Goal: Task Accomplishment & Management: Complete application form

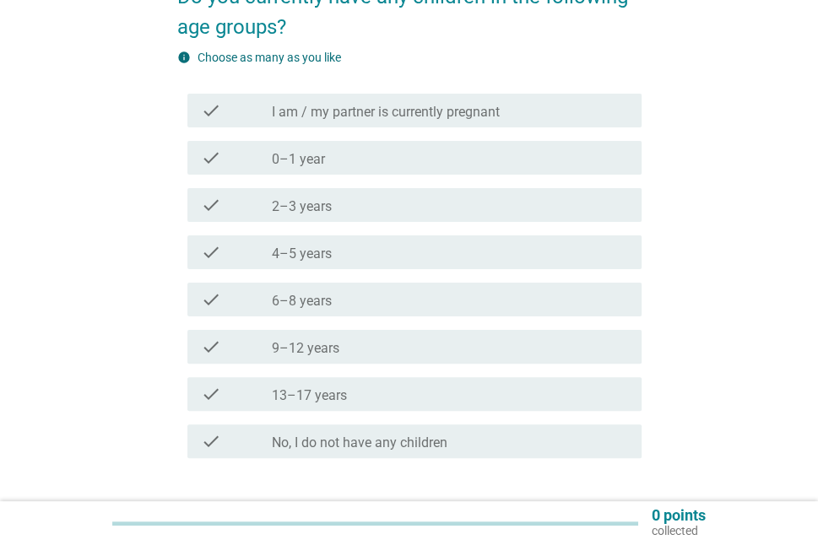
scroll to position [84, 0]
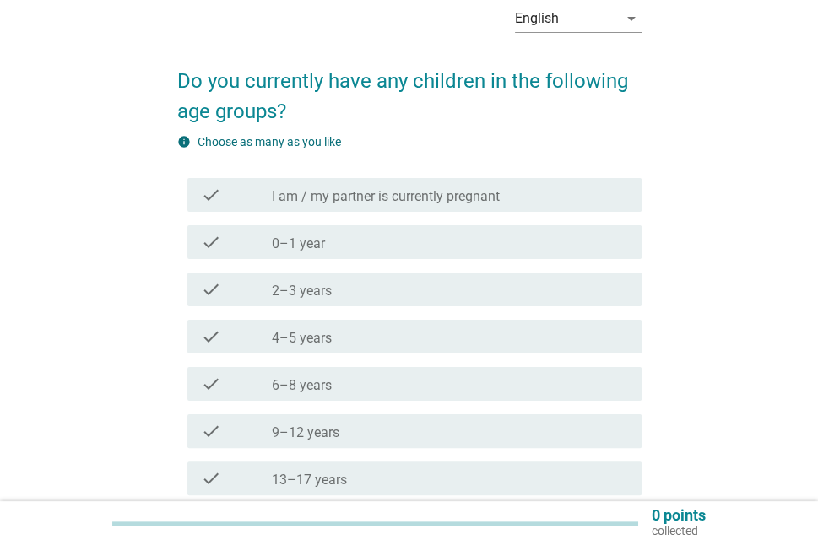
click at [446, 290] on div "check_box_outline_blank 2–3 years" at bounding box center [450, 289] width 356 height 20
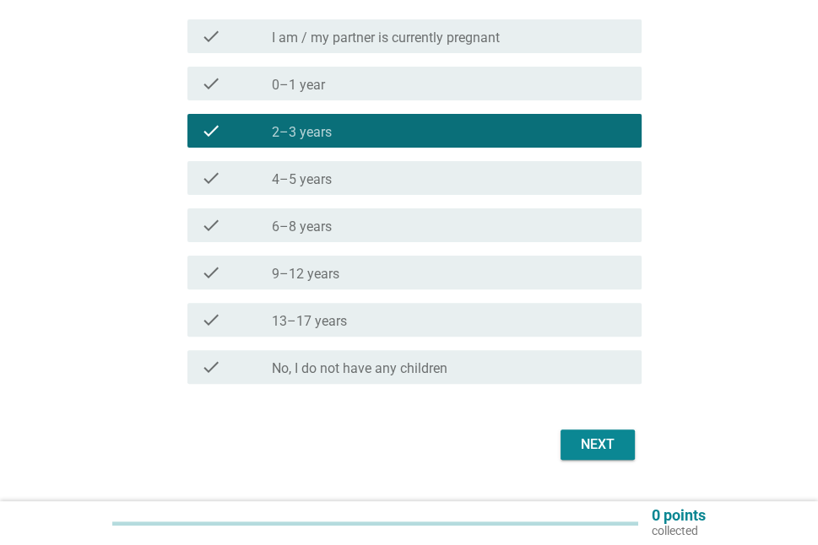
scroll to position [253, 0]
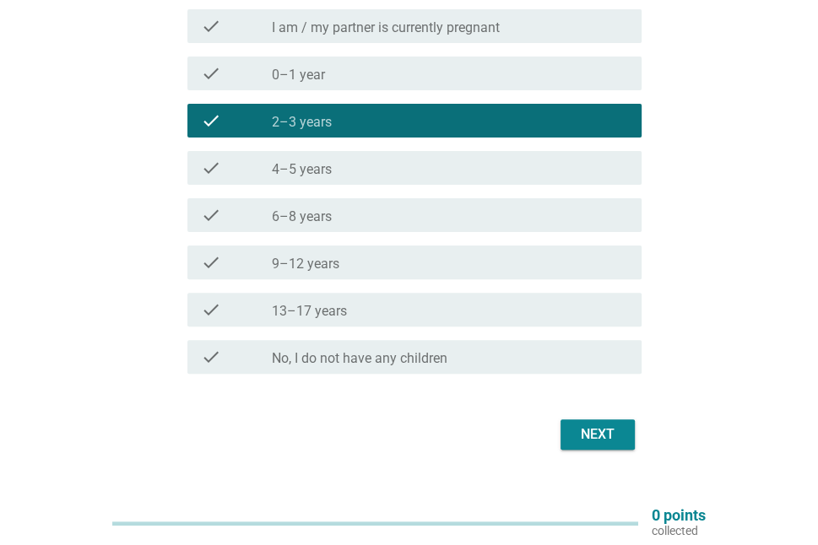
click at [601, 428] on div "Next" at bounding box center [597, 435] width 47 height 20
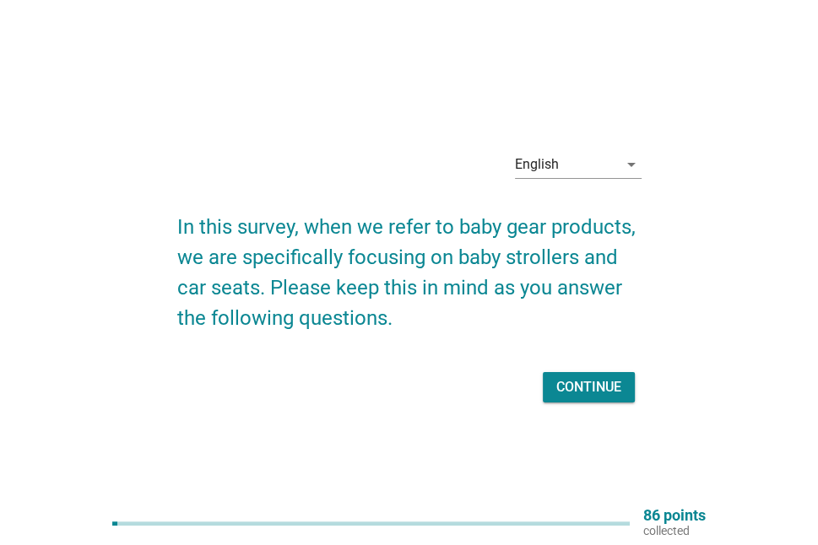
scroll to position [44, 0]
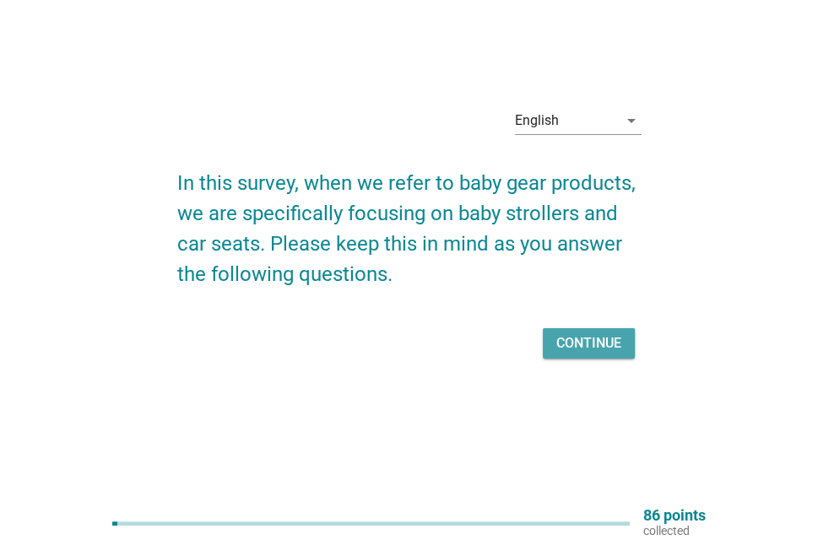
click at [561, 336] on div "Continue" at bounding box center [588, 343] width 65 height 20
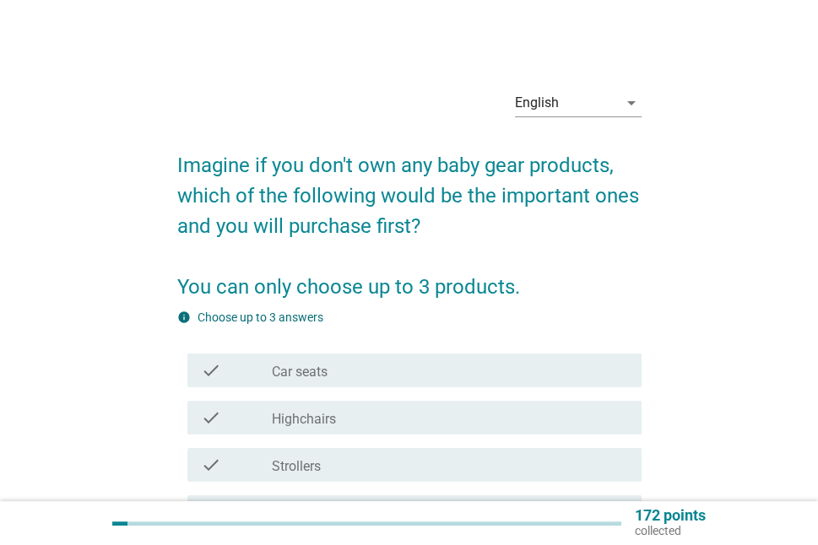
scroll to position [84, 0]
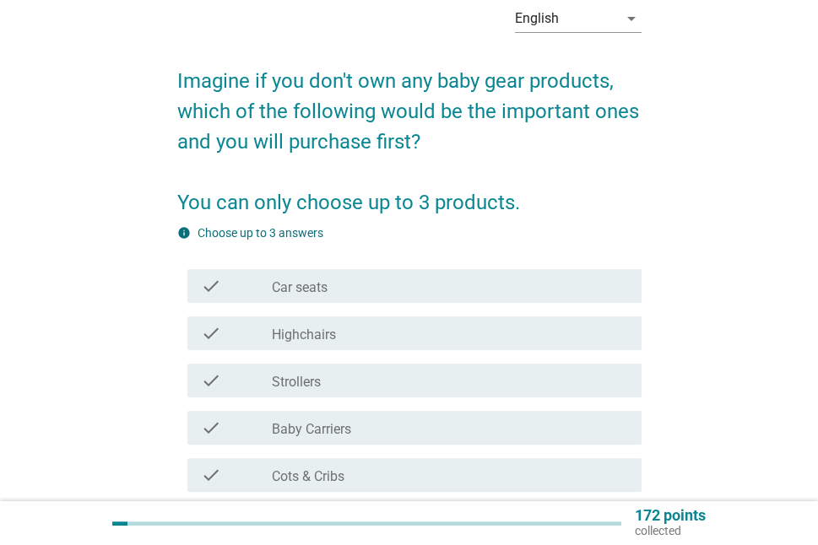
click at [513, 289] on div "check_box_outline_blank Car seats" at bounding box center [450, 286] width 356 height 20
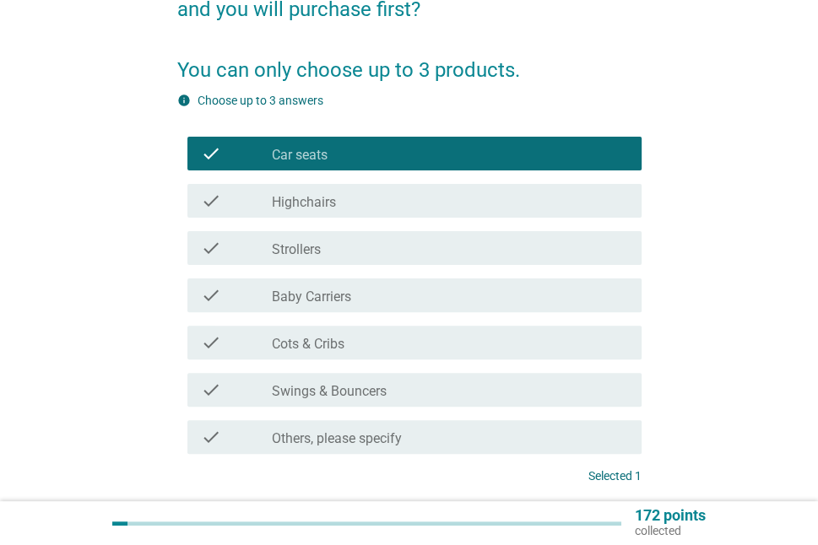
scroll to position [253, 0]
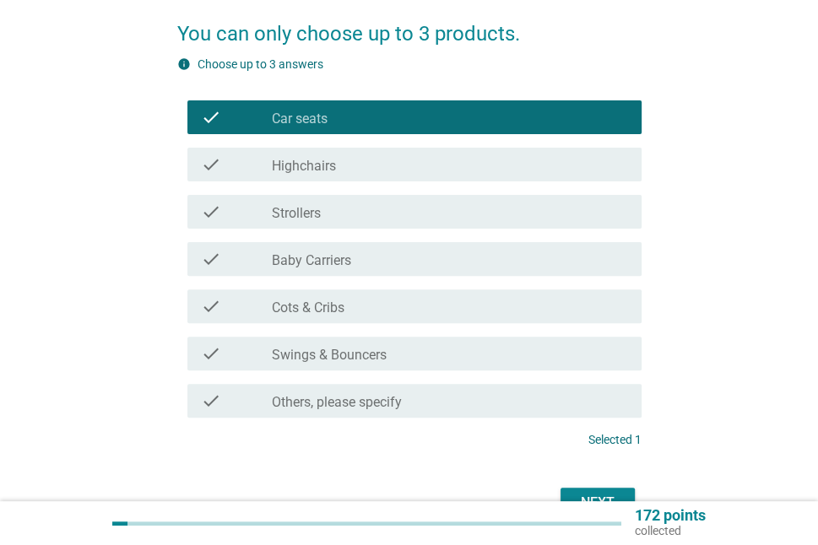
click at [427, 268] on div "check_box_outline_blank Baby Carriers" at bounding box center [450, 259] width 356 height 20
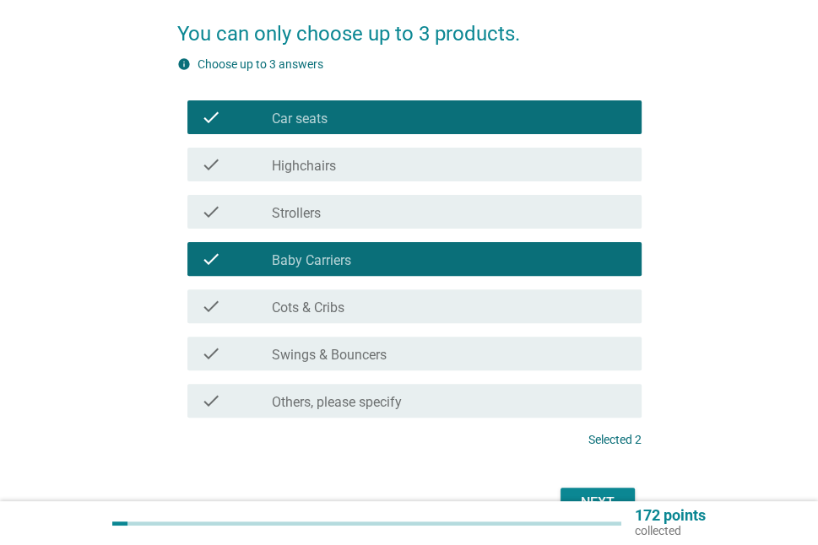
scroll to position [338, 0]
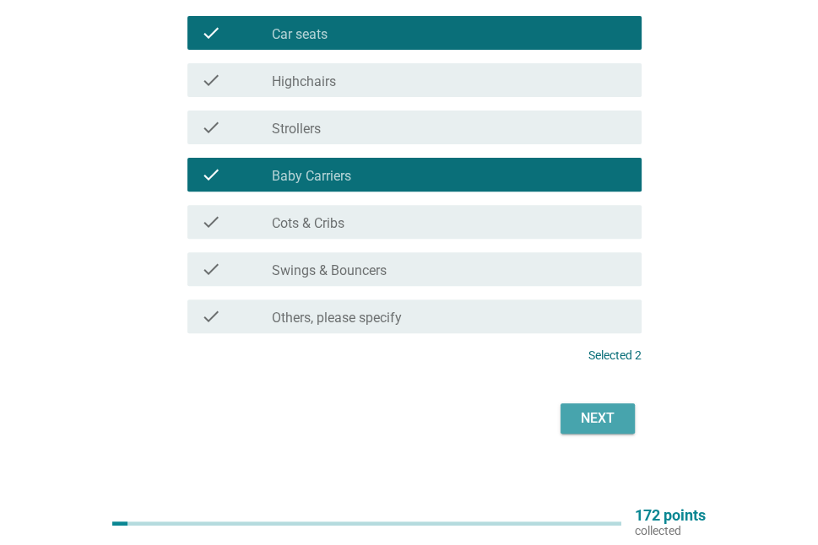
click at [604, 423] on div "Next" at bounding box center [597, 418] width 47 height 20
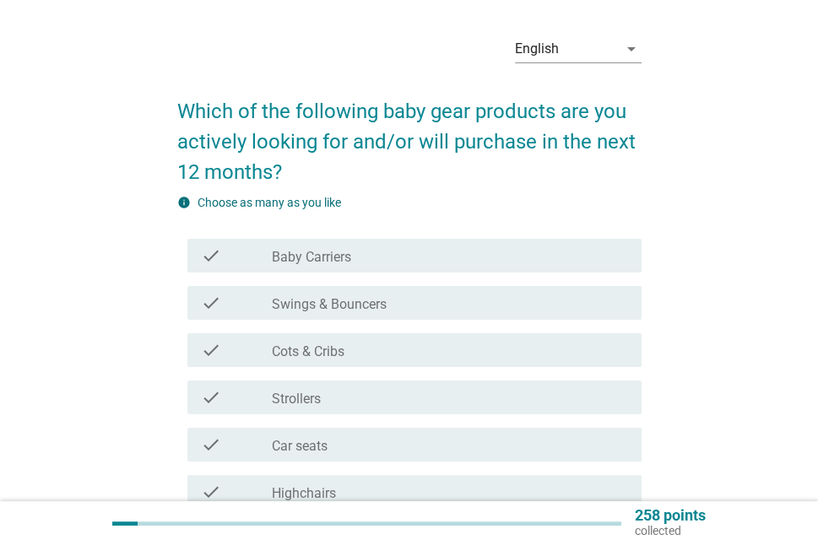
scroll to position [84, 0]
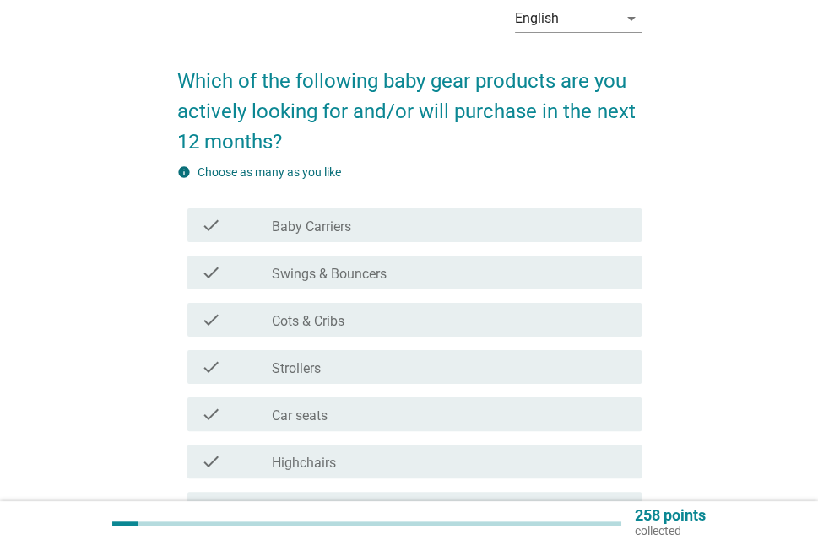
click at [622, 374] on div "check_box_outline_blank Strollers" at bounding box center [450, 367] width 356 height 20
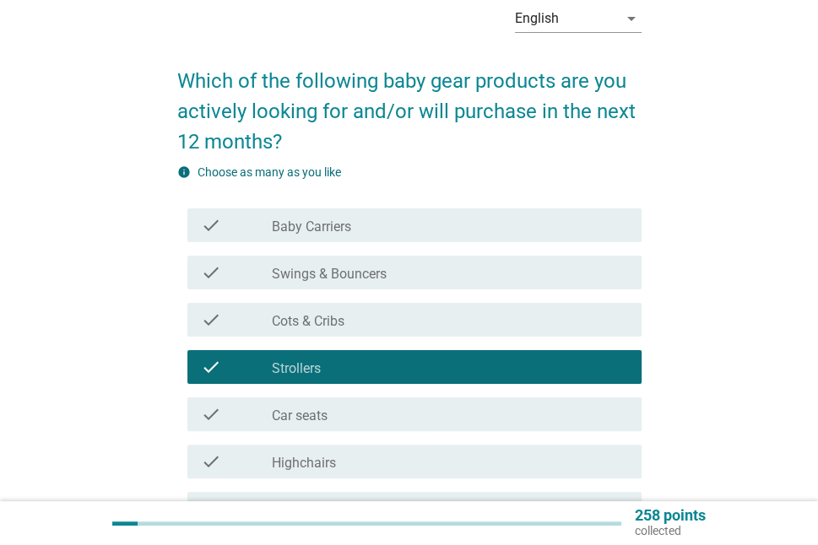
scroll to position [253, 0]
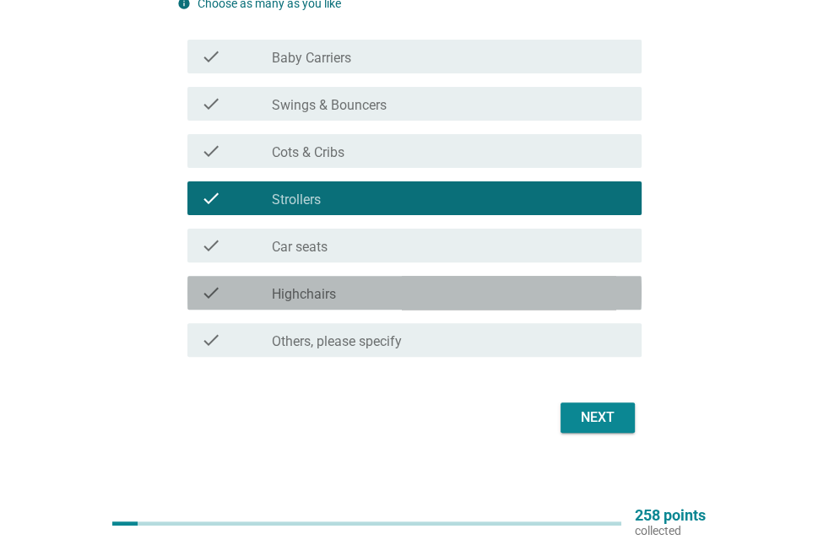
click at [494, 283] on div "check_box_outline_blank Highchairs" at bounding box center [450, 293] width 356 height 20
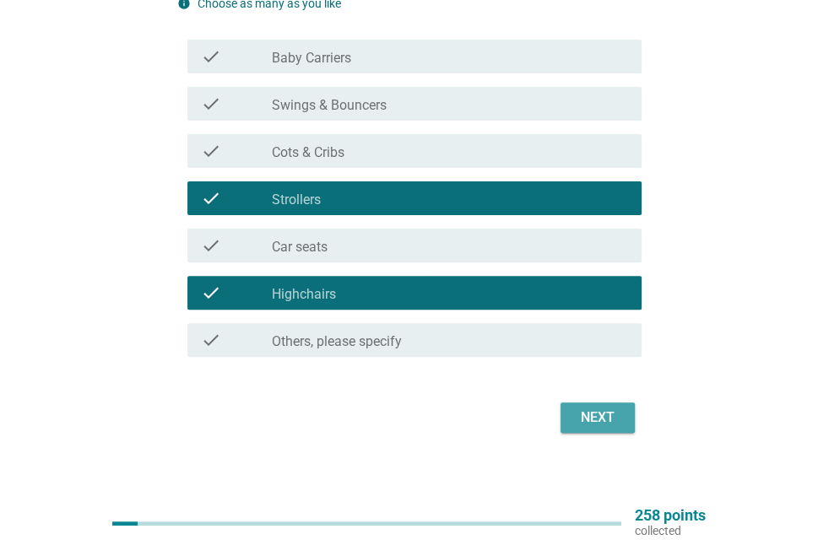
click at [571, 408] on button "Next" at bounding box center [597, 418] width 74 height 30
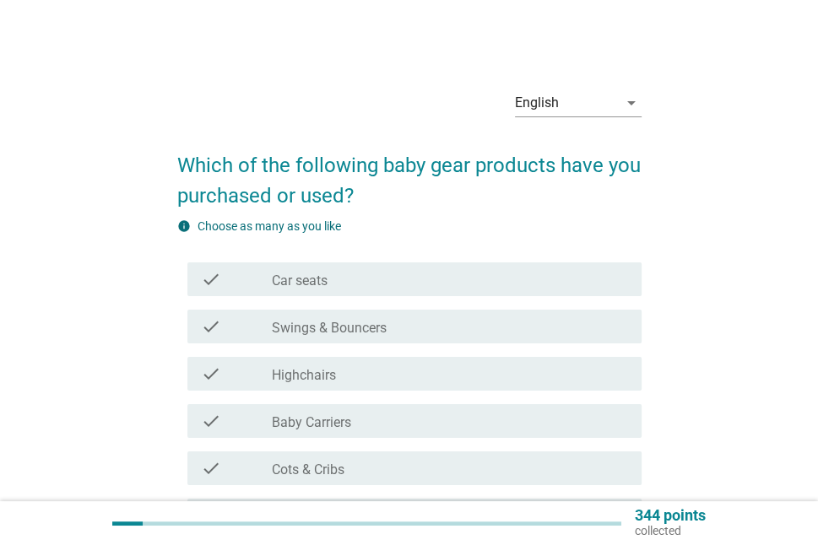
click at [608, 280] on div "check_box_outline_blank Car seats" at bounding box center [450, 279] width 356 height 20
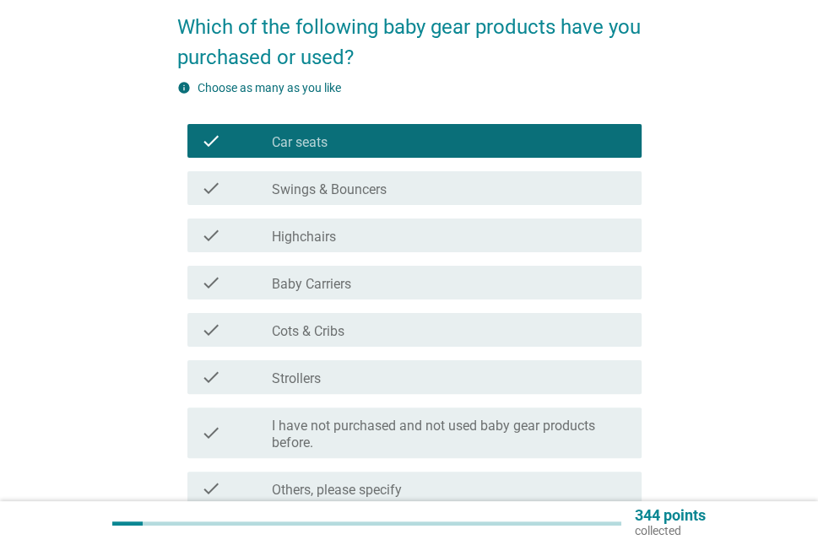
scroll to position [169, 0]
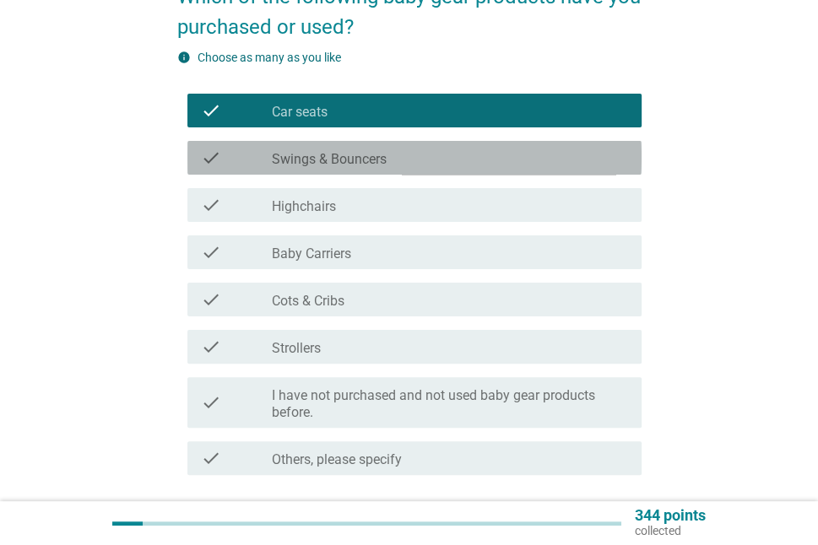
click at [614, 162] on div "check_box_outline_blank Swings & Bouncers" at bounding box center [450, 158] width 356 height 20
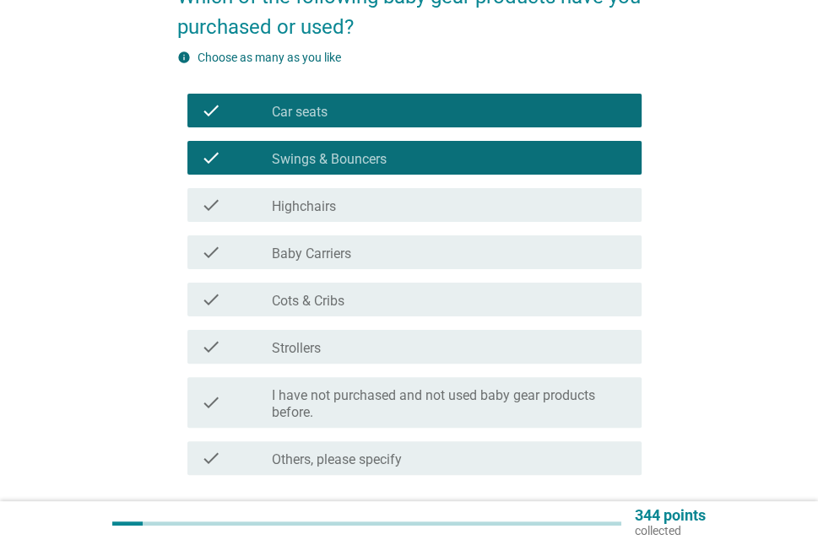
click at [564, 261] on div "check_box_outline_blank Baby Carriers" at bounding box center [450, 252] width 356 height 20
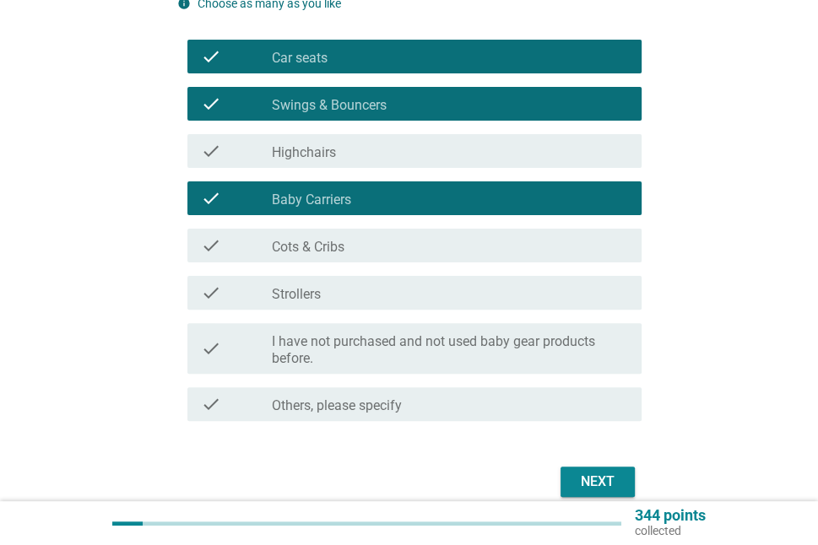
scroll to position [253, 0]
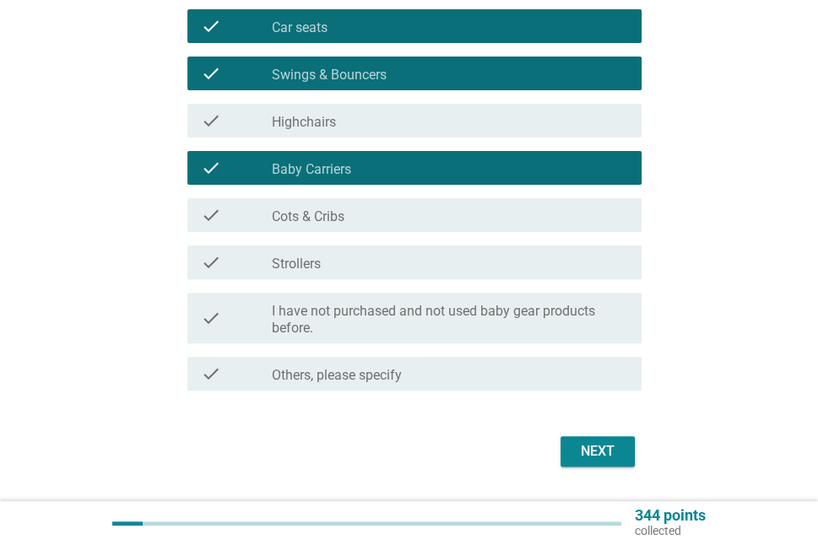
click at [601, 447] on div "Next" at bounding box center [597, 451] width 47 height 20
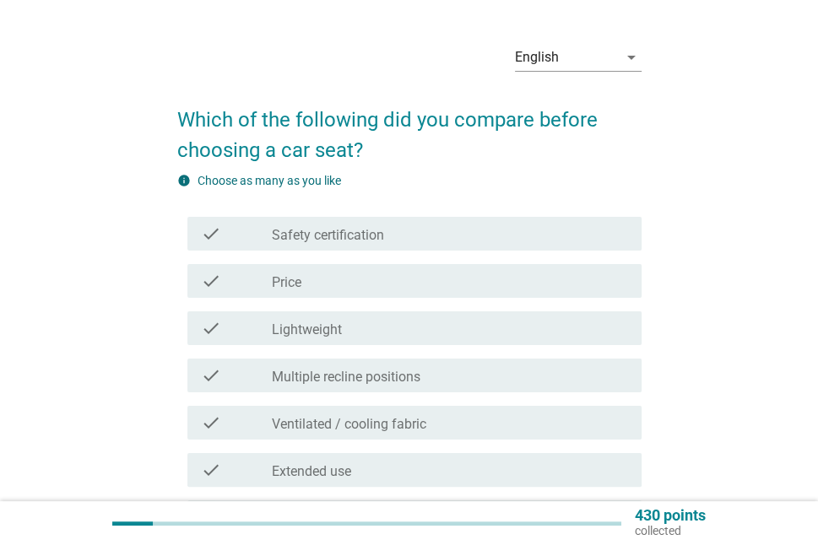
scroll to position [84, 0]
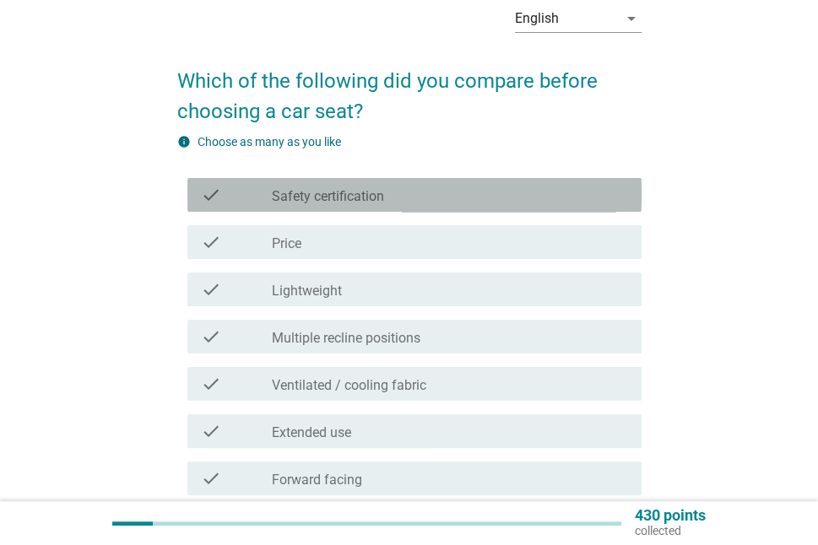
click at [571, 197] on div "check_box_outline_blank Safety certification" at bounding box center [450, 195] width 356 height 20
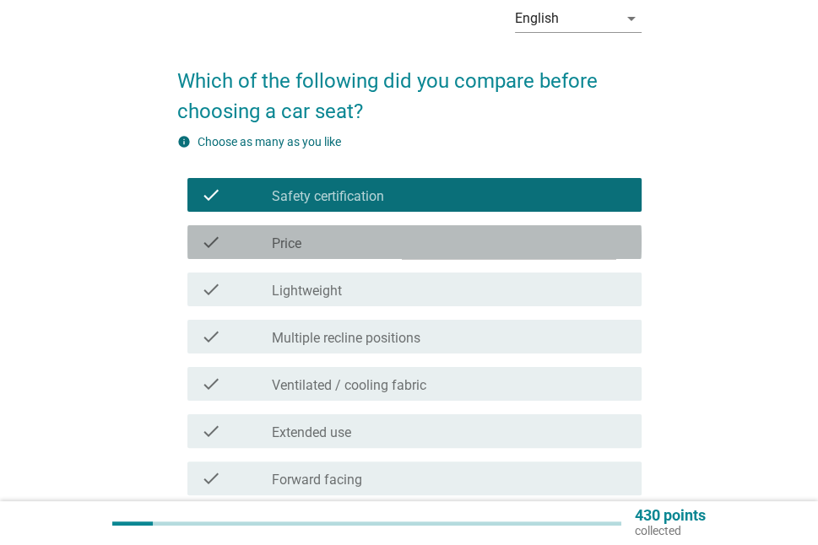
click at [610, 237] on div "check_box_outline_blank Price" at bounding box center [450, 242] width 356 height 20
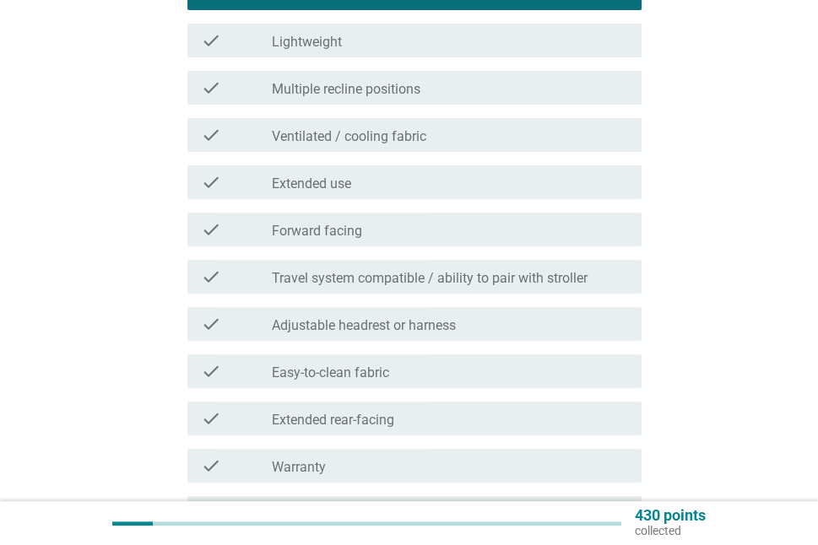
scroll to position [338, 0]
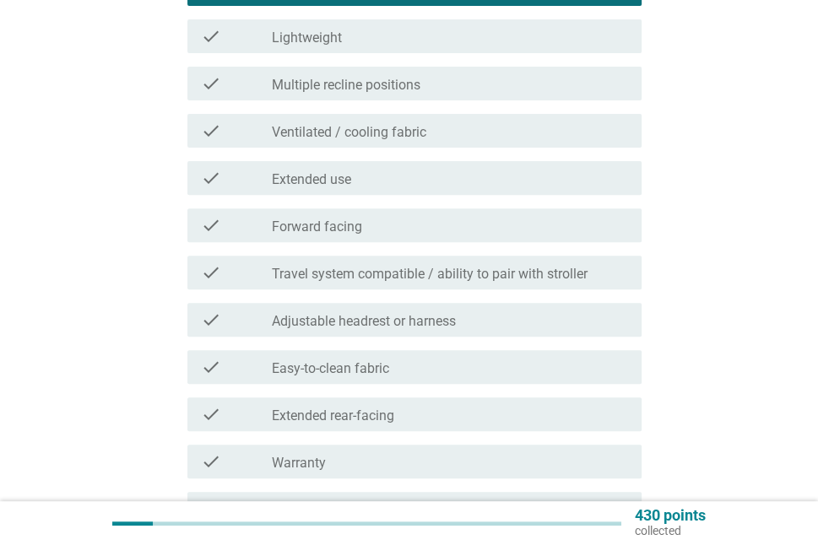
click at [554, 133] on div "check_box_outline_blank Ventilated / cooling fabric" at bounding box center [450, 131] width 356 height 20
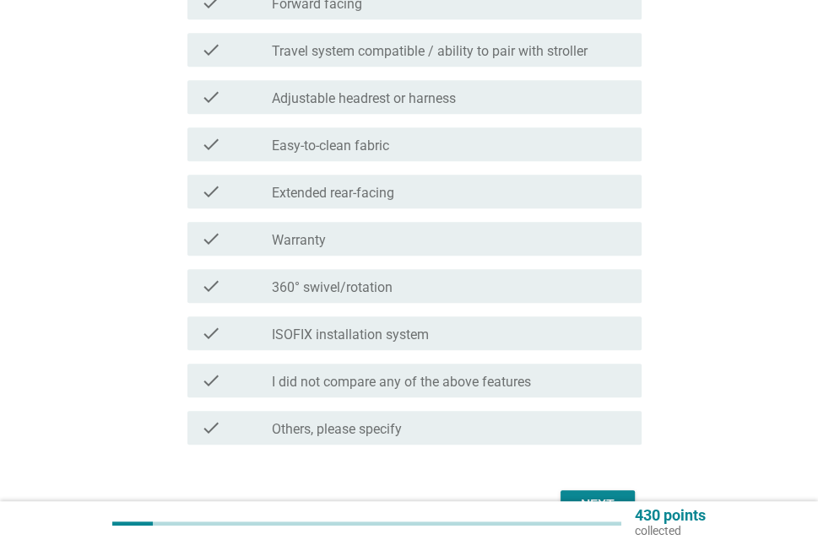
scroll to position [591, 0]
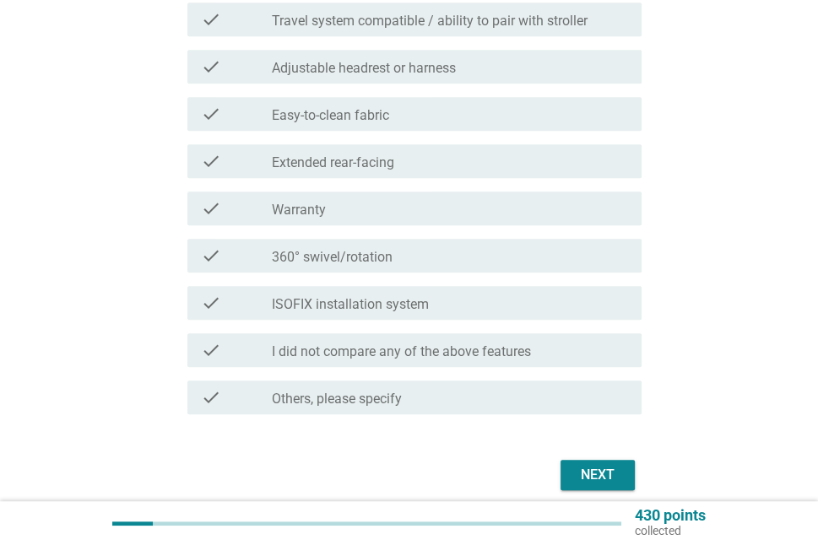
click at [574, 318] on div "check check_box_outline_blank ISOFIX installation system" at bounding box center [414, 303] width 454 height 34
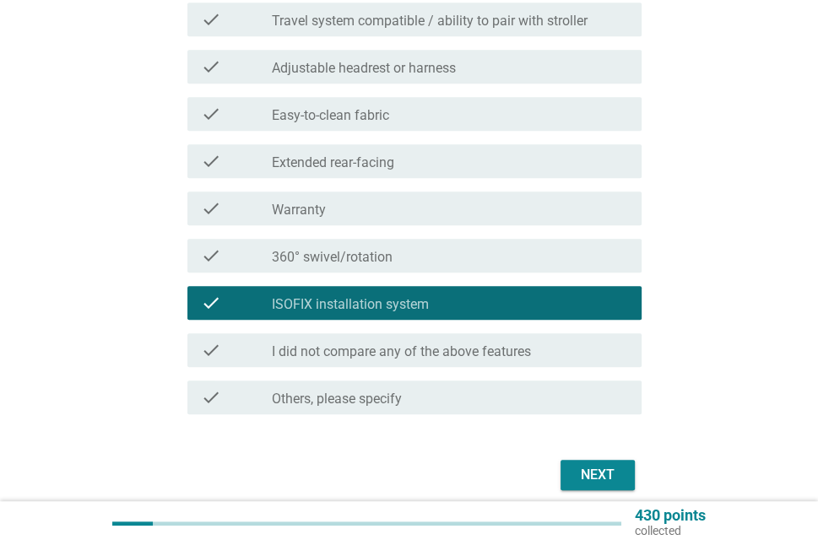
click at [585, 468] on div "Next" at bounding box center [597, 475] width 47 height 20
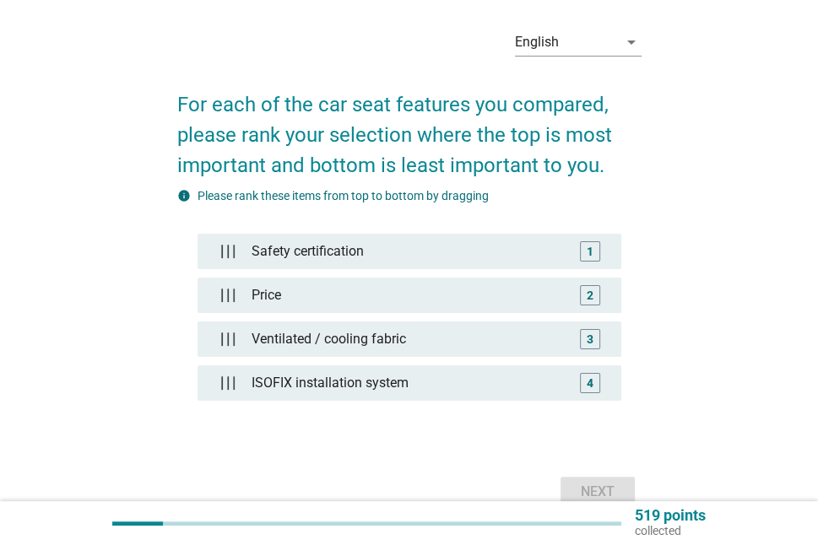
scroll to position [145, 0]
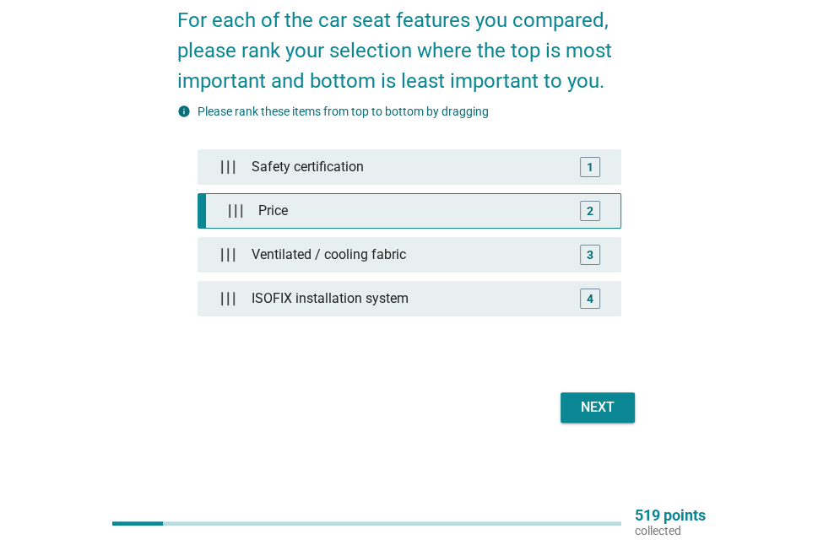
click at [281, 214] on div "Price" at bounding box center [413, 211] width 322 height 34
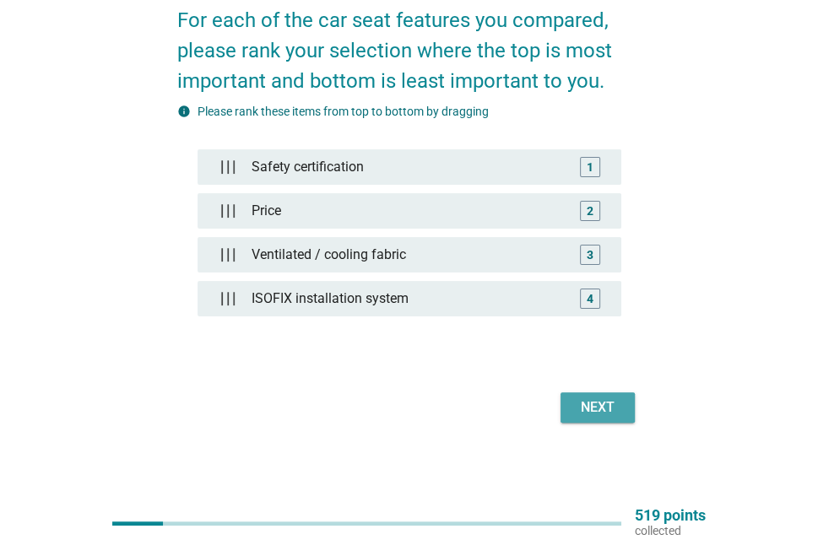
click at [612, 407] on div "Next" at bounding box center [597, 408] width 47 height 20
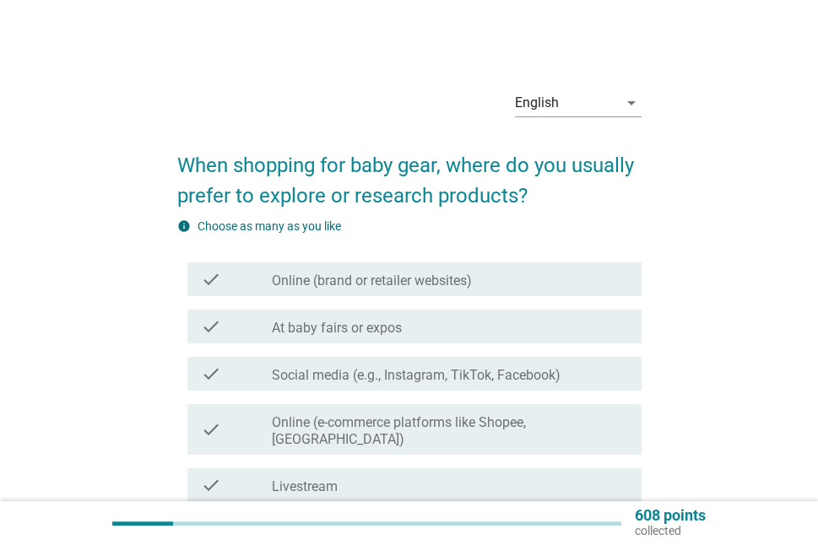
click at [585, 284] on div "check_box_outline_blank Online (brand or retailer websites)" at bounding box center [450, 279] width 356 height 20
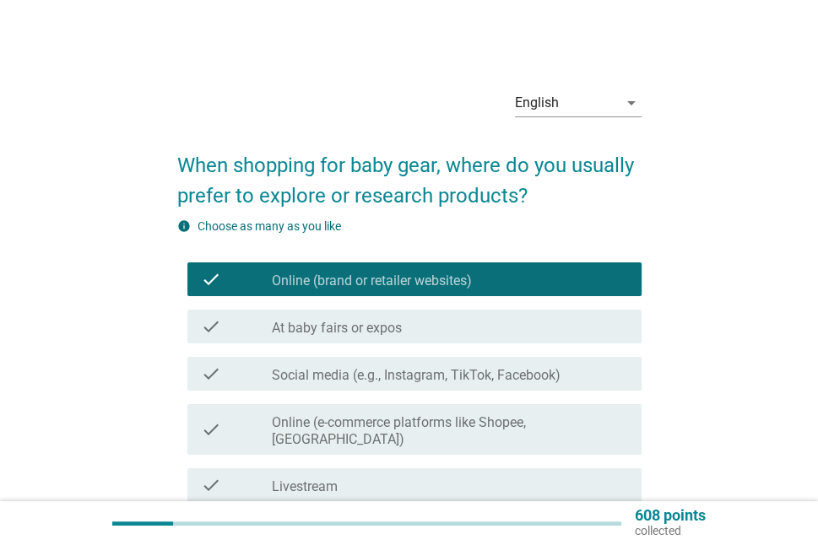
scroll to position [84, 0]
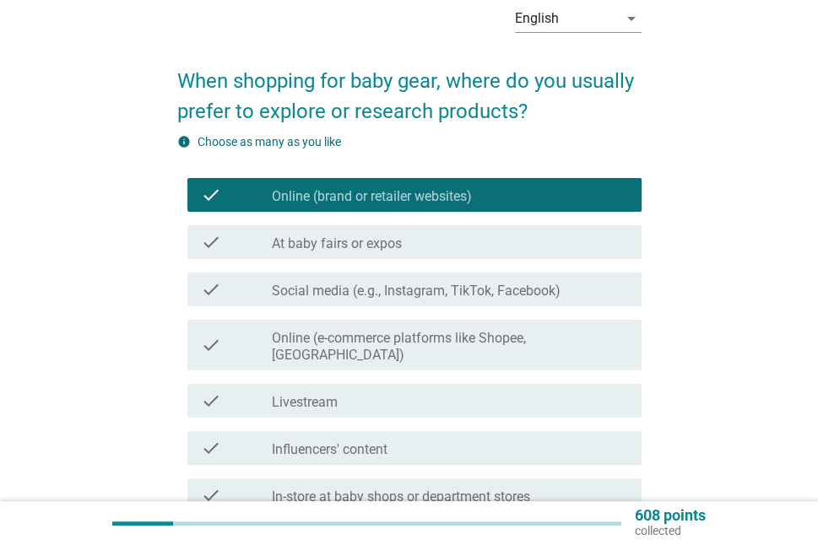
click at [606, 247] on div "check_box_outline_blank At baby fairs or expos" at bounding box center [450, 242] width 356 height 20
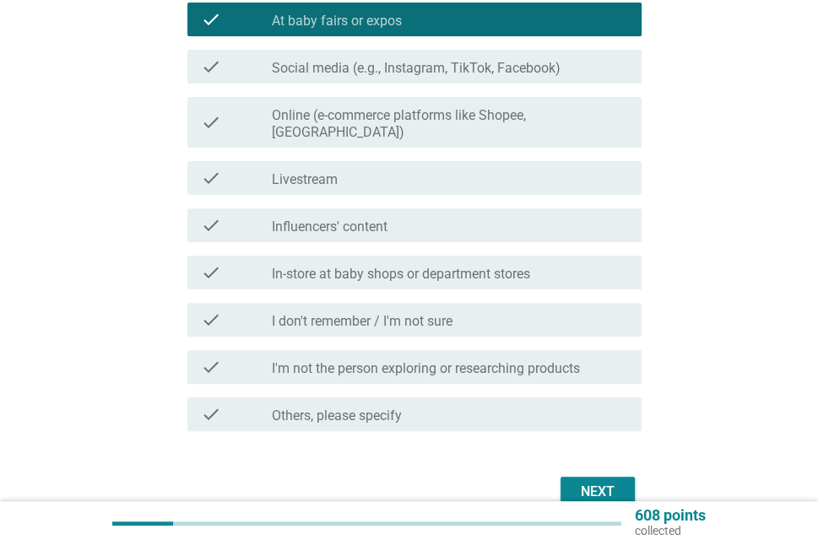
scroll to position [376, 0]
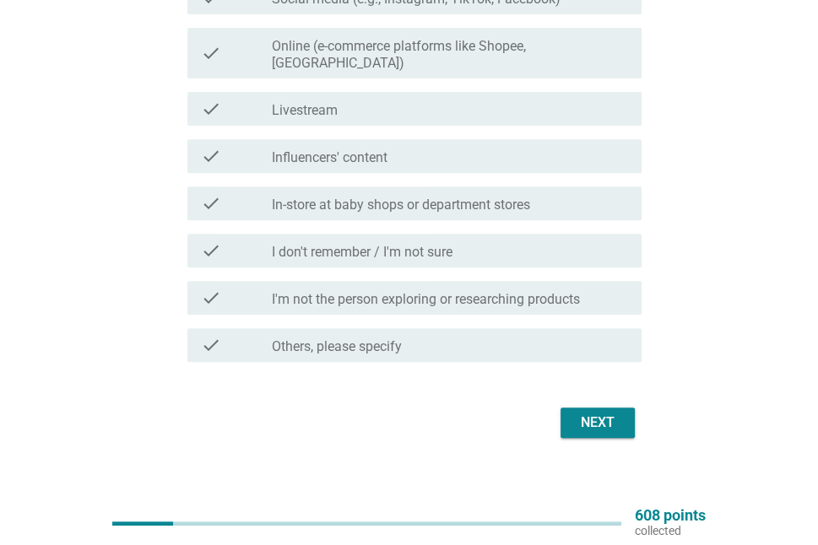
click at [593, 413] on div "Next" at bounding box center [597, 423] width 47 height 20
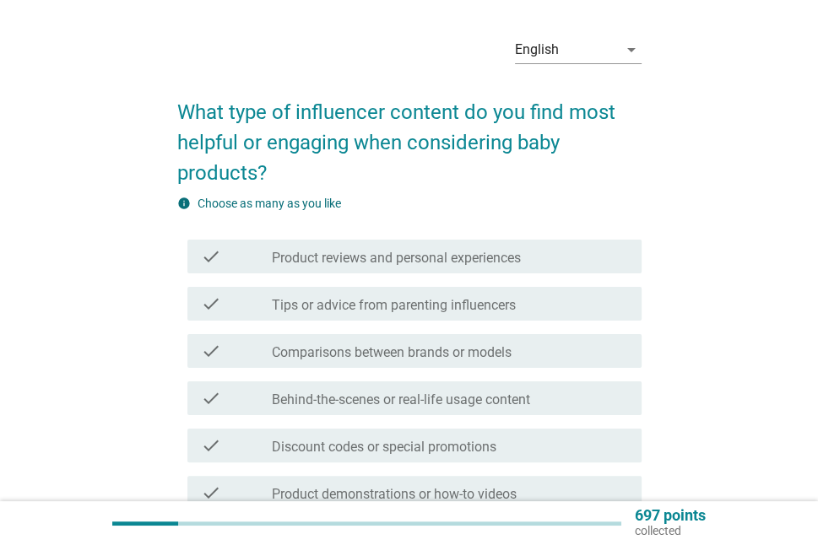
scroll to position [84, 0]
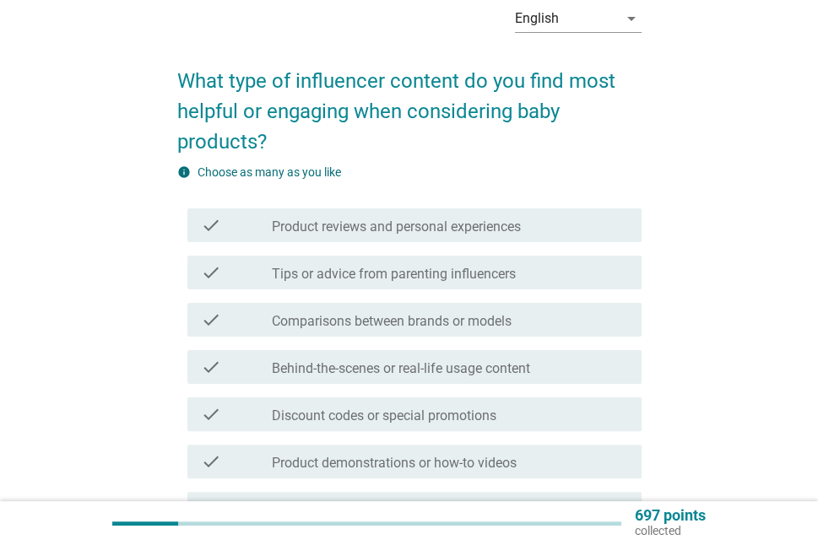
click at [584, 219] on div "check_box_outline_blank Product reviews and personal experiences" at bounding box center [450, 225] width 356 height 20
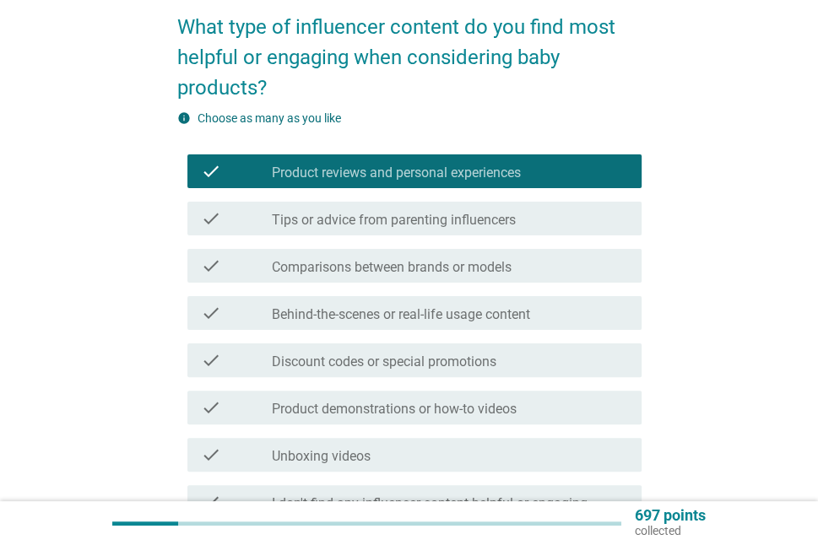
scroll to position [169, 0]
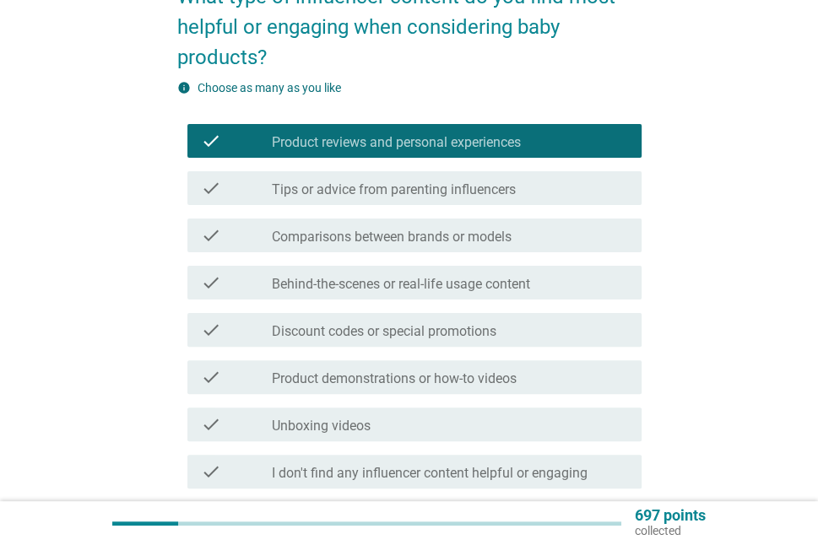
click at [601, 195] on div "check_box_outline_blank Tips or advice from parenting influencers" at bounding box center [450, 188] width 356 height 20
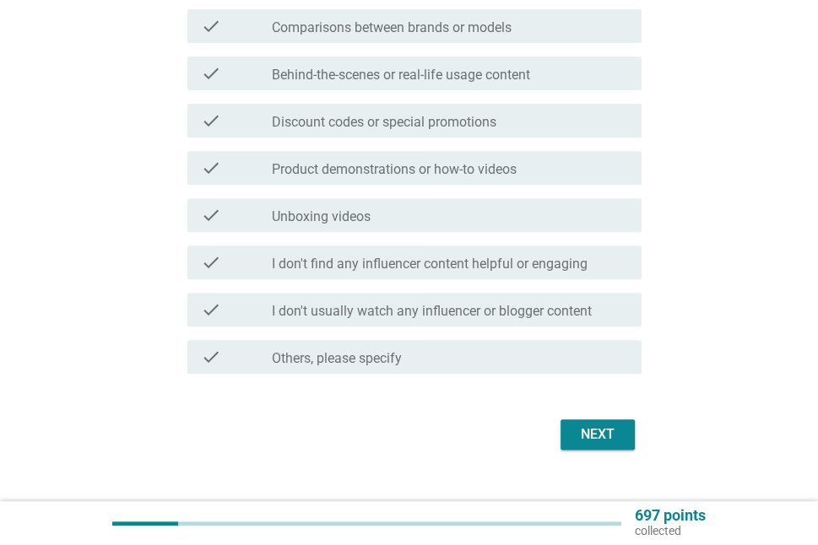
scroll to position [407, 0]
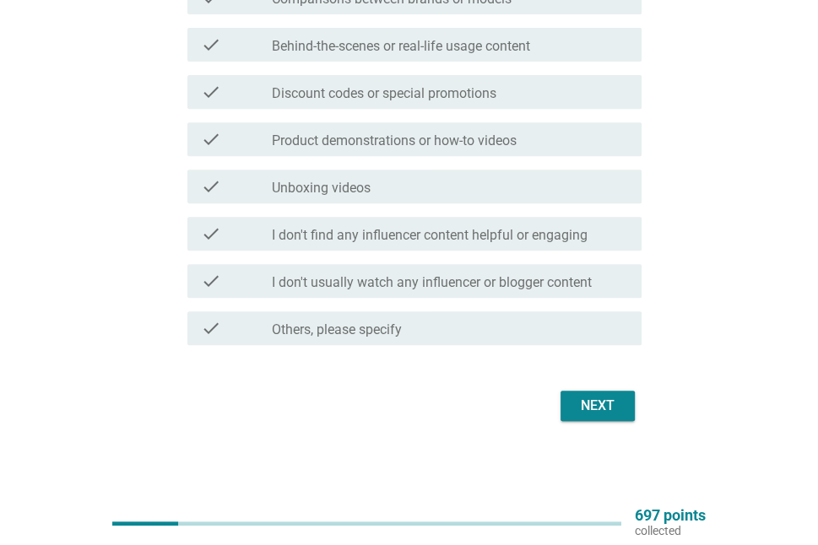
click at [619, 396] on div "Next" at bounding box center [597, 406] width 47 height 20
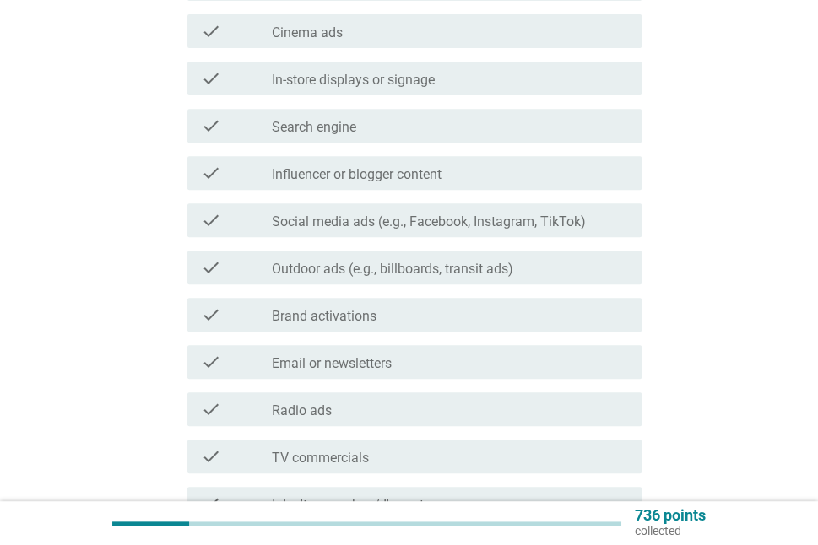
scroll to position [0, 0]
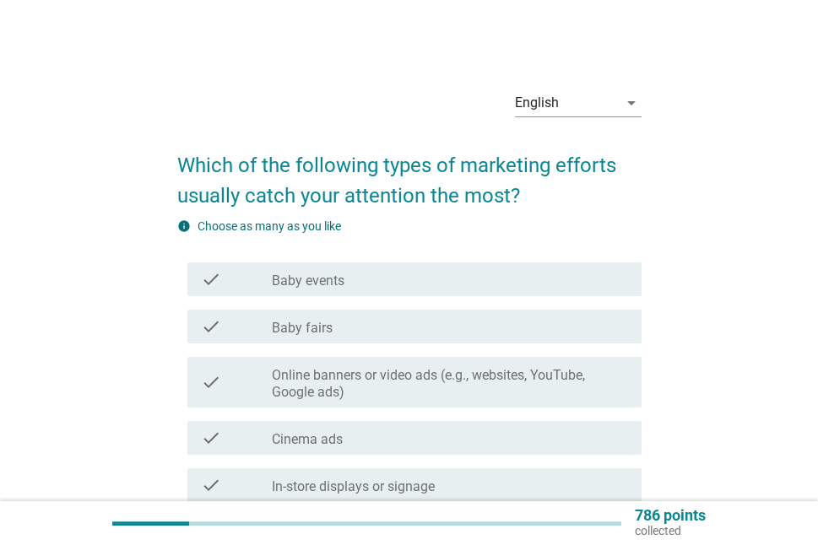
click at [605, 273] on div "check_box_outline_blank Baby events" at bounding box center [450, 279] width 356 height 20
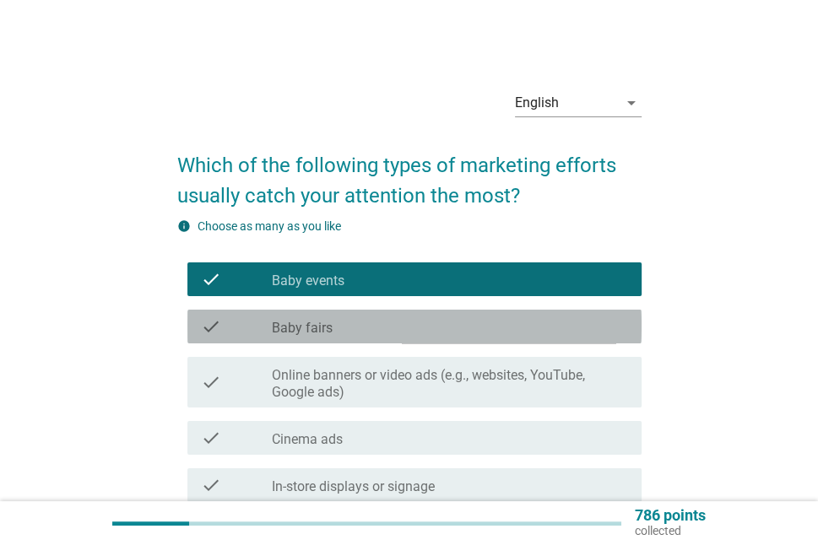
click at [594, 324] on div "check_box_outline_blank Baby fairs" at bounding box center [450, 326] width 356 height 20
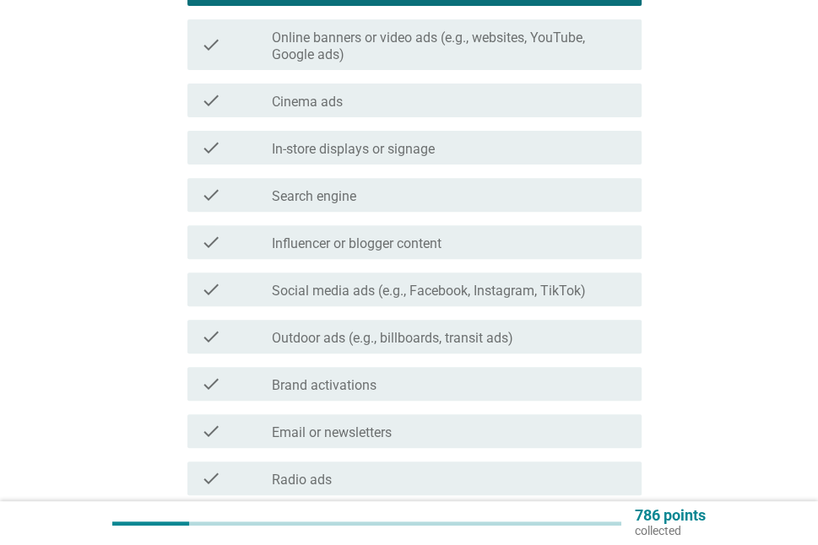
scroll to position [253, 0]
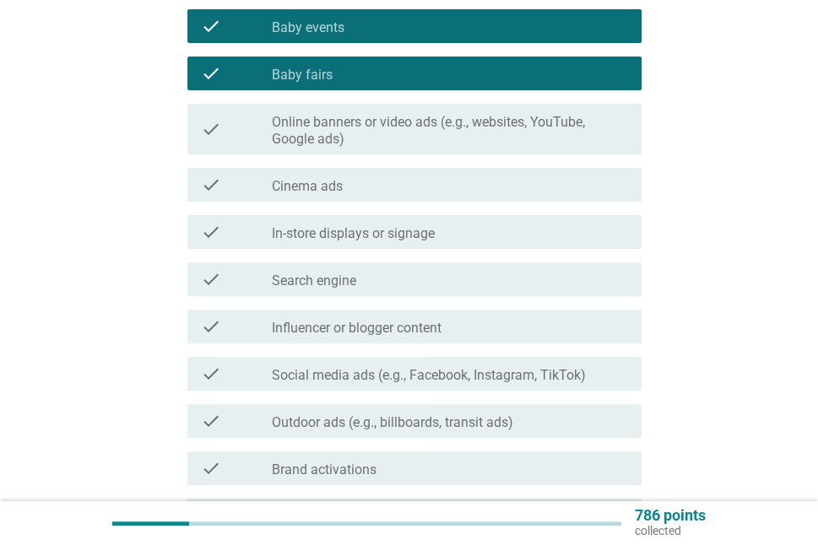
click at [547, 317] on div "check_box_outline_blank Influencer or blogger content" at bounding box center [450, 326] width 356 height 20
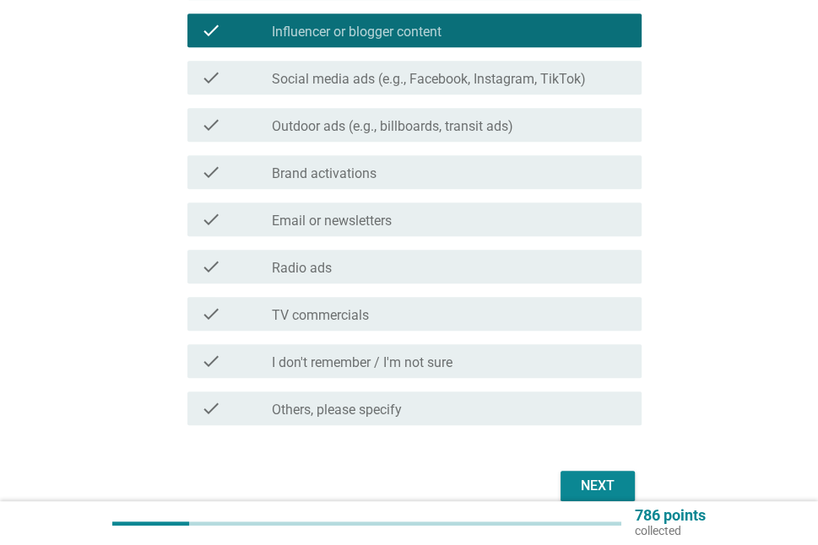
scroll to position [591, 0]
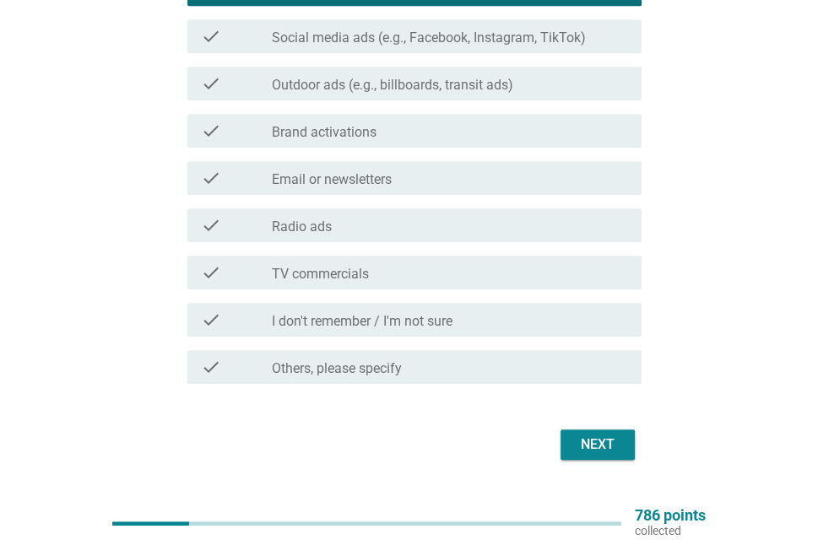
click at [626, 441] on button "Next" at bounding box center [597, 445] width 74 height 30
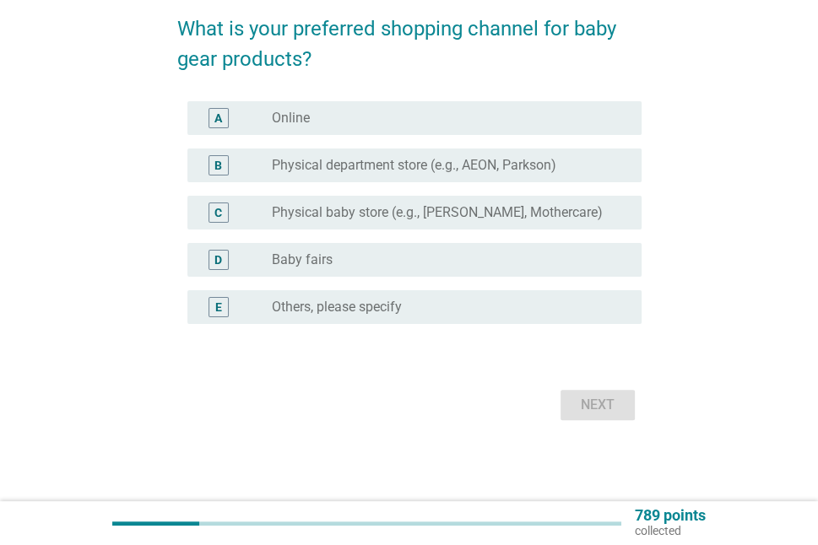
scroll to position [0, 0]
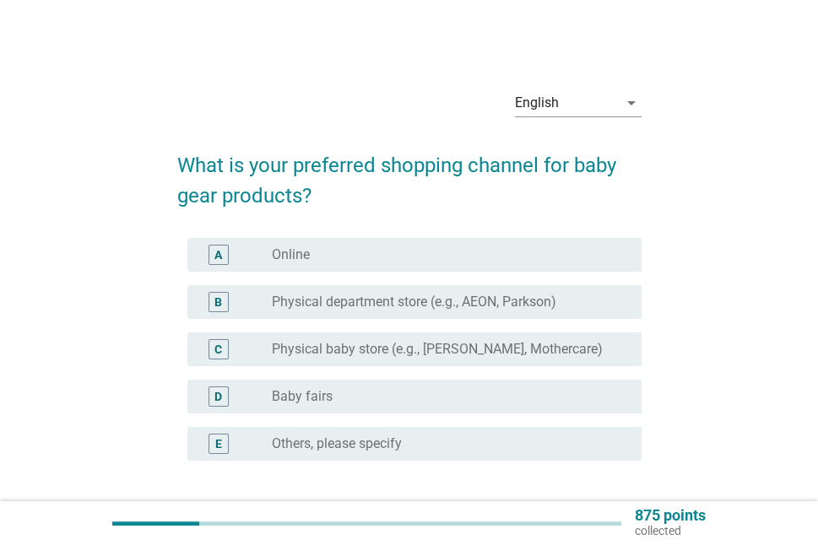
click at [598, 304] on div "radio_button_unchecked Physical department store (e.g., AEON, Parkson)" at bounding box center [443, 302] width 343 height 17
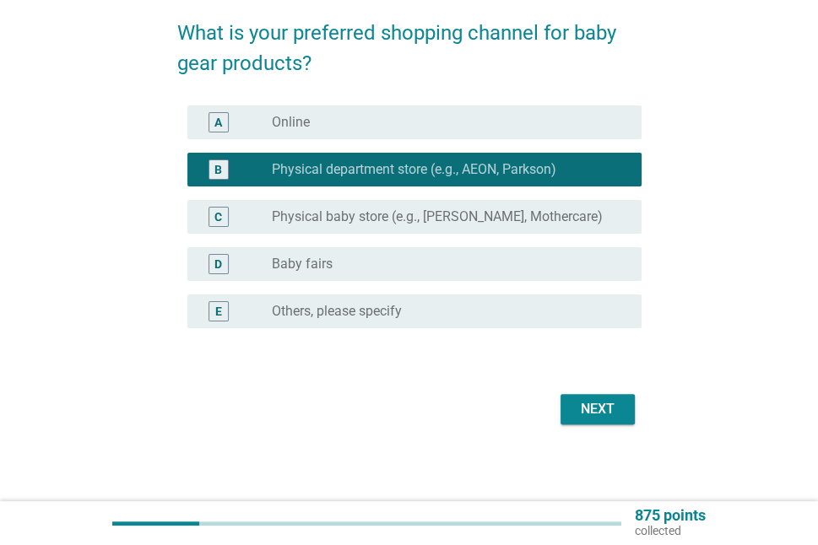
scroll to position [136, 0]
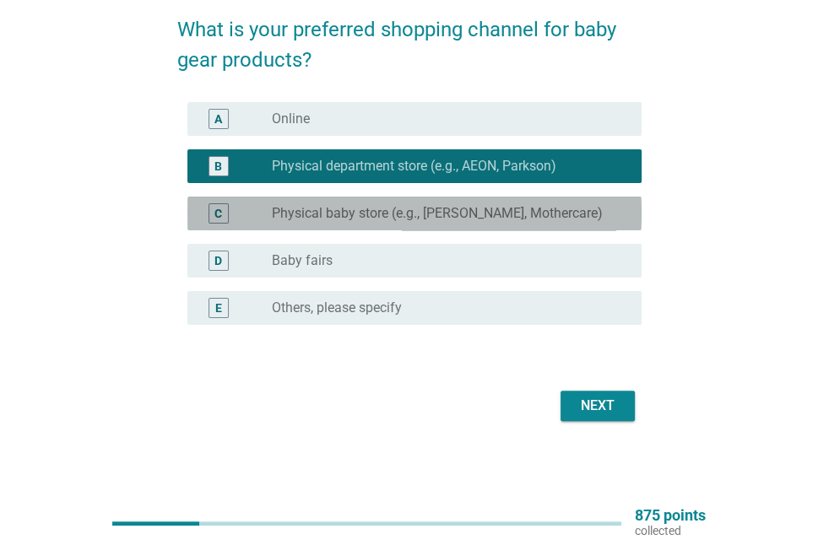
click at [590, 225] on div "C radio_button_unchecked Physical baby store (e.g., Happikiddo, Mothercare)" at bounding box center [414, 214] width 454 height 34
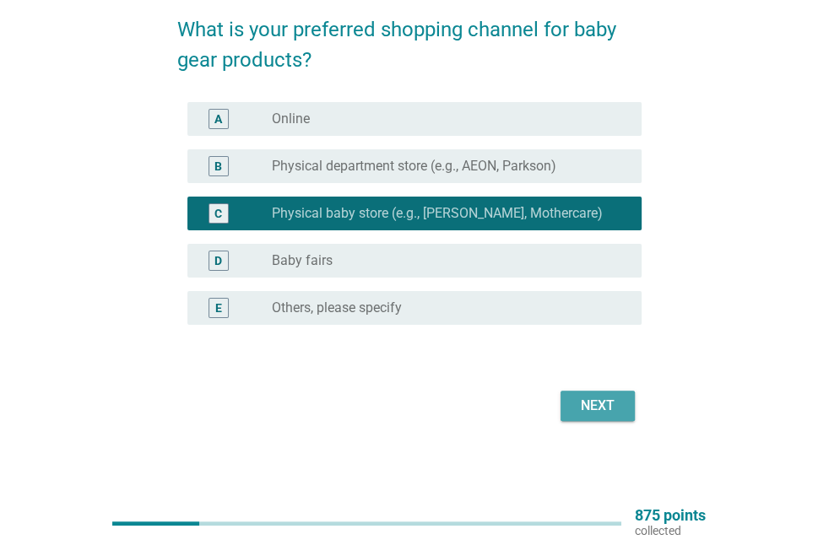
click at [606, 404] on div "Next" at bounding box center [597, 406] width 47 height 20
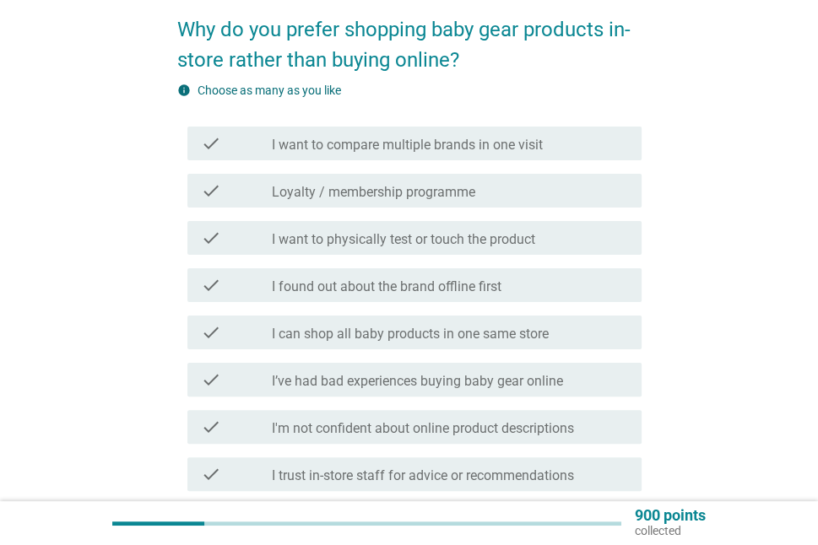
scroll to position [0, 0]
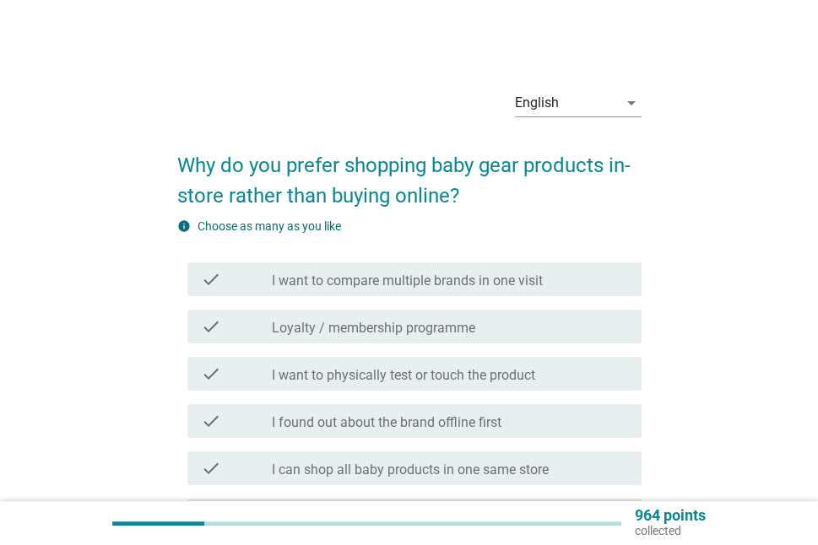
click at [598, 275] on div "check_box_outline_blank I want to compare multiple brands in one visit" at bounding box center [450, 279] width 356 height 20
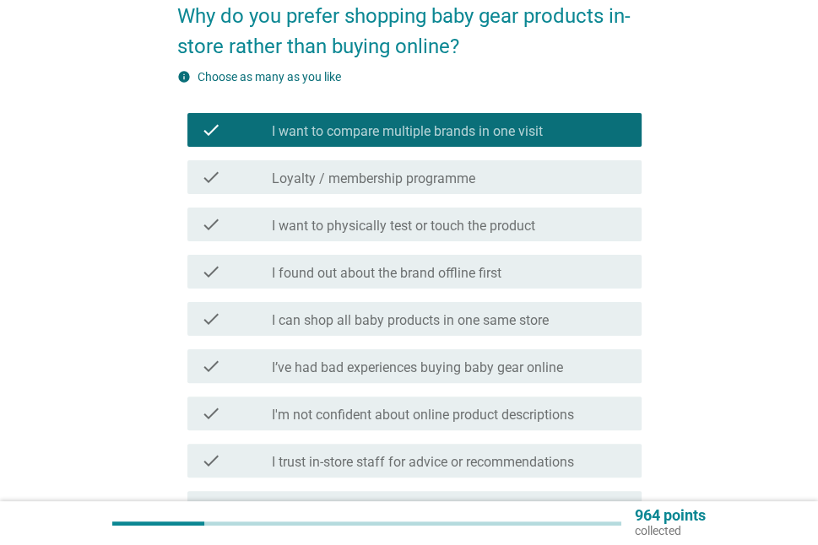
scroll to position [169, 0]
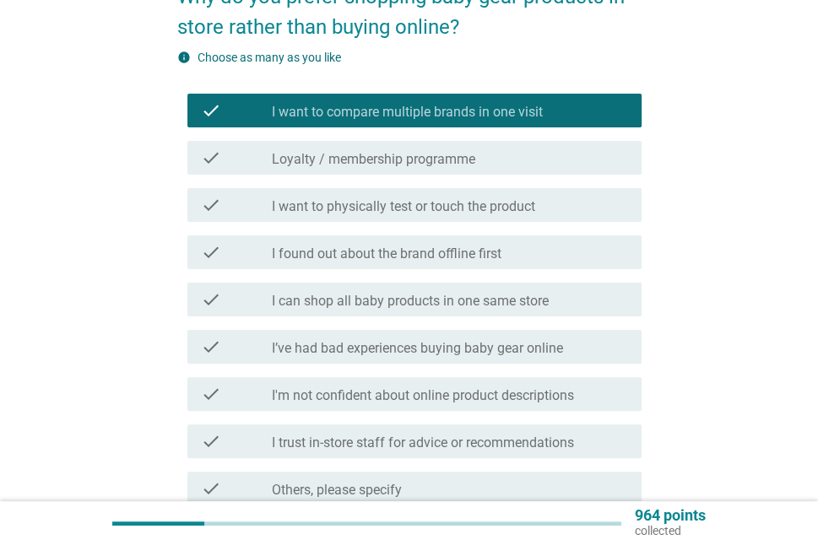
click at [592, 212] on div "check_box_outline_blank I want to physically test or touch the product" at bounding box center [450, 205] width 356 height 20
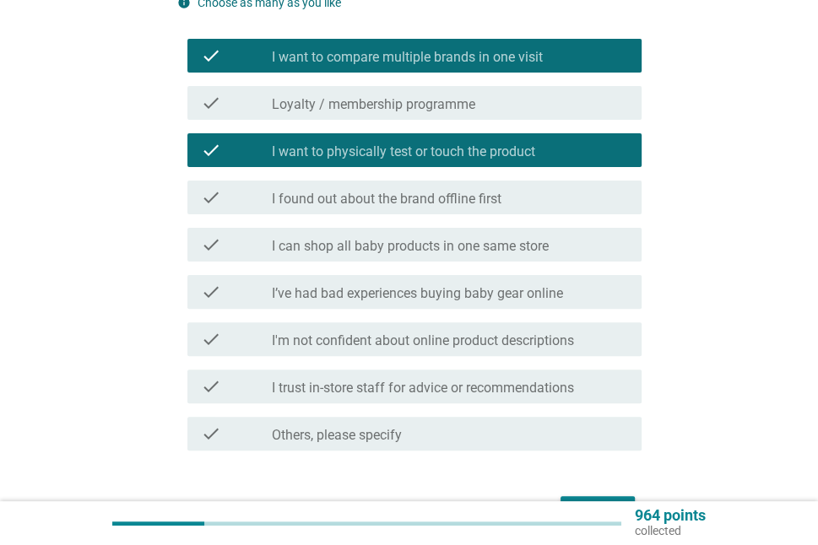
scroll to position [253, 0]
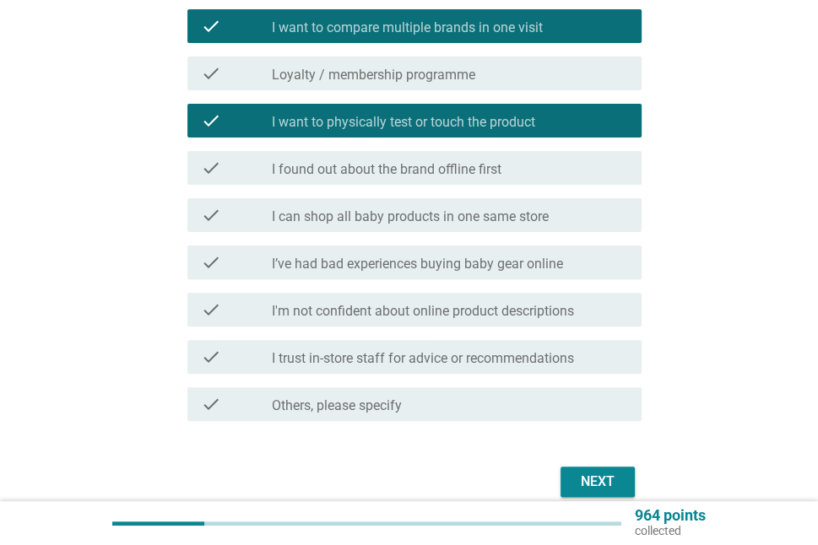
click at [601, 268] on div "check_box_outline_blank I’ve had bad experiences buying baby gear online" at bounding box center [450, 262] width 356 height 20
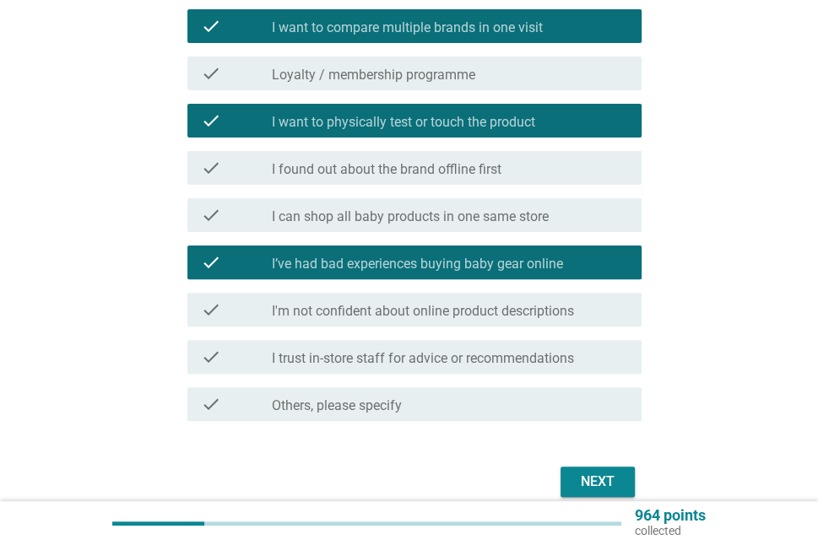
click at [601, 258] on div "check_box_outline_blank I’ve had bad experiences buying baby gear online" at bounding box center [450, 262] width 356 height 20
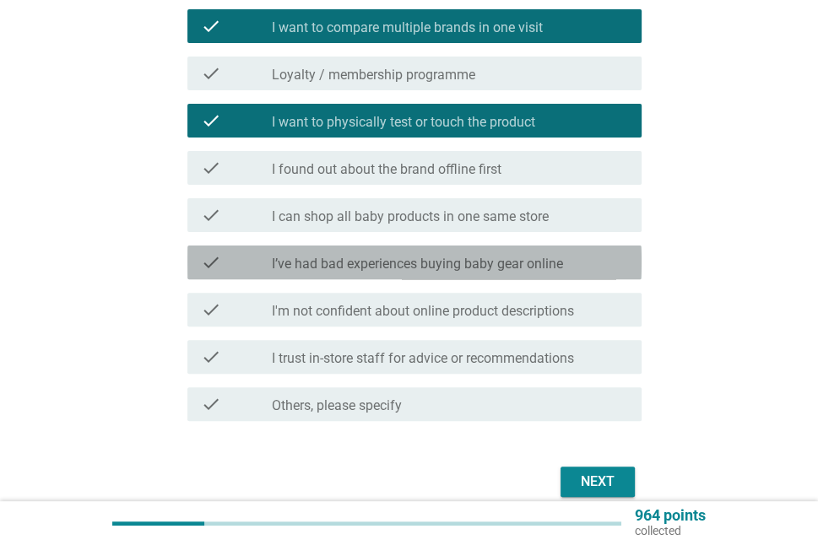
click at [582, 260] on div "check_box_outline_blank I’ve had bad experiences buying baby gear online" at bounding box center [450, 262] width 356 height 20
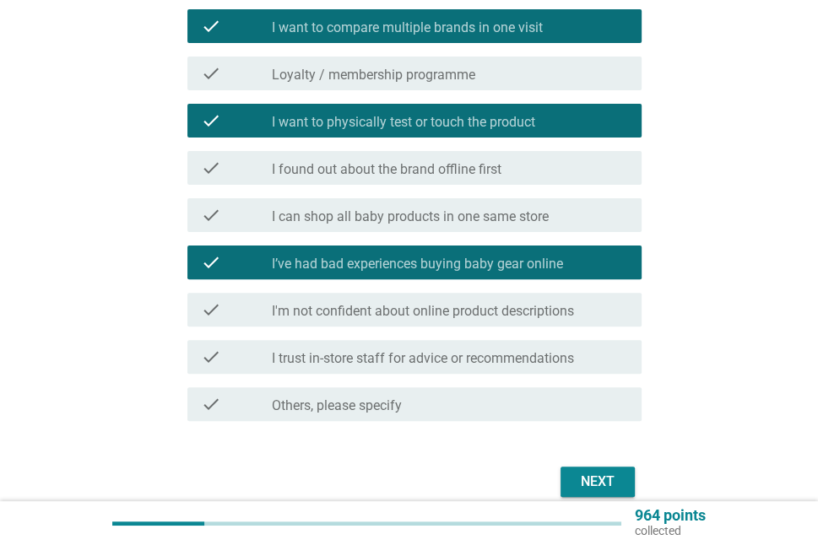
click at [584, 246] on div "check check_box_outline_blank I’ve had bad experiences buying baby gear online" at bounding box center [414, 263] width 454 height 34
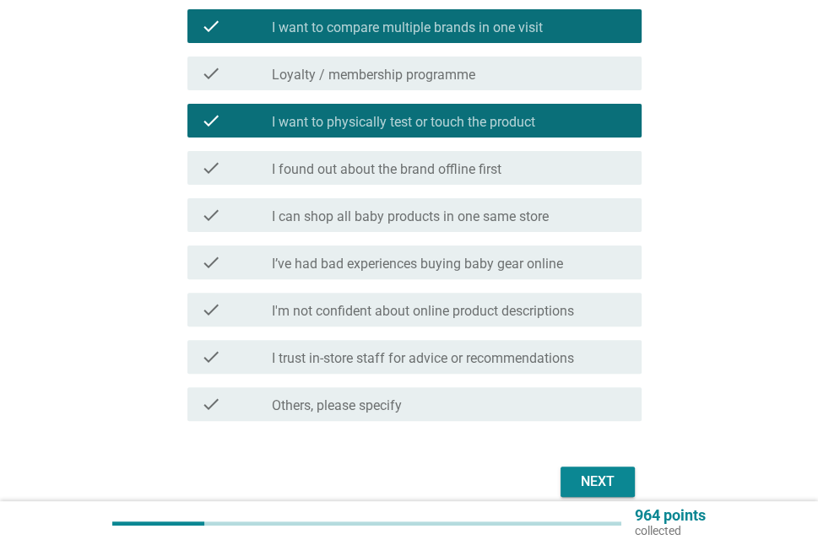
click at [592, 219] on div "check_box_outline_blank I can shop all baby products in one same store" at bounding box center [450, 215] width 356 height 20
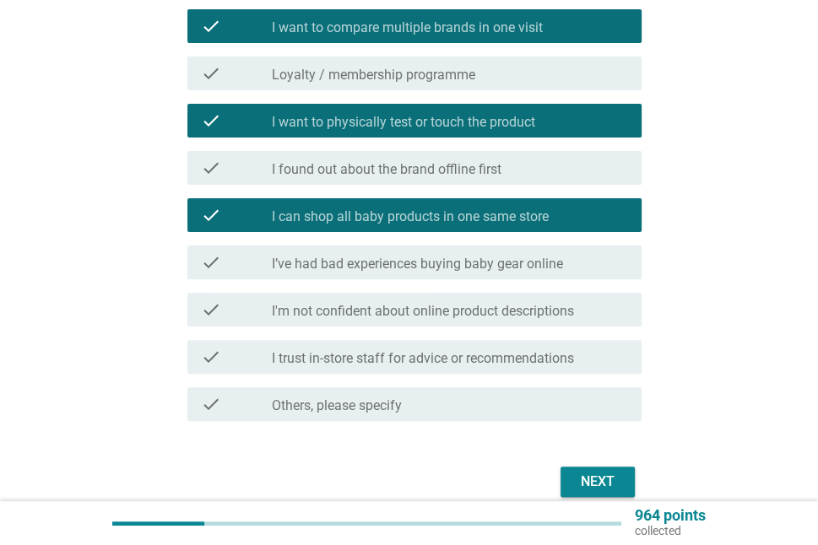
click at [596, 473] on div "Next" at bounding box center [597, 482] width 47 height 20
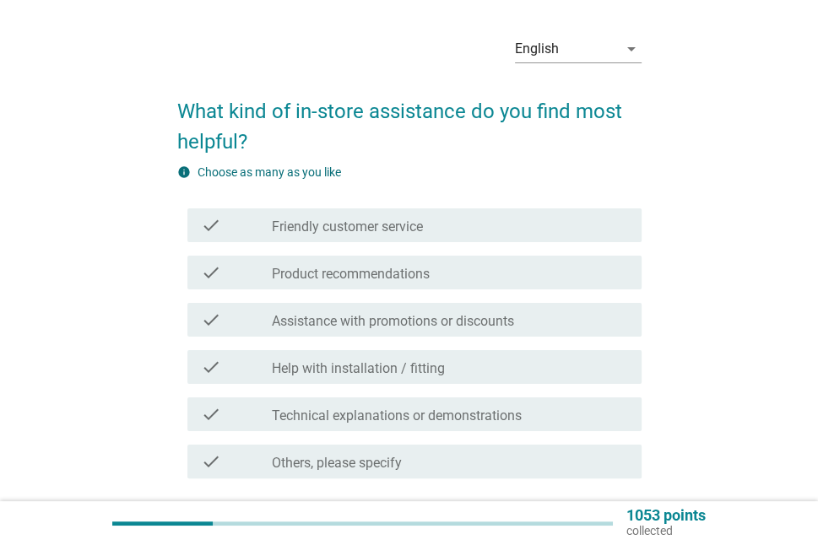
scroll to position [84, 0]
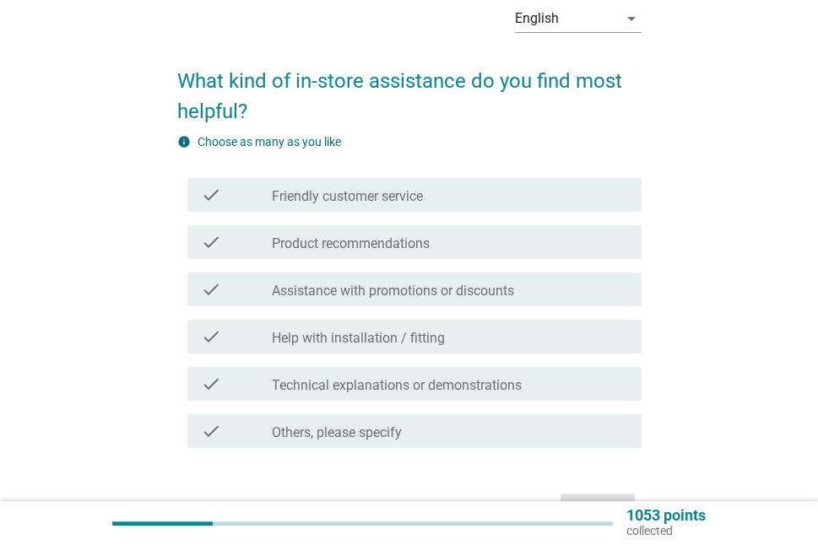
click at [611, 187] on div "check_box_outline_blank Friendly customer service" at bounding box center [450, 195] width 356 height 20
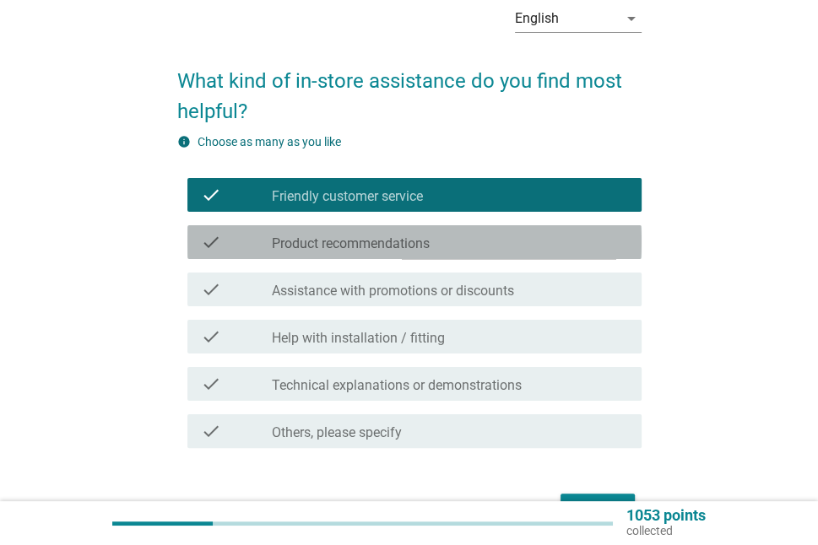
click at [604, 250] on div "check_box_outline_blank Product recommendations" at bounding box center [450, 242] width 356 height 20
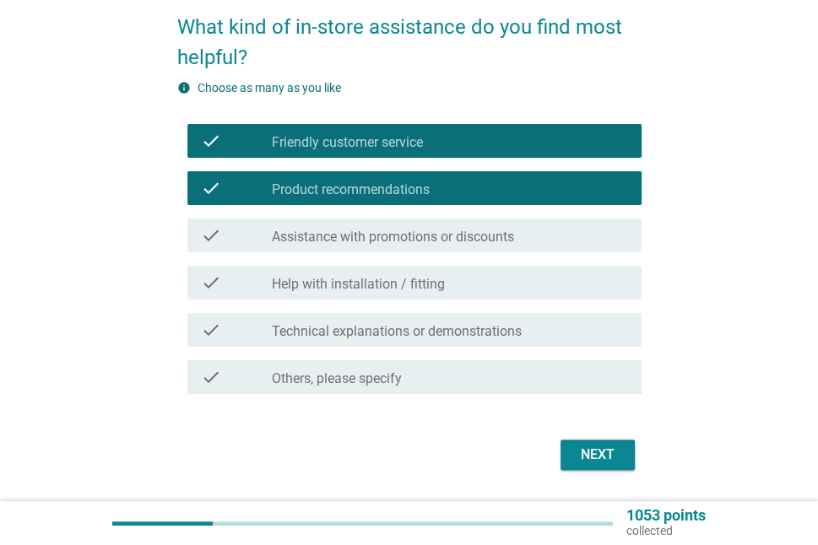
scroll to position [169, 0]
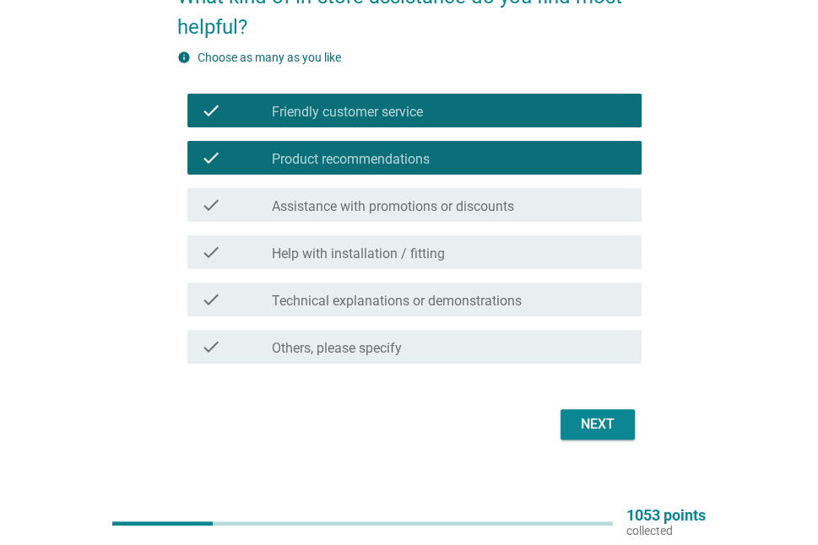
click at [574, 201] on div "check_box_outline_blank Assistance with promotions or discounts" at bounding box center [450, 205] width 356 height 20
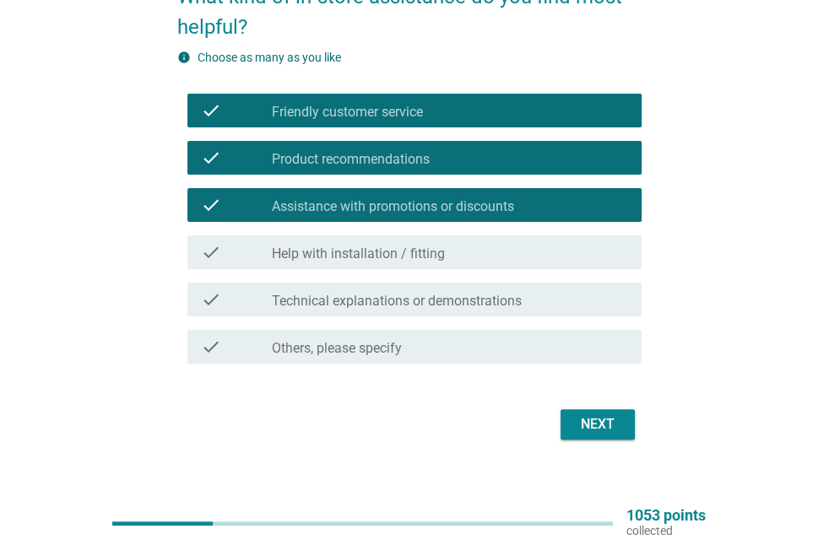
click at [610, 426] on div "Next" at bounding box center [597, 424] width 47 height 20
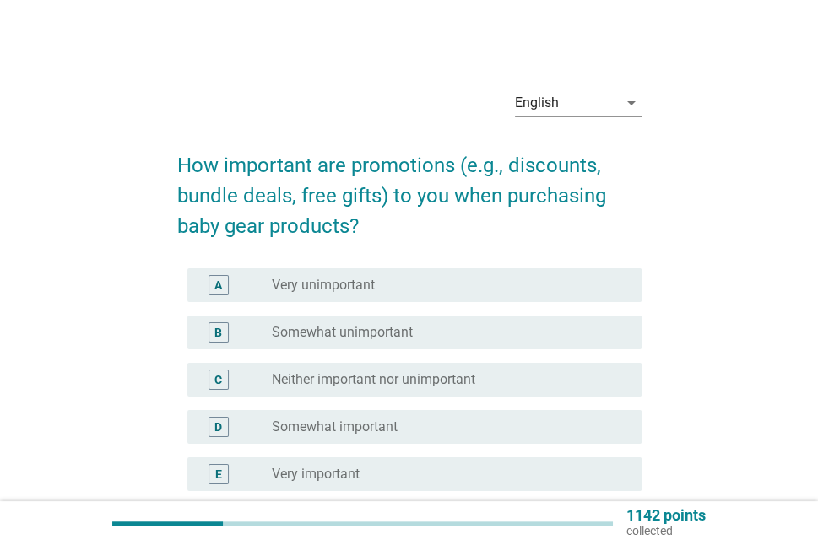
scroll to position [84, 0]
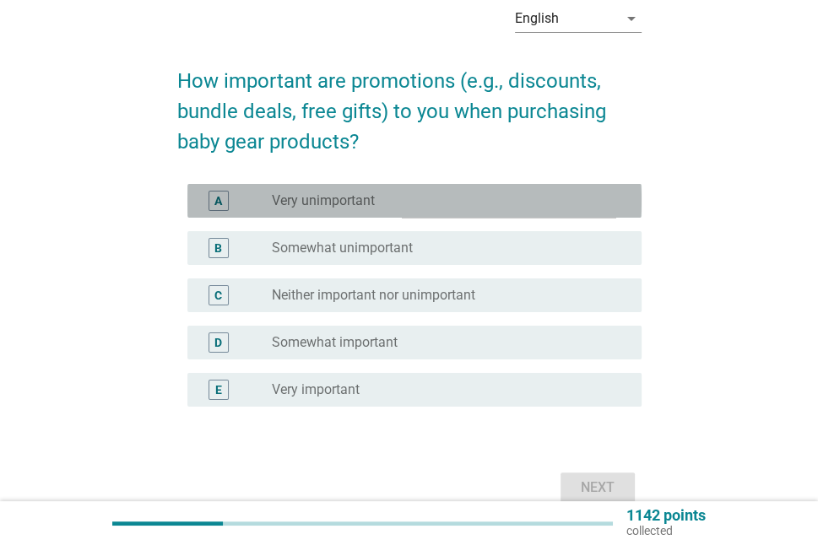
click at [622, 208] on div "radio_button_unchecked Very unimportant" at bounding box center [450, 200] width 356 height 17
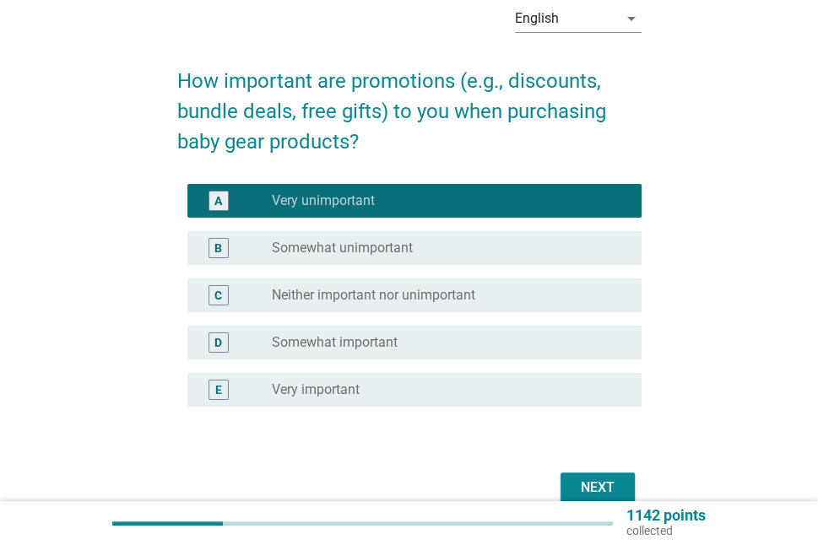
scroll to position [166, 0]
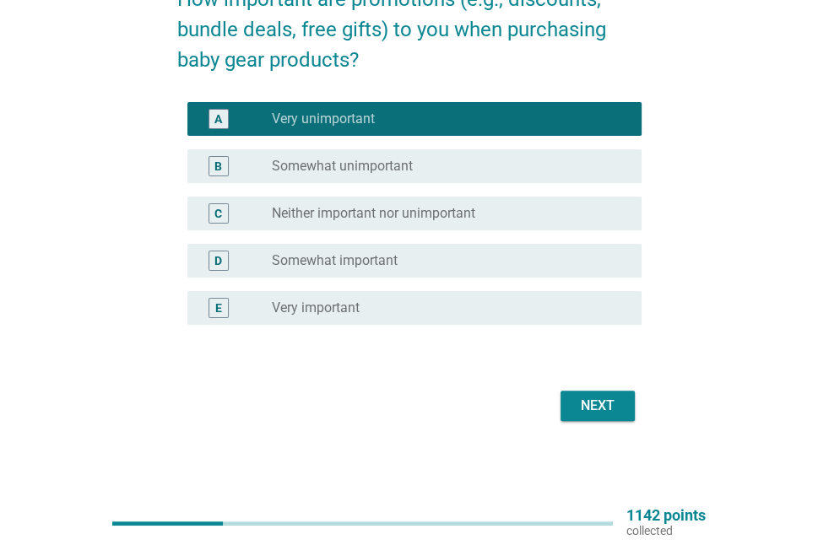
click at [527, 311] on div "radio_button_unchecked Very important" at bounding box center [443, 308] width 343 height 17
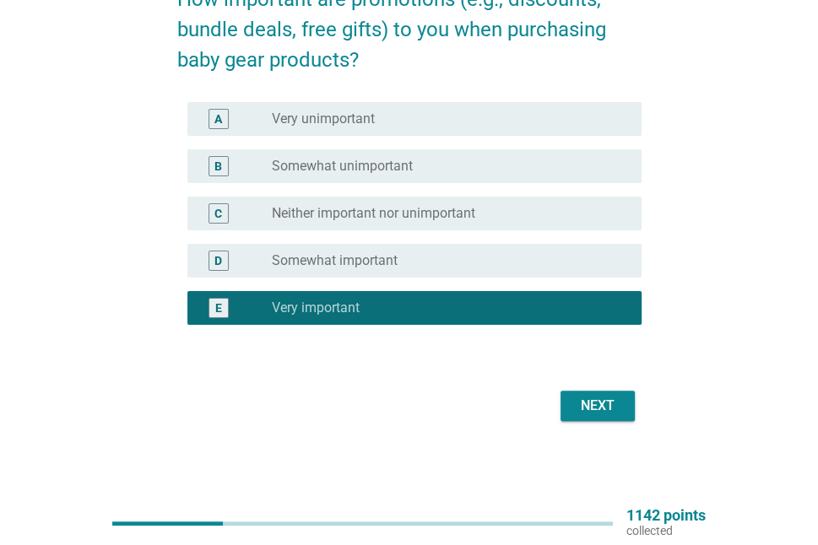
click at [601, 411] on div "Next" at bounding box center [597, 406] width 47 height 20
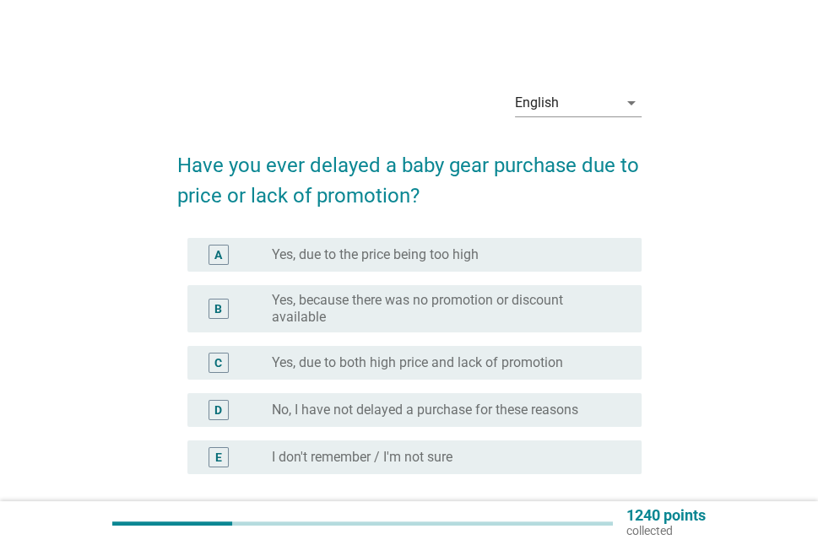
click at [590, 247] on div "radio_button_unchecked Yes, due to the price being too high" at bounding box center [443, 254] width 343 height 17
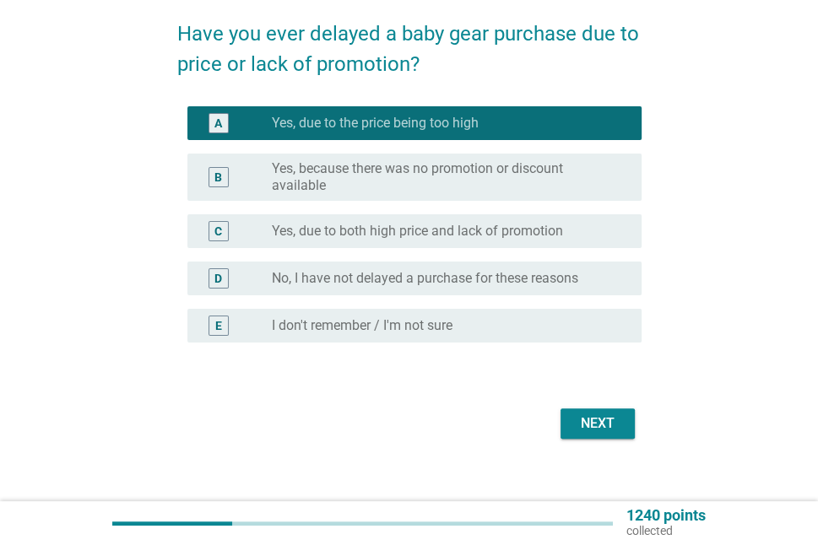
scroll to position [149, 0]
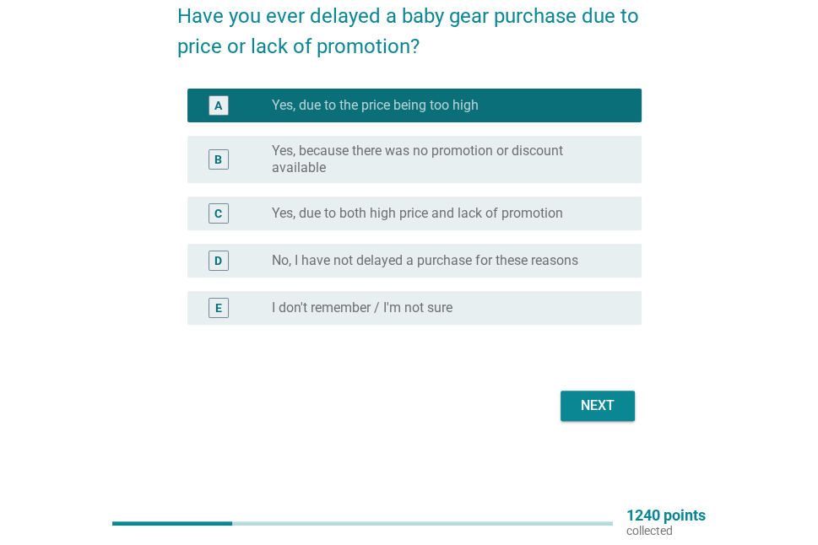
click at [611, 402] on div "Next" at bounding box center [597, 406] width 47 height 20
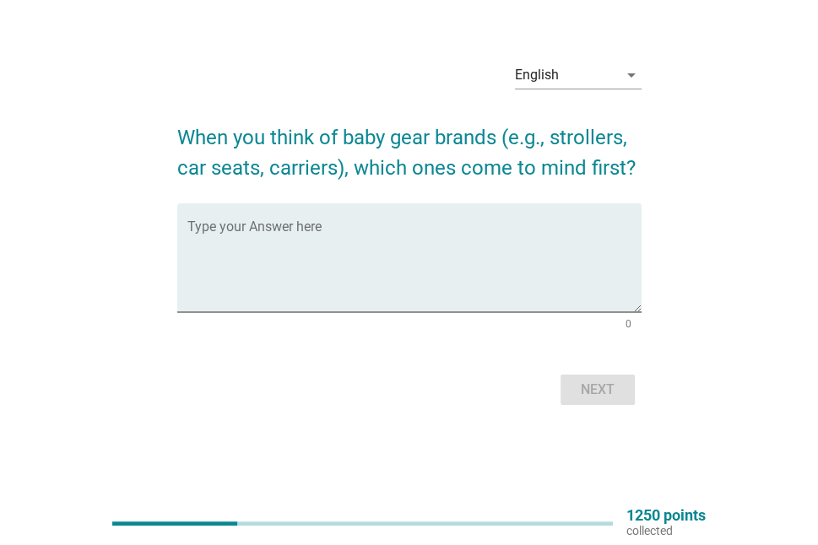
scroll to position [0, 0]
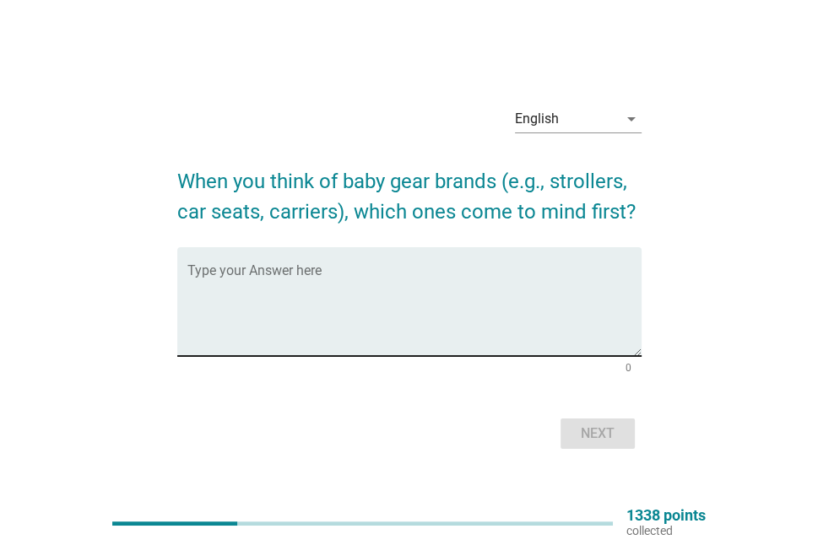
click at [469, 289] on textarea "Type your Answer here" at bounding box center [414, 312] width 454 height 89
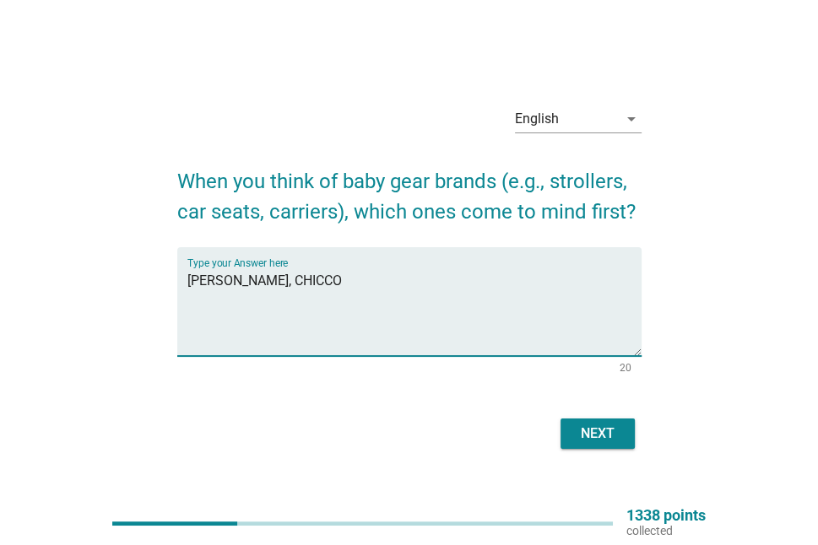
type textarea "[PERSON_NAME], CHICCO"
click at [587, 442] on div "Next" at bounding box center [597, 434] width 47 height 20
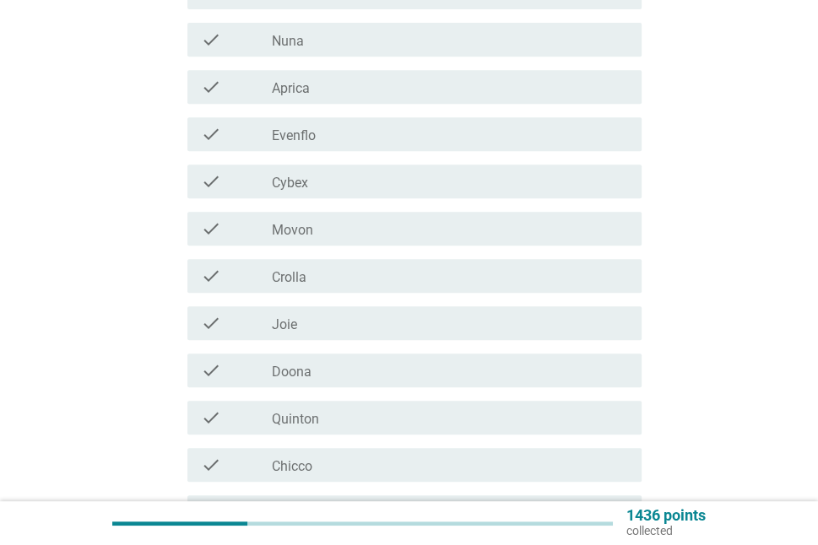
scroll to position [506, 0]
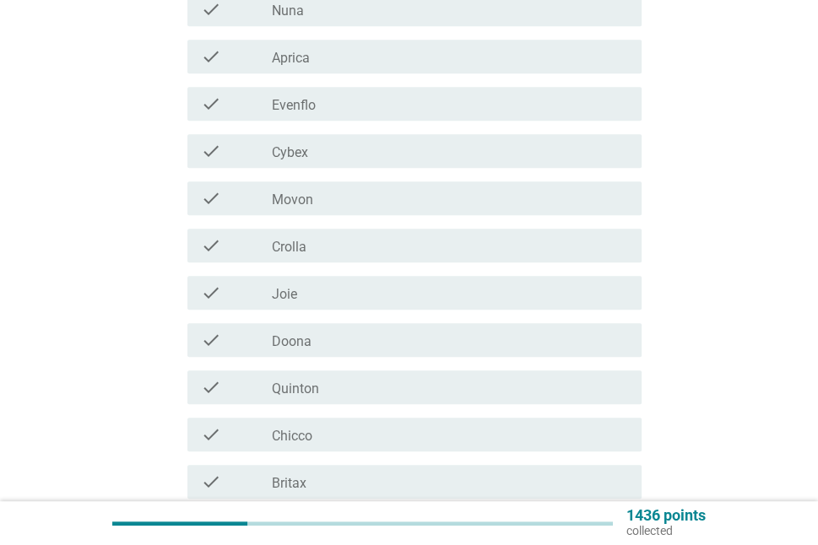
click at [530, 226] on div "check check_box_outline_blank Crolla" at bounding box center [409, 245] width 464 height 47
click at [528, 237] on div "check_box_outline_blank Crolla" at bounding box center [450, 245] width 356 height 20
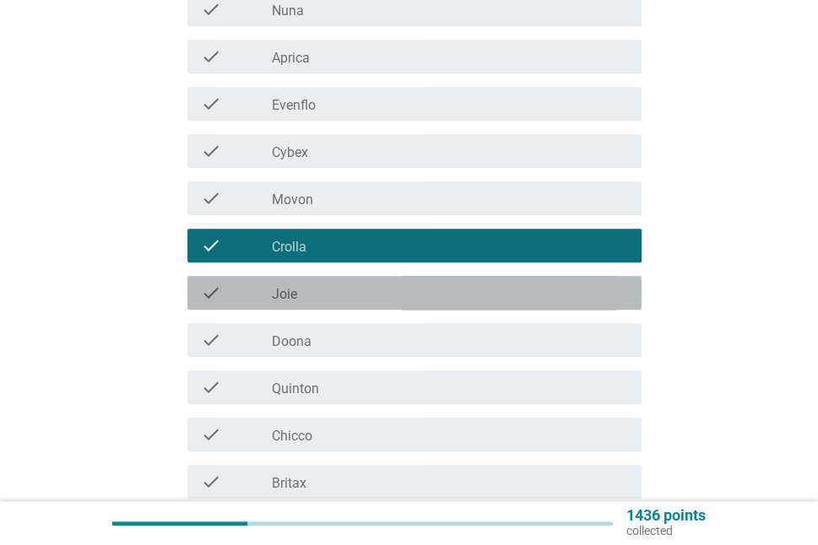
click at [479, 290] on div "check_box_outline_blank Joie" at bounding box center [450, 293] width 356 height 20
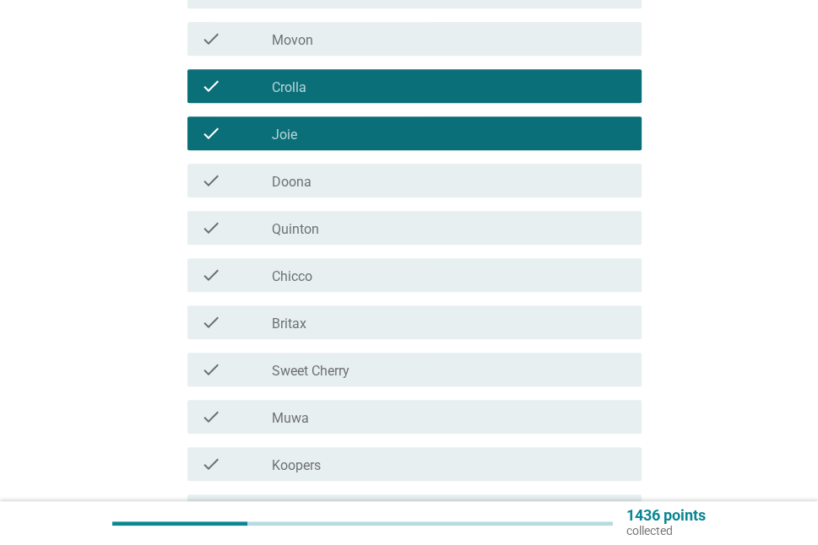
scroll to position [675, 0]
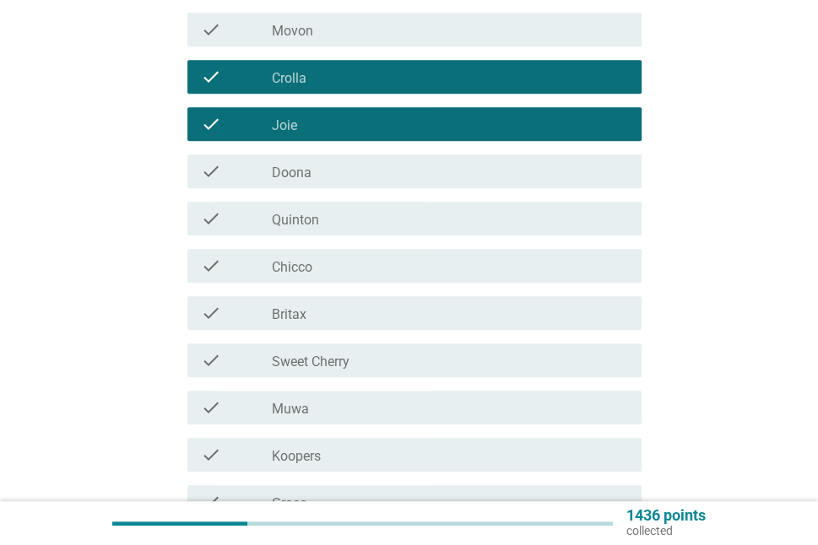
click at [419, 279] on div "check check_box_outline_blank Chicco" at bounding box center [414, 266] width 454 height 34
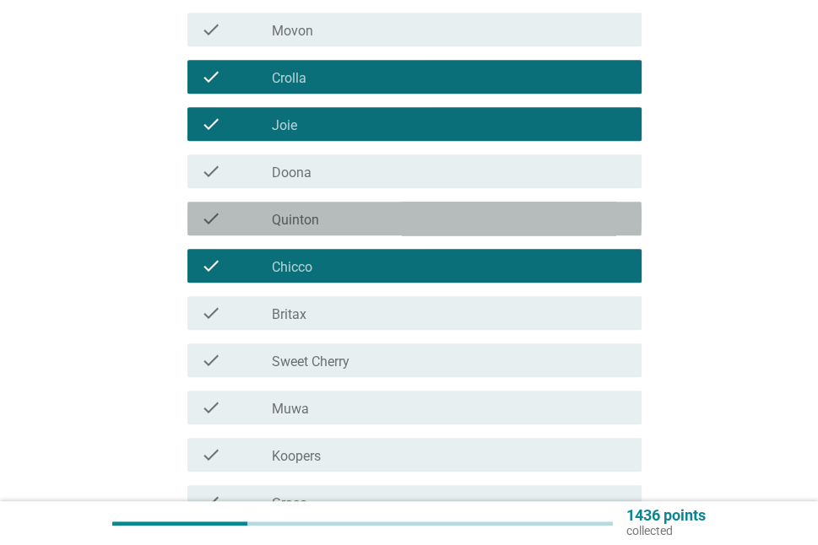
click at [461, 217] on div "check_box_outline_blank [PERSON_NAME]" at bounding box center [450, 218] width 356 height 20
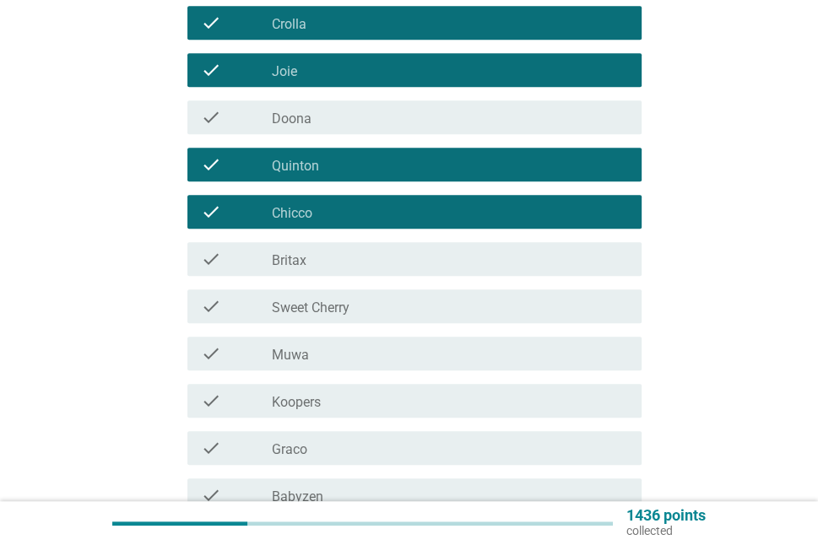
scroll to position [760, 0]
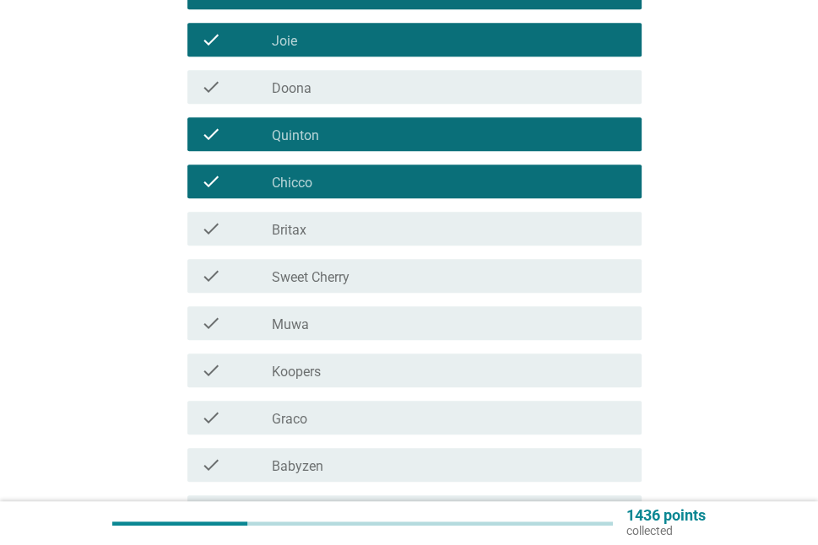
click at [446, 285] on div "check_box_outline_blank Sweet Cherry" at bounding box center [450, 276] width 356 height 20
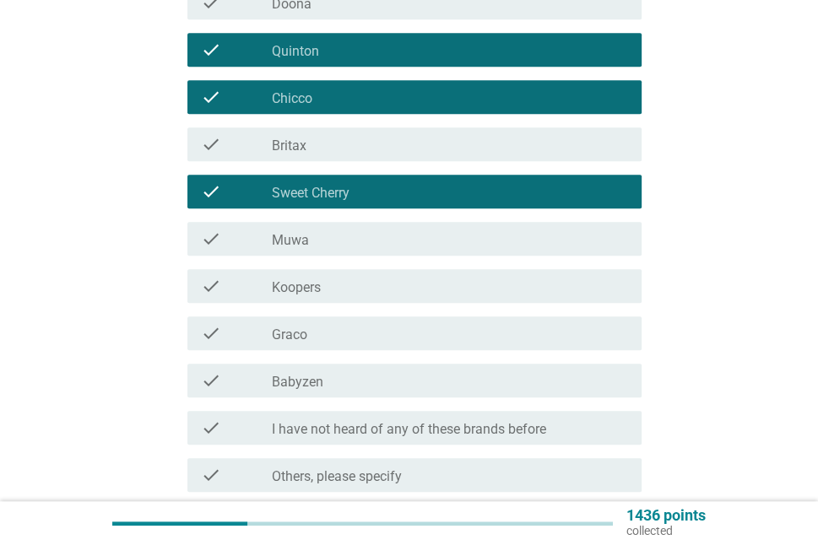
scroll to position [928, 0]
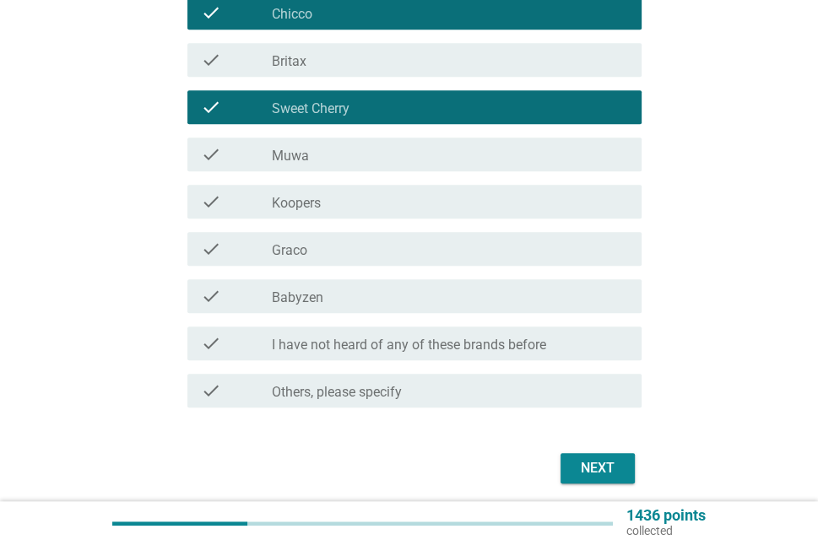
click at [594, 473] on div "Next" at bounding box center [597, 468] width 47 height 20
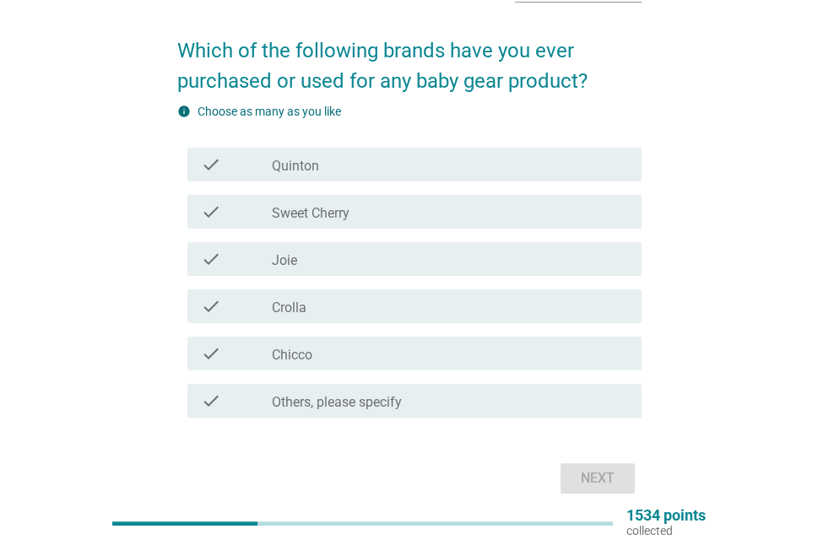
scroll to position [84, 0]
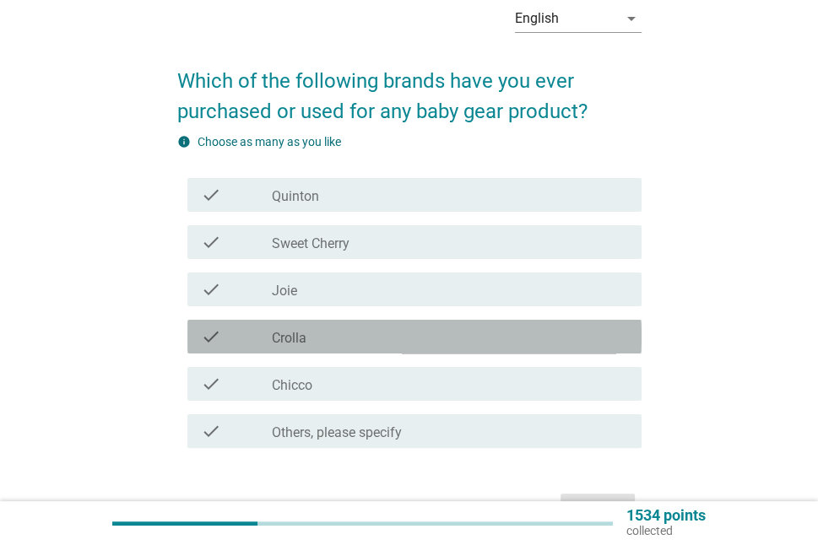
click at [478, 338] on div "check_box_outline_blank Crolla" at bounding box center [450, 337] width 356 height 20
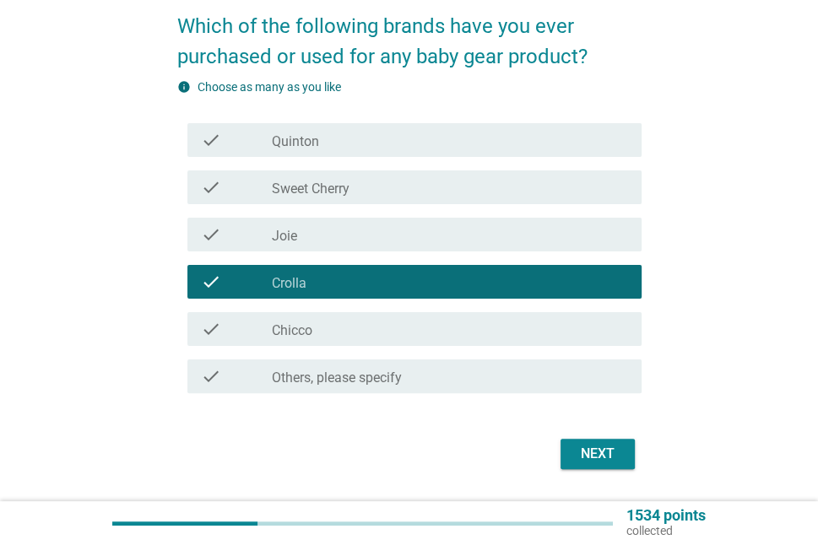
scroll to position [169, 0]
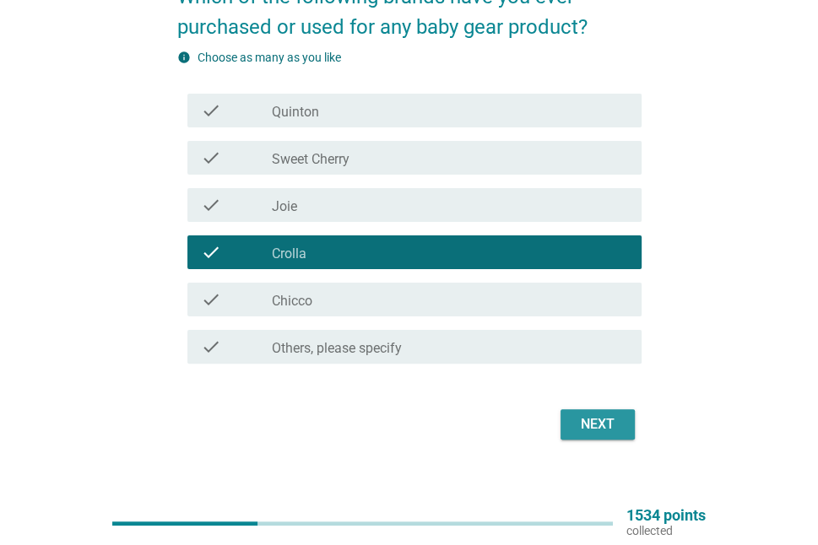
drag, startPoint x: 587, startPoint y: 419, endPoint x: 598, endPoint y: 413, distance: 12.2
click at [587, 419] on div "Next" at bounding box center [597, 424] width 47 height 20
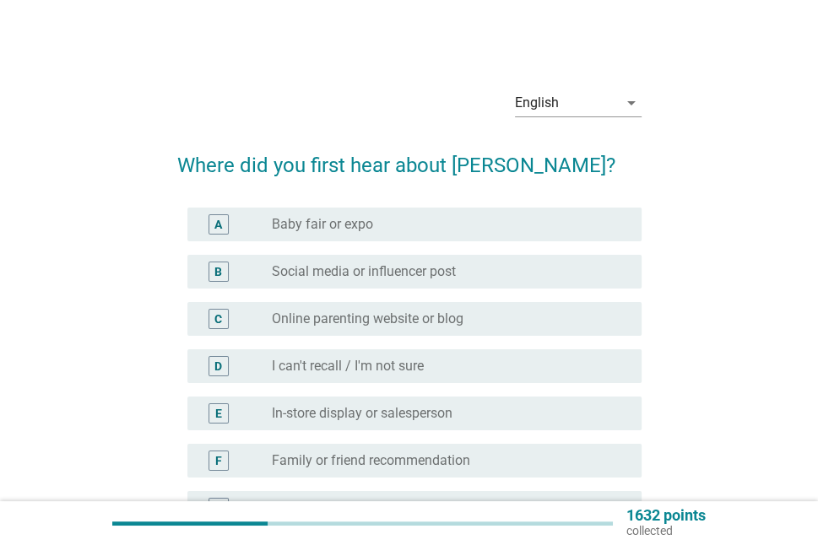
scroll to position [84, 0]
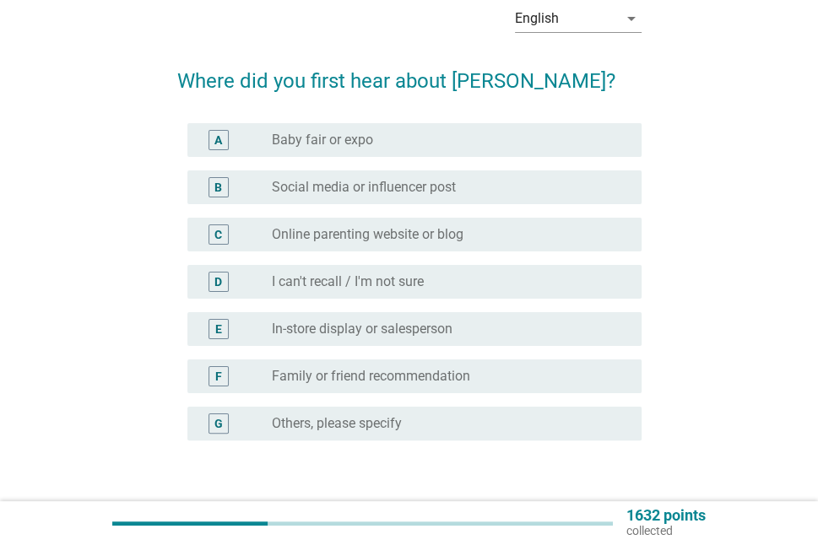
click at [582, 386] on div "radio_button_unchecked Family or friend recommendation" at bounding box center [450, 376] width 356 height 20
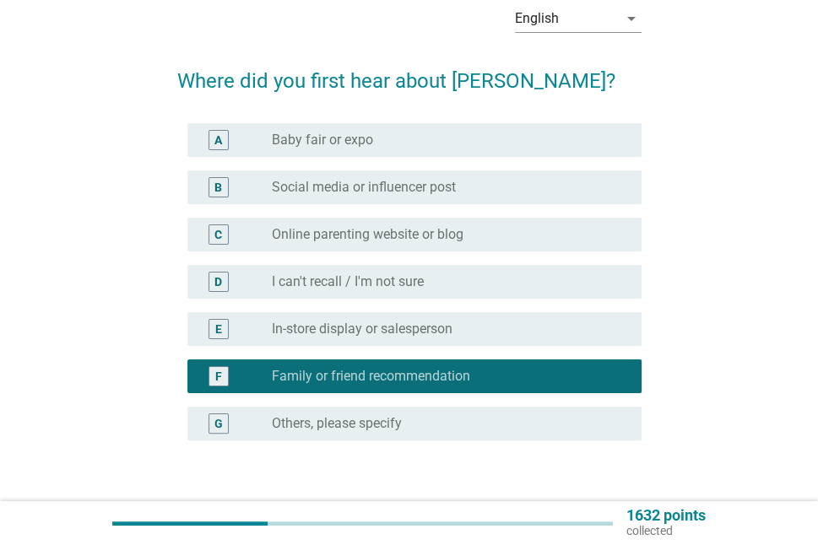
click at [522, 235] on div "radio_button_unchecked Online parenting website or blog" at bounding box center [443, 234] width 343 height 17
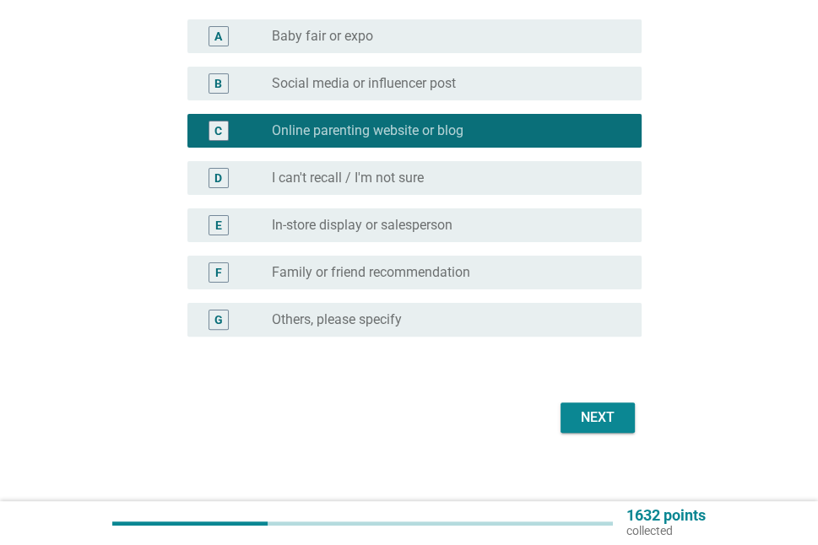
scroll to position [200, 0]
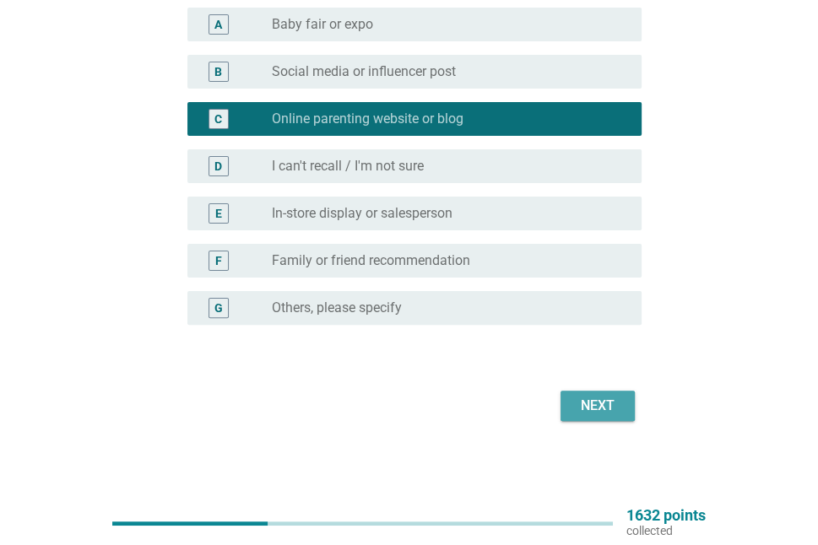
click at [608, 400] on div "Next" at bounding box center [597, 406] width 47 height 20
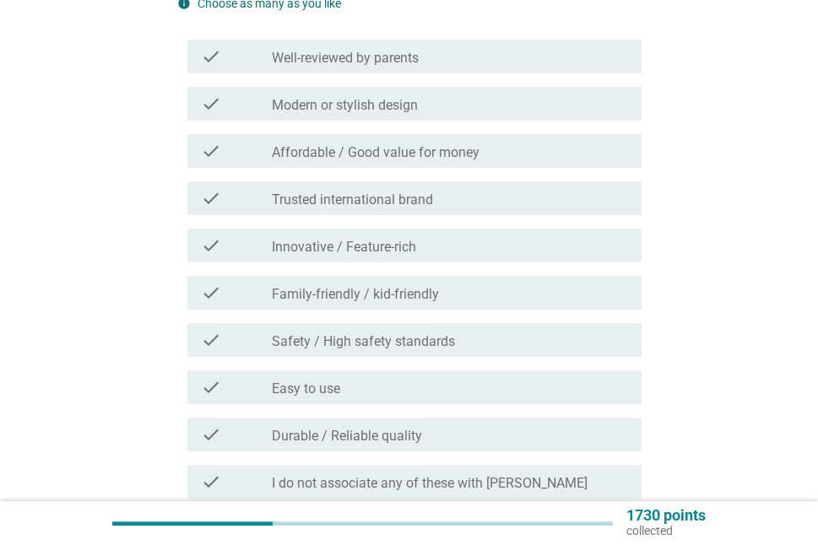
scroll to position [253, 0]
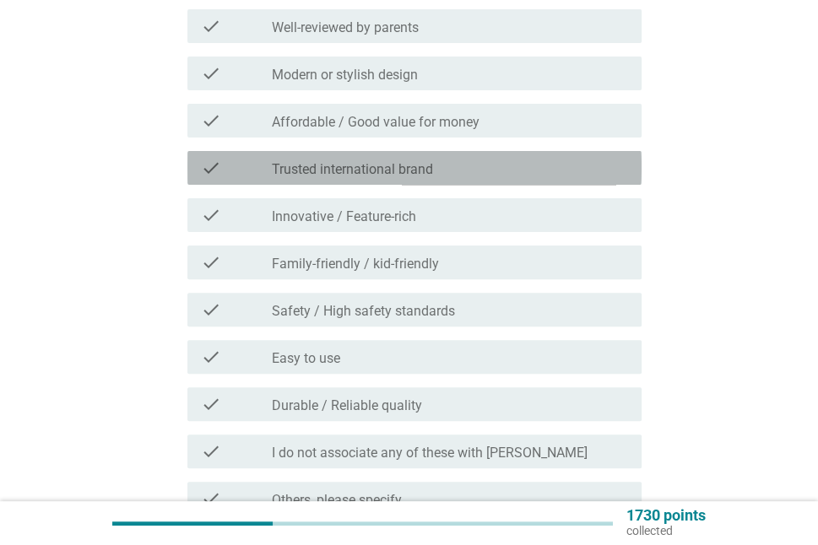
click at [469, 168] on div "check_box_outline_blank Trusted international brand" at bounding box center [450, 168] width 356 height 20
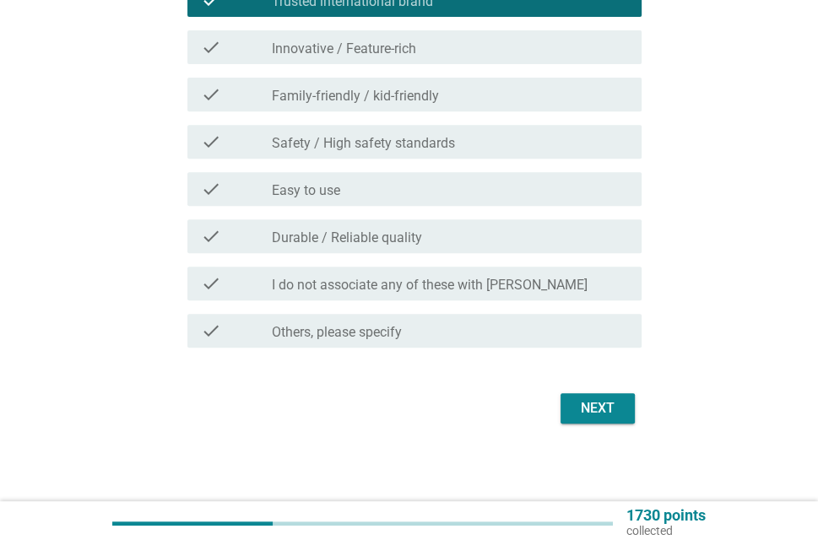
scroll to position [424, 0]
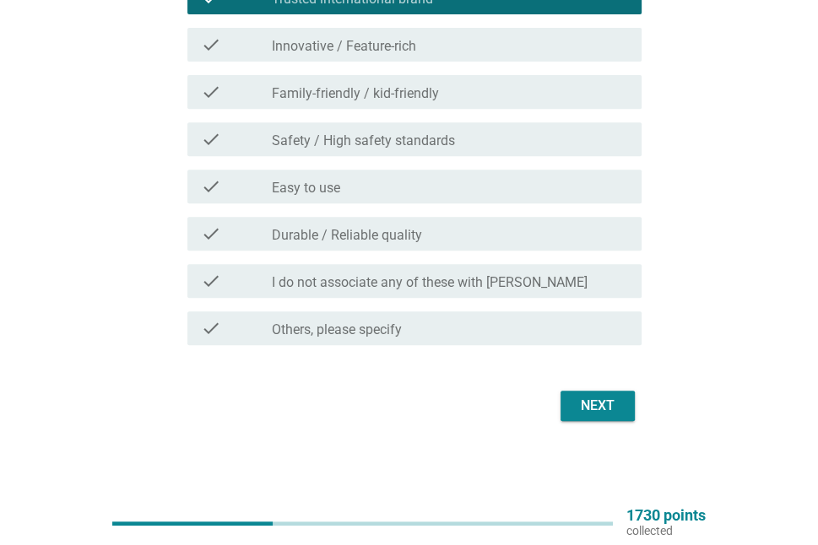
click at [631, 408] on button "Next" at bounding box center [597, 406] width 74 height 30
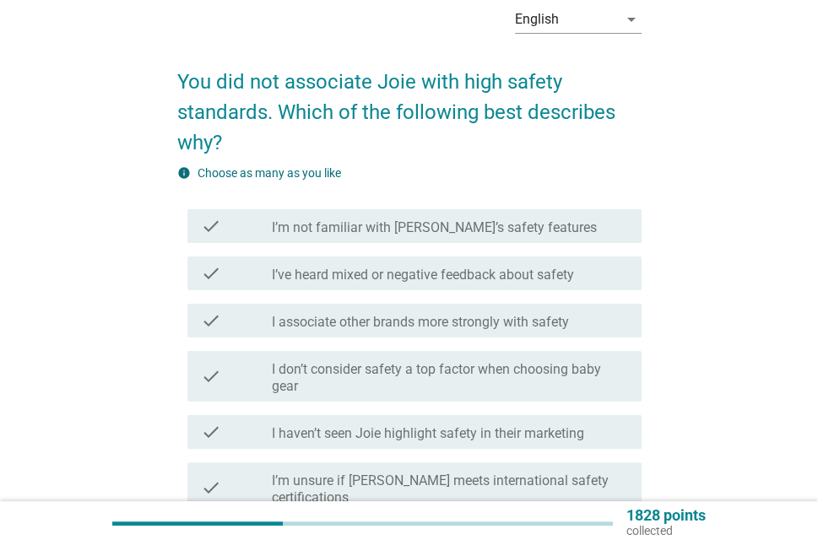
scroll to position [84, 0]
click at [572, 219] on div "check_box_outline_blank I’m not familiar with [PERSON_NAME]’s safety features" at bounding box center [450, 225] width 356 height 20
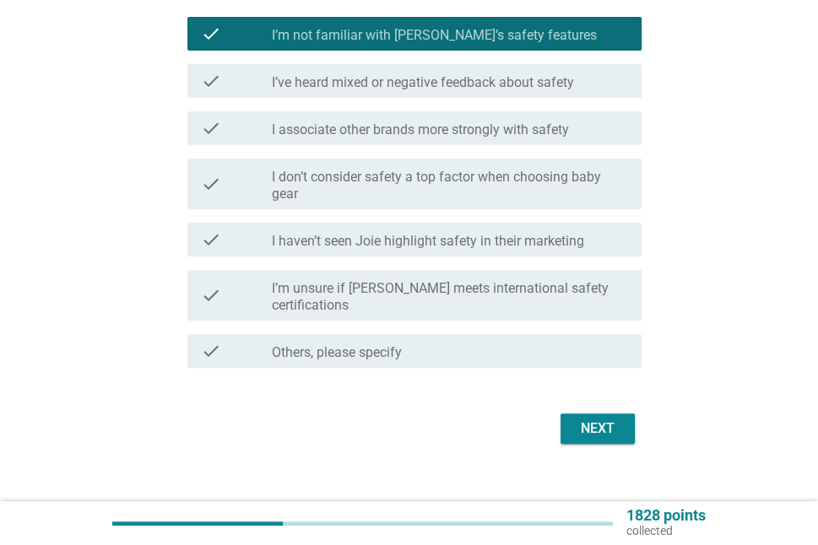
scroll to position [282, 0]
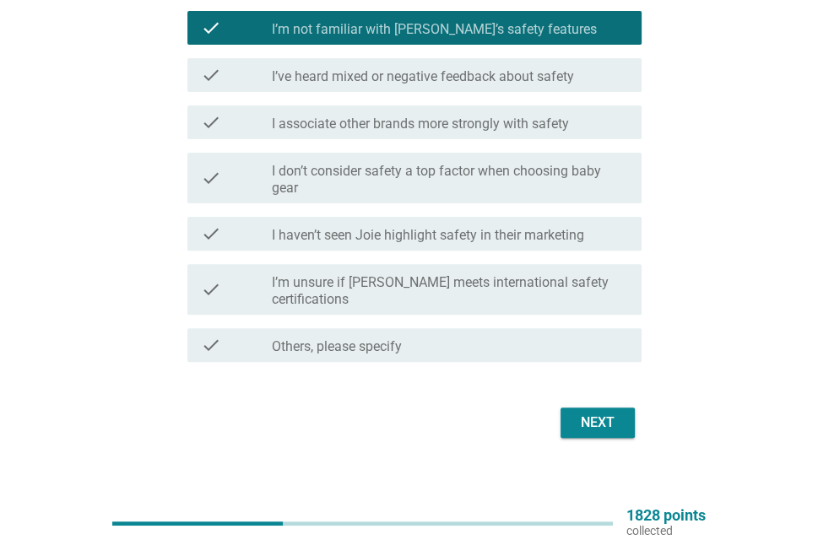
click at [610, 413] on div "Next" at bounding box center [597, 423] width 47 height 20
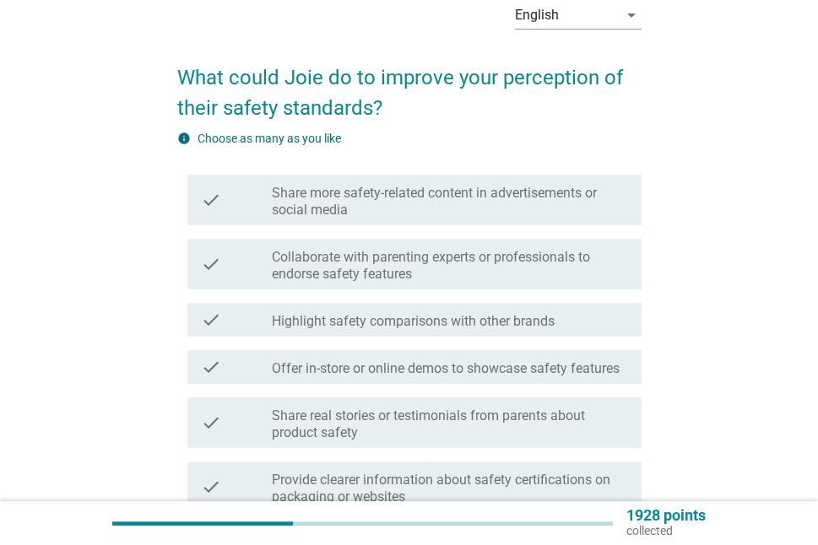
scroll to position [169, 0]
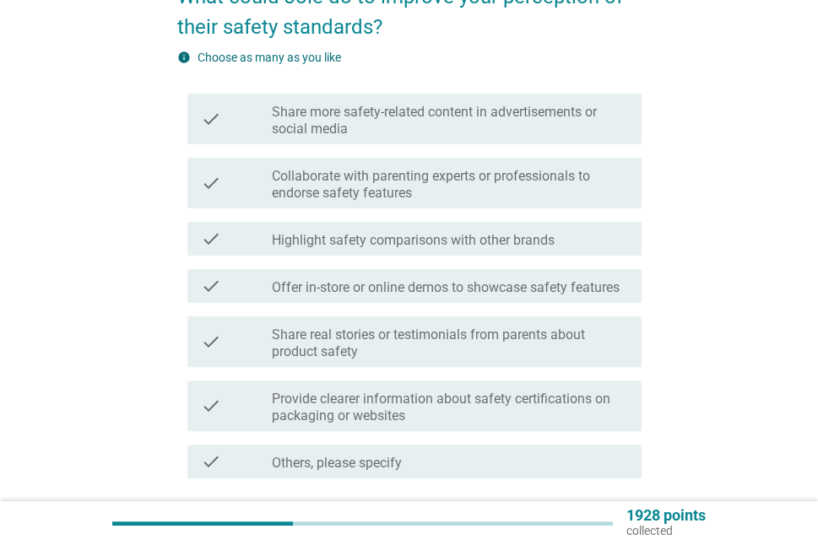
drag, startPoint x: 601, startPoint y: 246, endPoint x: 625, endPoint y: 259, distance: 26.8
click at [603, 247] on div "check_box_outline_blank Highlight safety comparisons with other brands" at bounding box center [450, 239] width 356 height 20
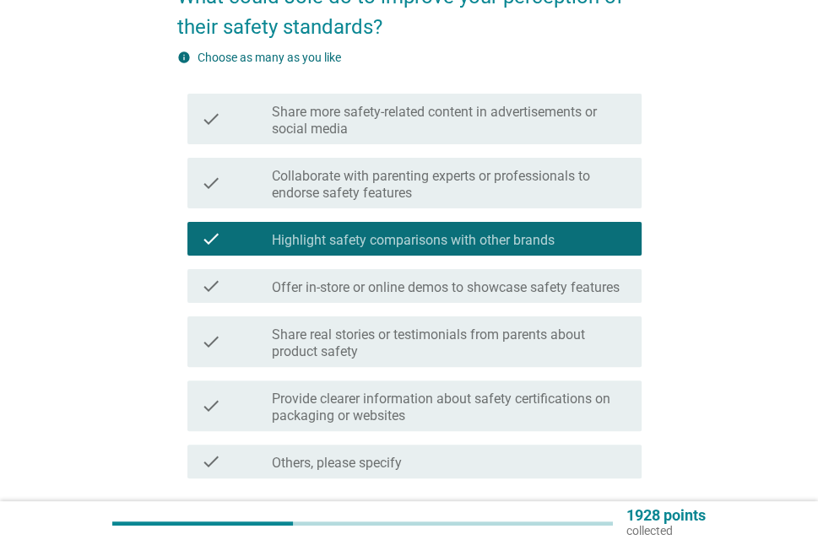
scroll to position [302, 0]
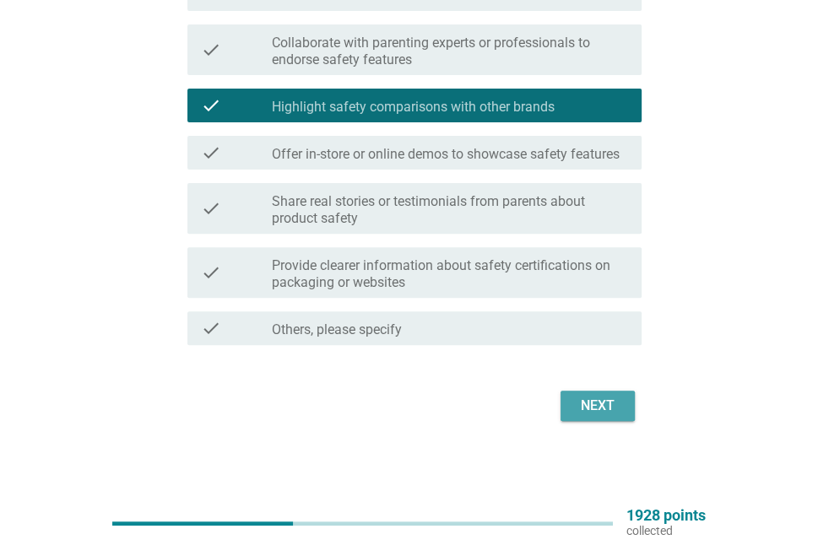
click at [607, 402] on div "Next" at bounding box center [597, 406] width 47 height 20
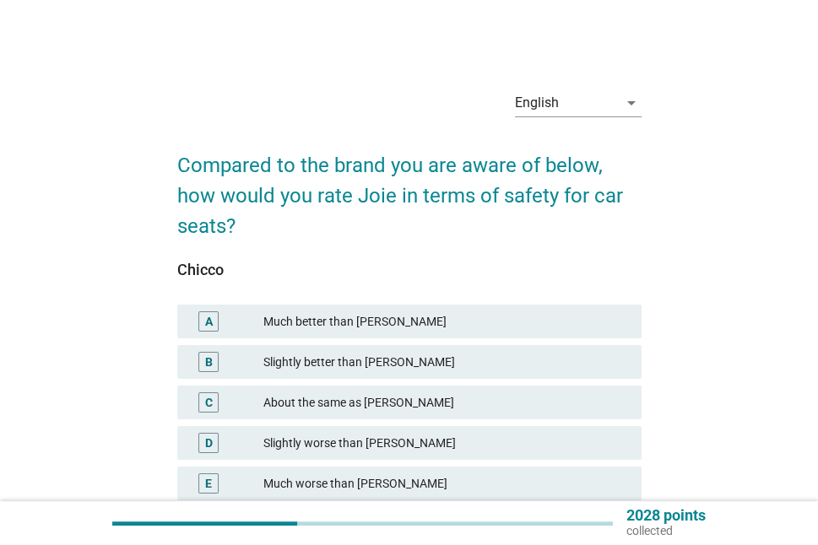
click at [588, 392] on div "About the same as [PERSON_NAME]" at bounding box center [445, 402] width 365 height 20
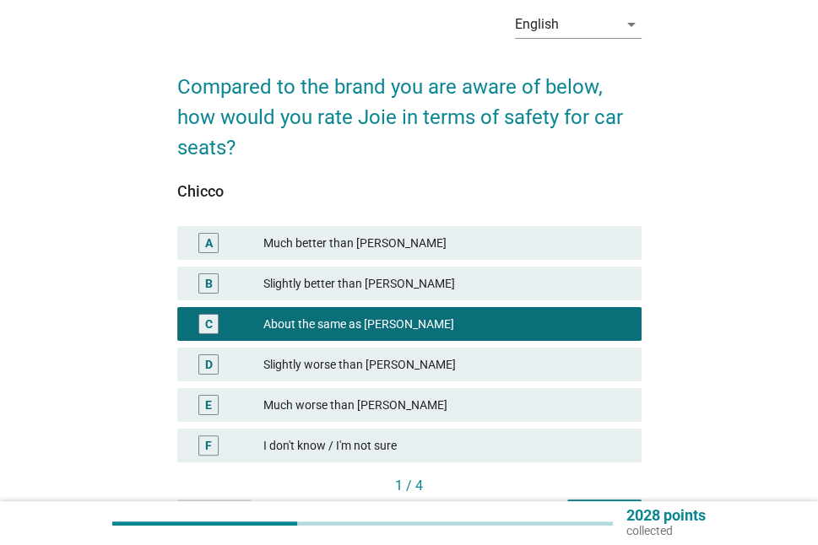
scroll to position [152, 0]
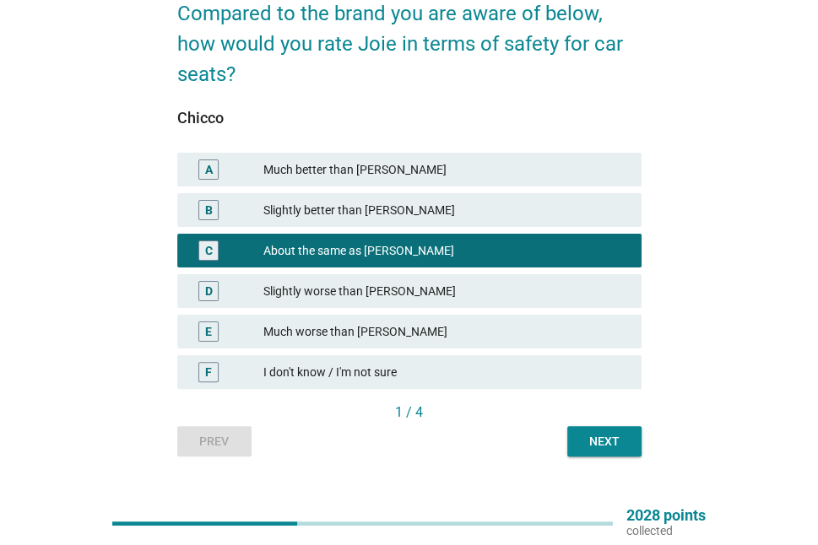
click at [583, 433] on div "Next" at bounding box center [604, 442] width 47 height 18
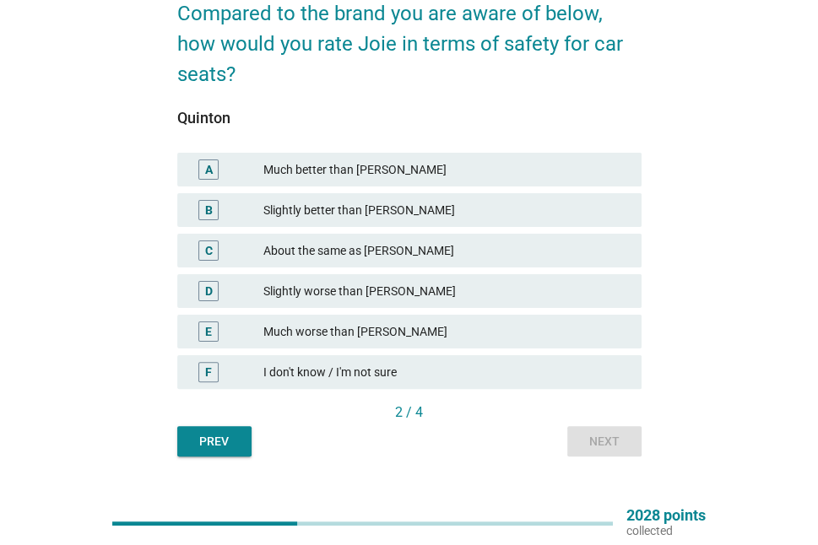
click at [182, 426] on button "Prev" at bounding box center [214, 441] width 74 height 30
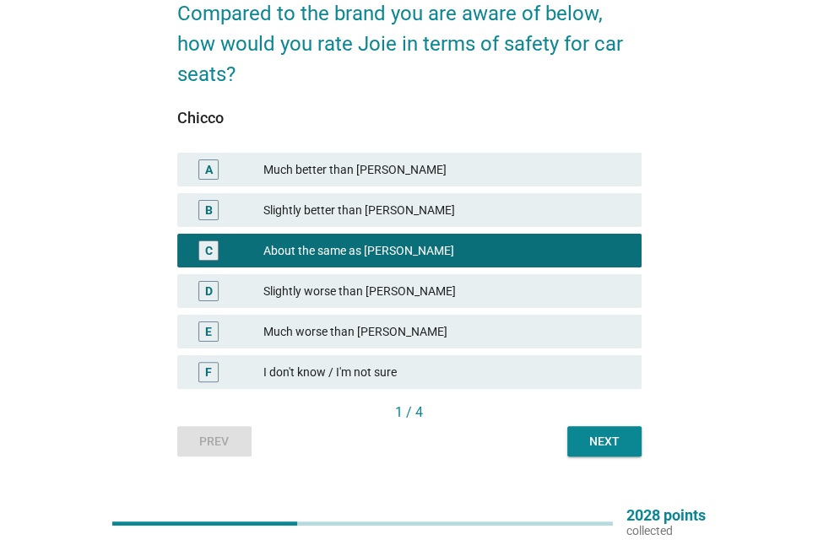
click at [519, 200] on div "Slightly better than [PERSON_NAME]" at bounding box center [445, 210] width 365 height 20
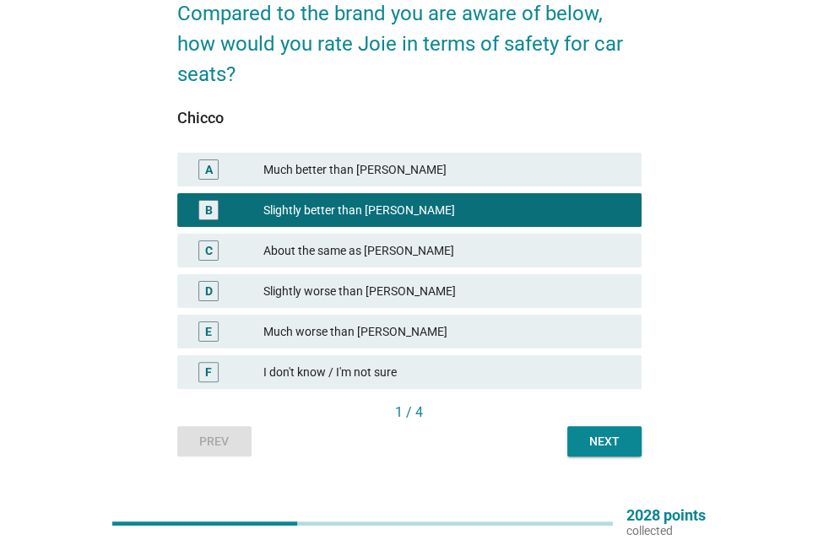
click at [581, 433] on div "Next" at bounding box center [604, 442] width 47 height 18
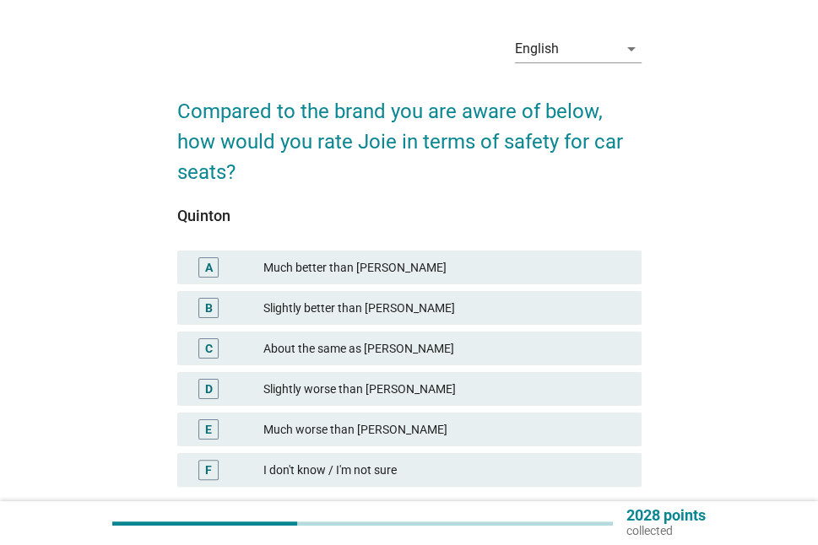
scroll to position [84, 0]
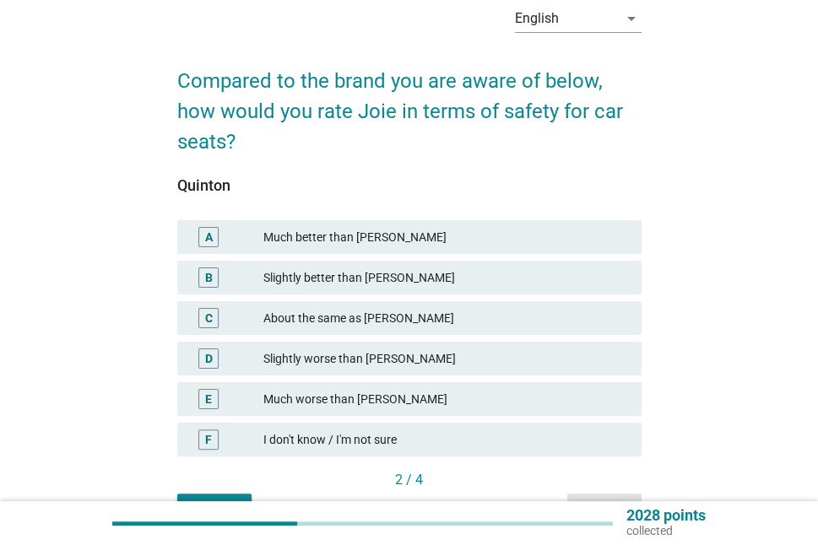
click at [566, 227] on div "Much better than [PERSON_NAME]" at bounding box center [445, 237] width 365 height 20
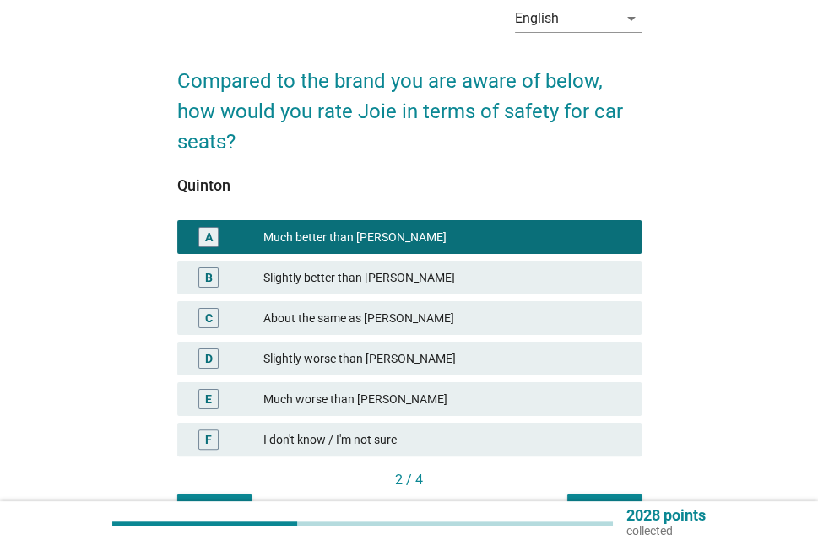
click at [609, 500] on div "Next" at bounding box center [604, 509] width 47 height 18
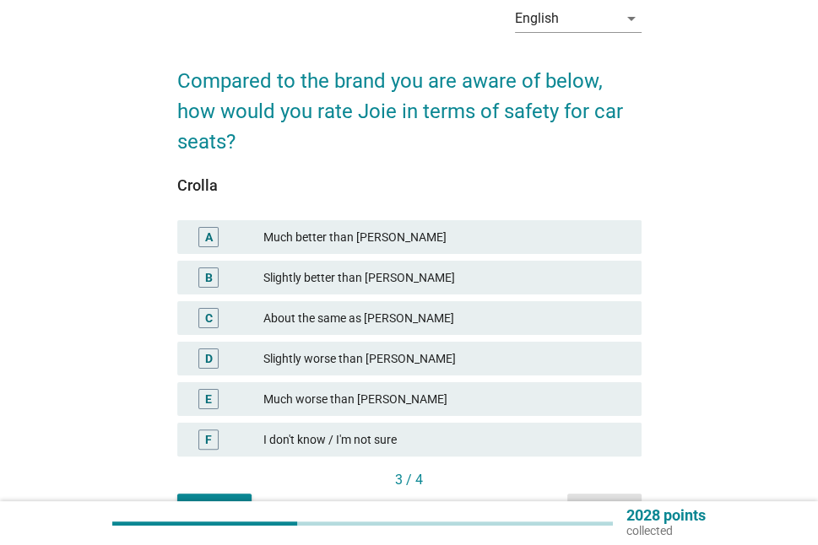
click at [541, 308] on div "About the same as [PERSON_NAME]" at bounding box center [445, 318] width 365 height 20
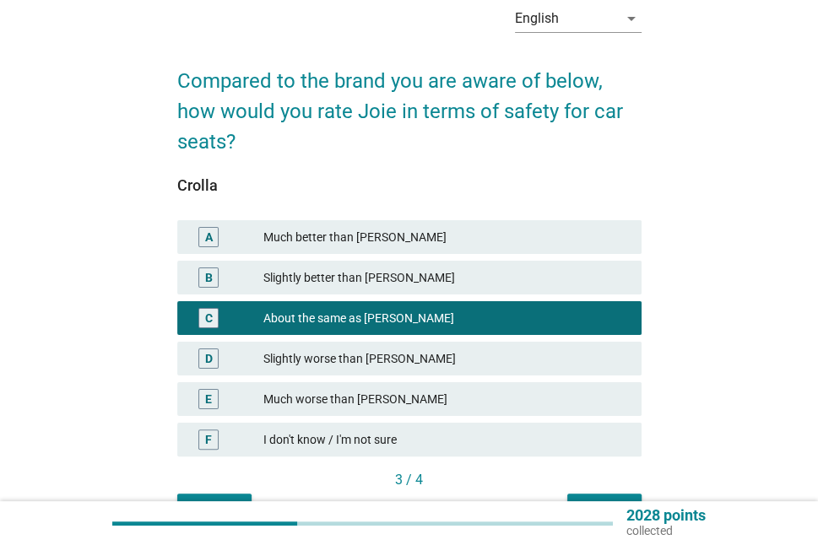
click at [601, 500] on div "Next" at bounding box center [604, 509] width 47 height 18
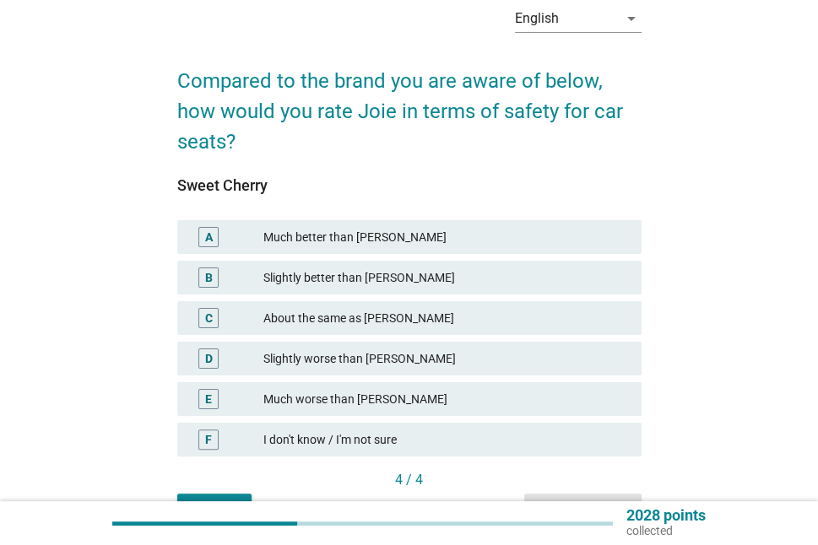
click at [548, 349] on div "Slightly worse than [PERSON_NAME]" at bounding box center [445, 359] width 365 height 20
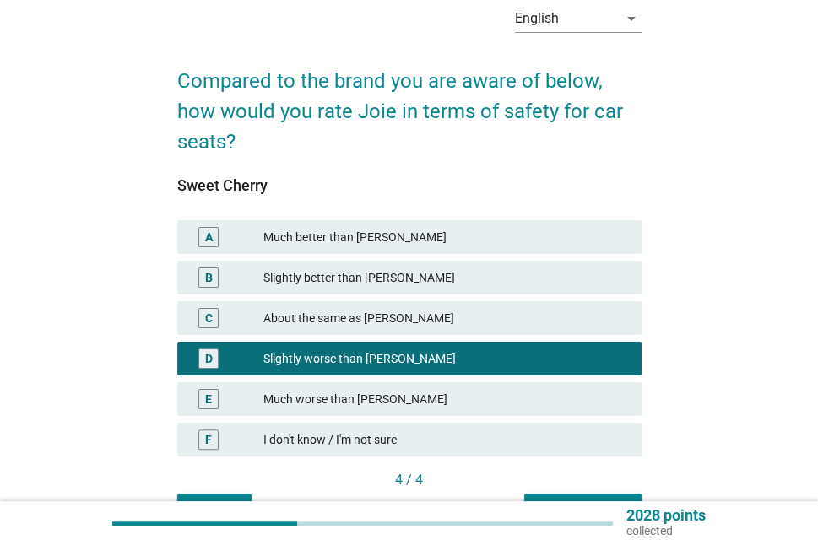
click at [577, 500] on div "Next question" at bounding box center [583, 509] width 90 height 18
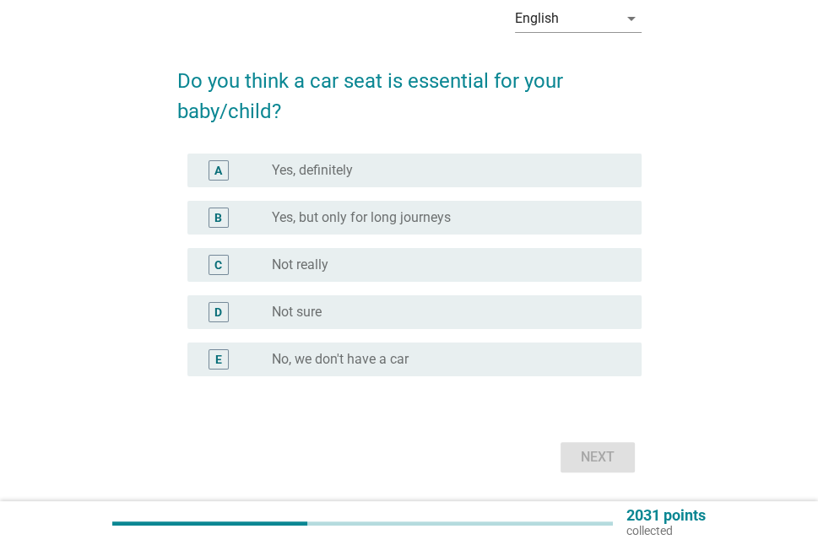
scroll to position [0, 0]
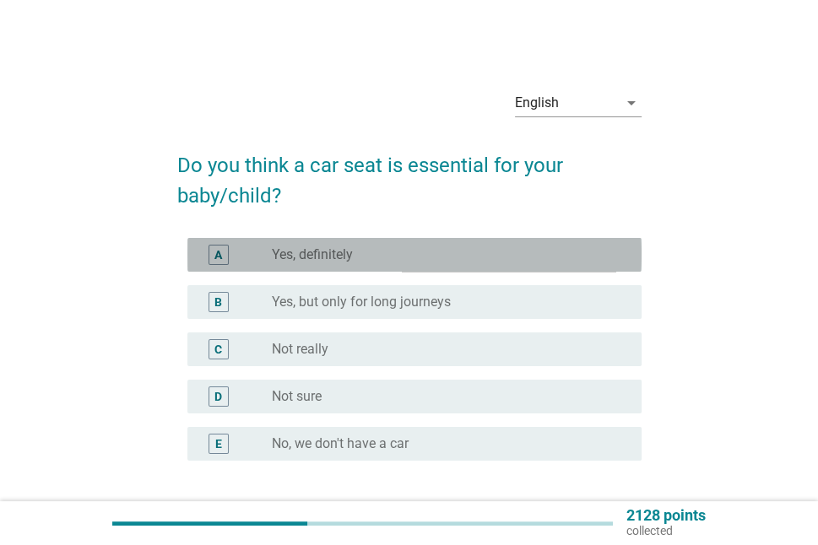
click at [571, 257] on div "radio_button_unchecked Yes, definitely" at bounding box center [443, 254] width 343 height 17
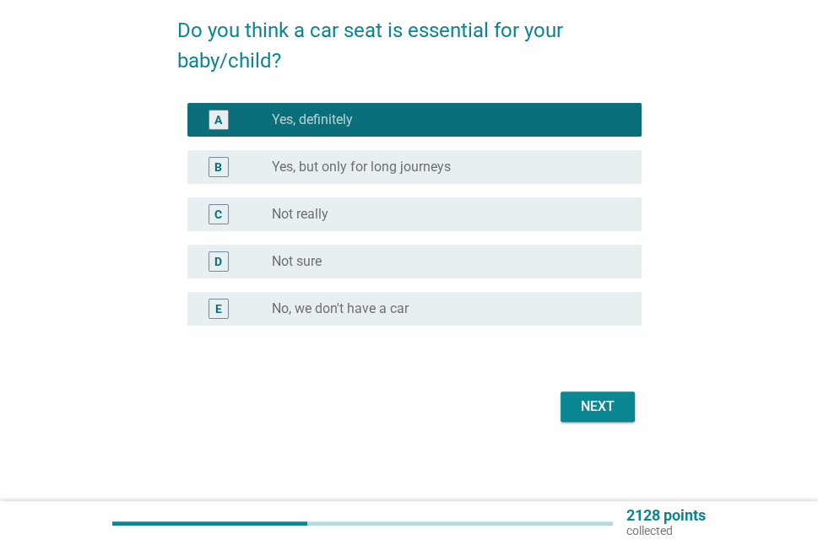
scroll to position [136, 0]
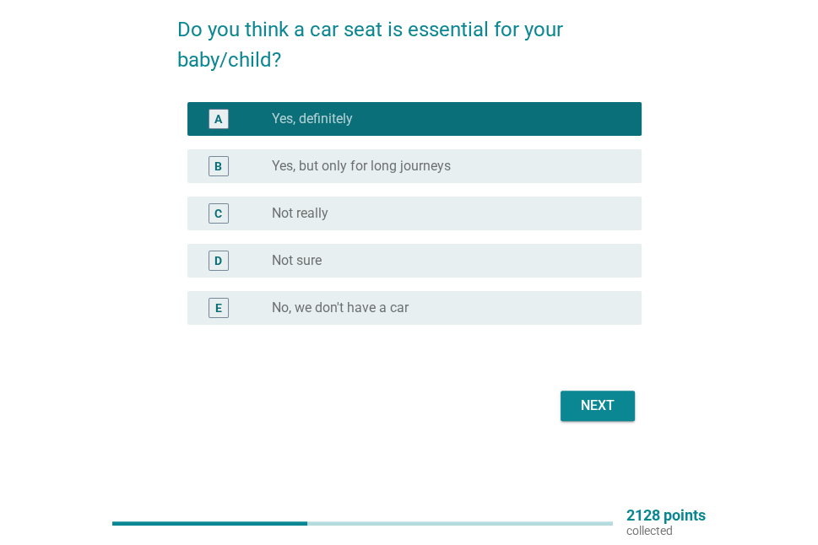
click at [619, 403] on div "Next" at bounding box center [597, 406] width 47 height 20
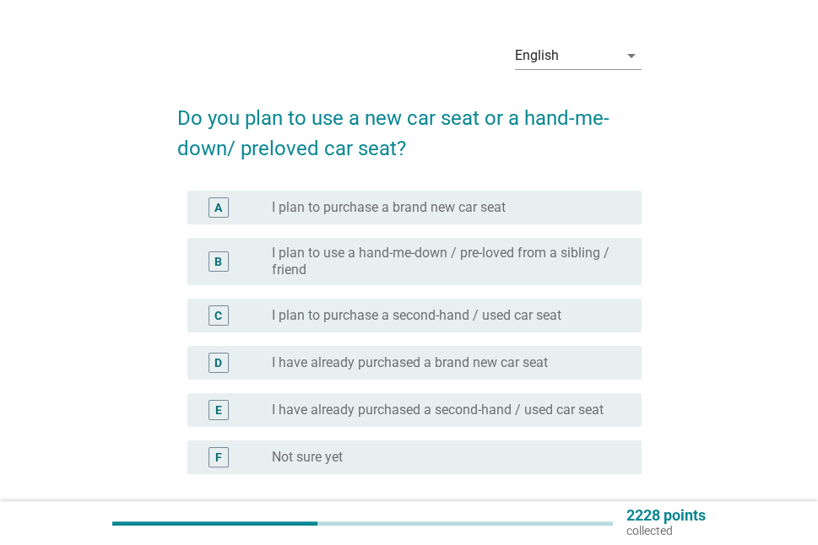
scroll to position [84, 0]
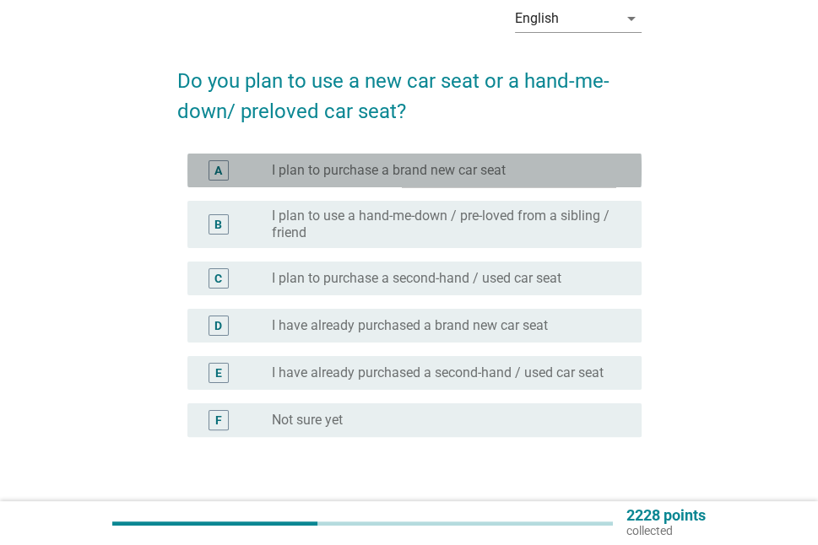
click at [595, 174] on div "radio_button_unchecked I plan to purchase a brand new car seat" at bounding box center [443, 170] width 343 height 17
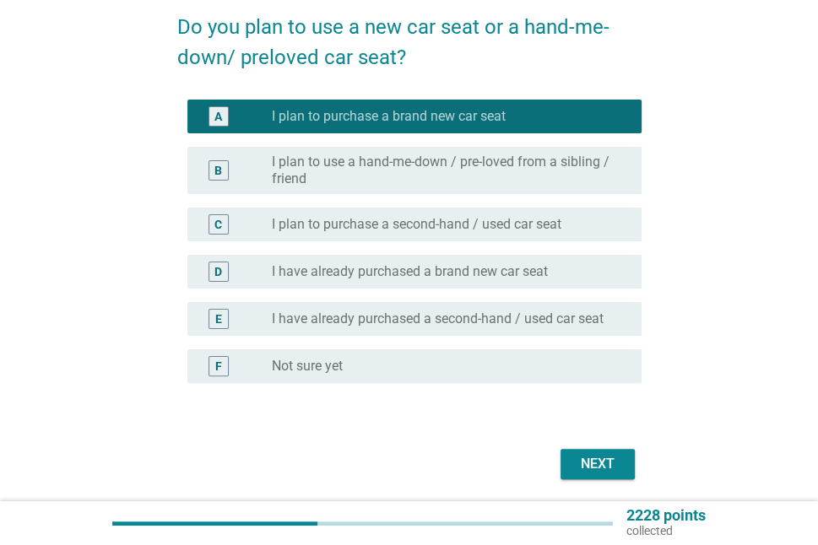
scroll to position [169, 0]
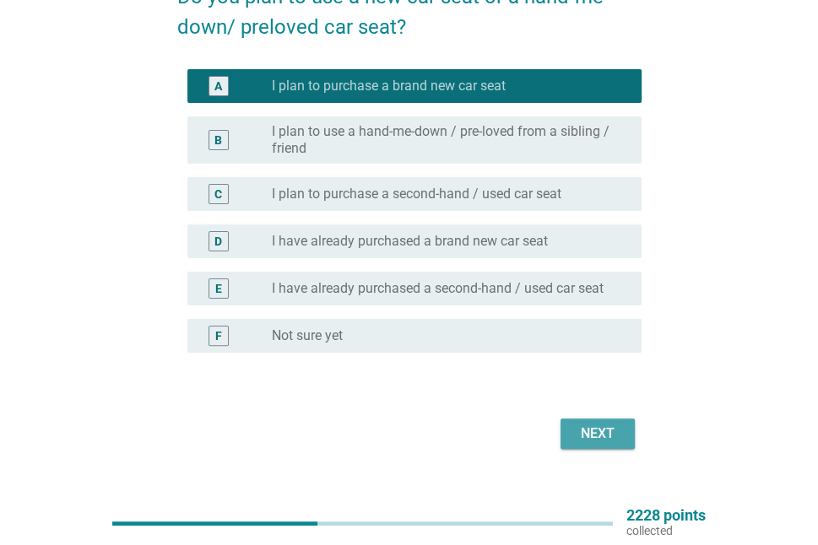
click at [601, 429] on div "Next" at bounding box center [597, 434] width 47 height 20
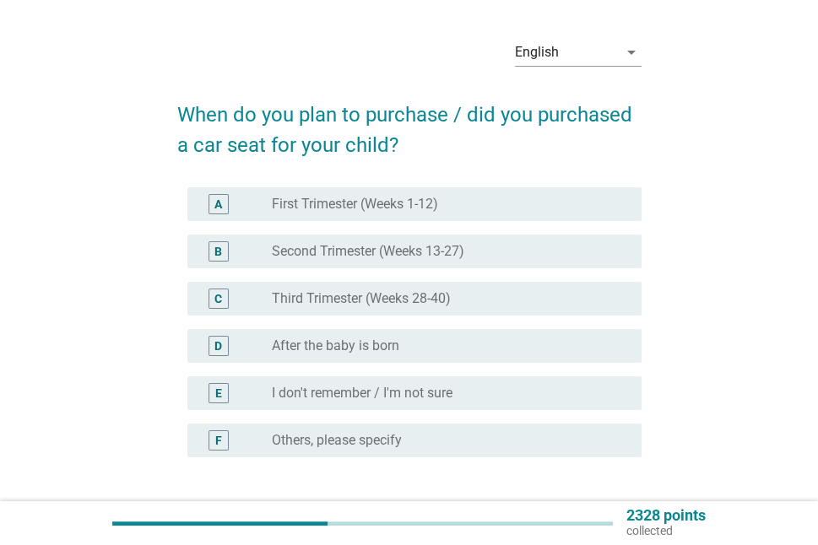
scroll to position [84, 0]
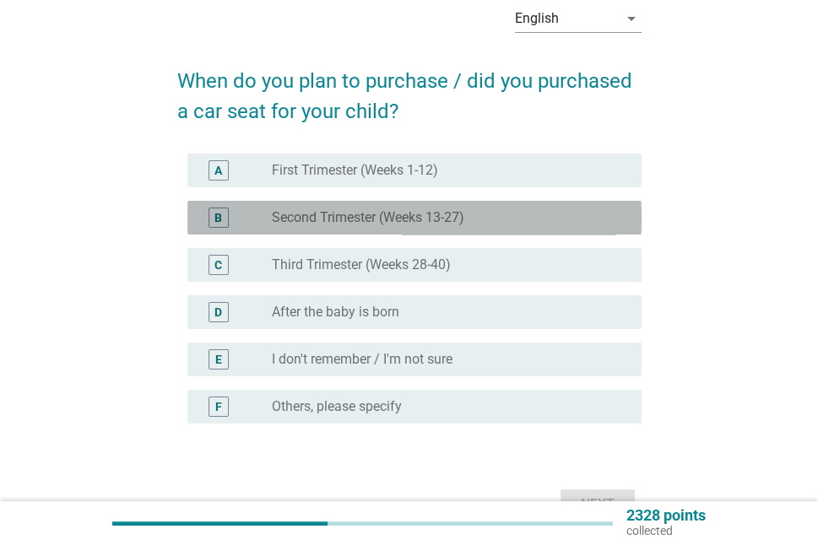
click at [518, 214] on div "radio_button_unchecked Second Trimester (Weeks 13-27)" at bounding box center [443, 217] width 343 height 17
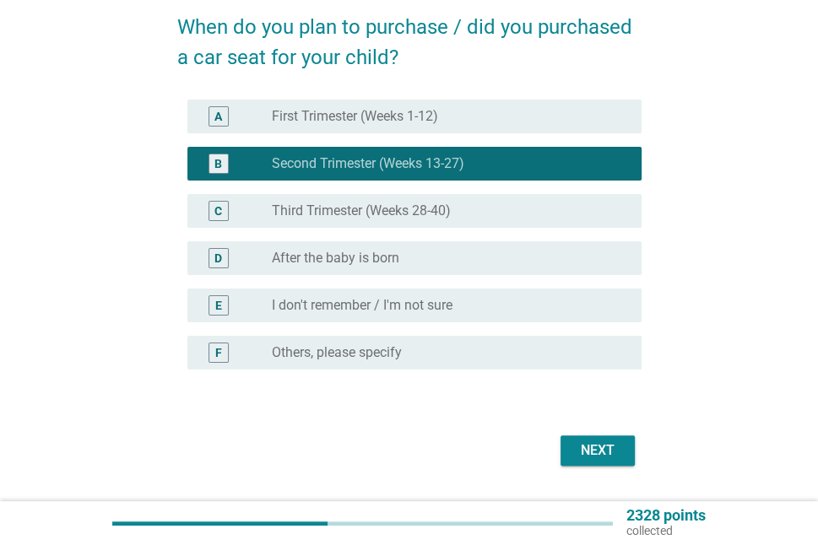
scroll to position [183, 0]
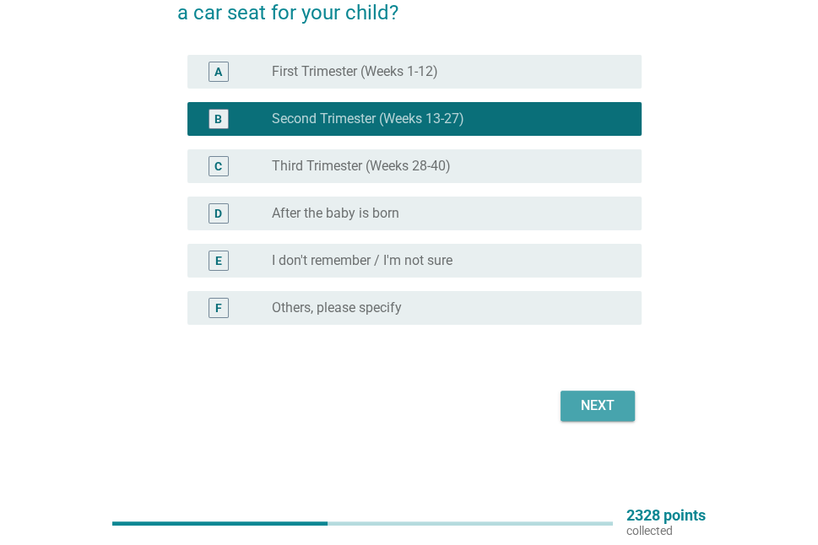
click at [603, 398] on div "Next" at bounding box center [597, 406] width 47 height 20
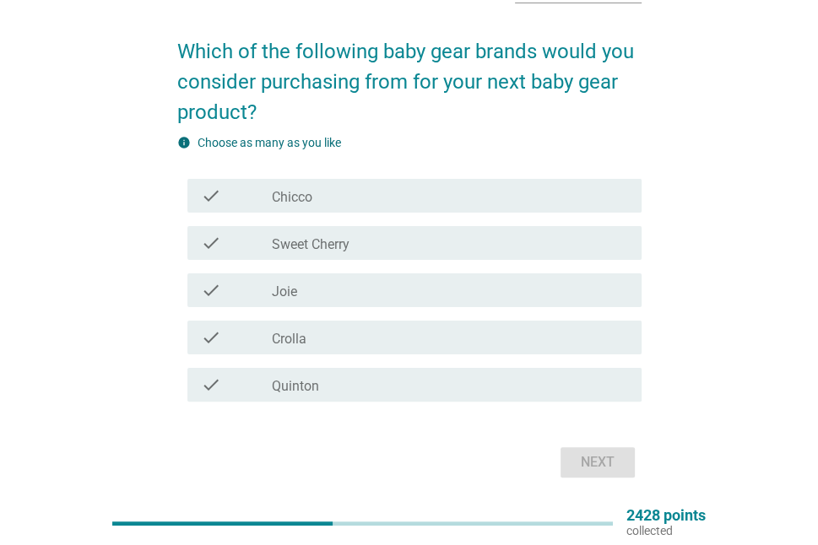
scroll to position [84, 0]
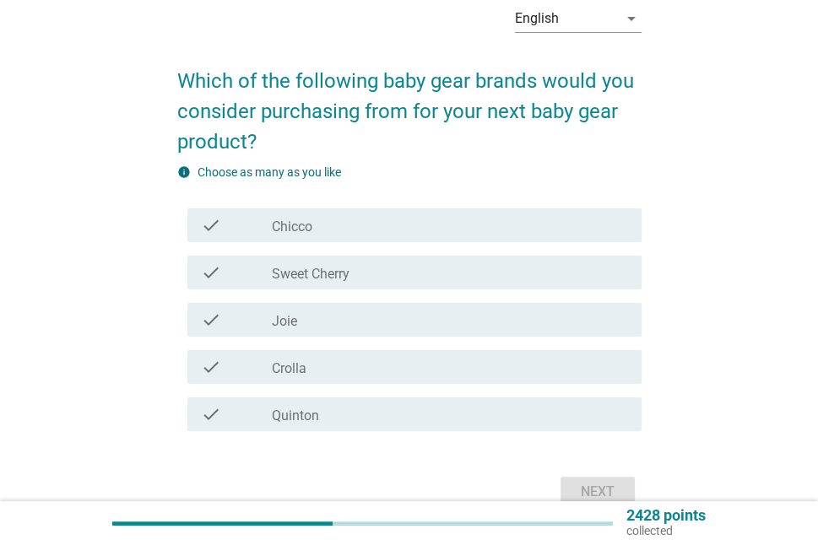
click at [565, 329] on div "check_box_outline_blank Joie" at bounding box center [450, 320] width 356 height 20
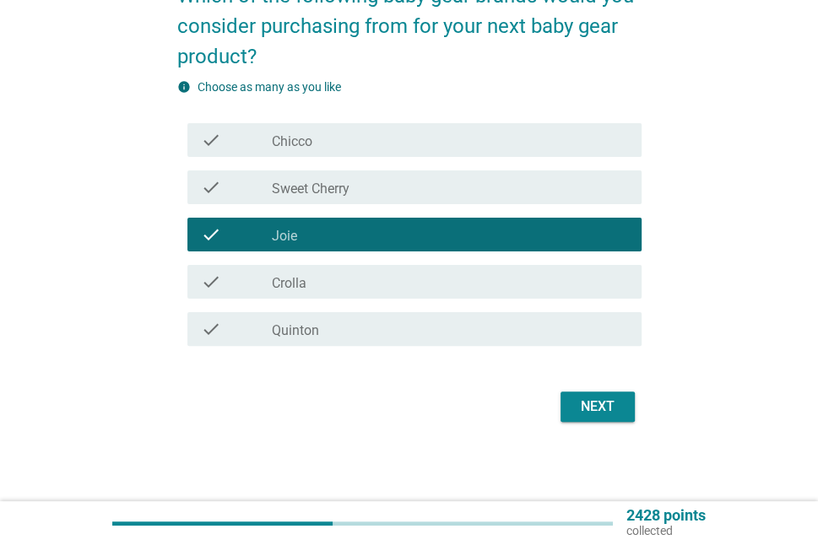
scroll to position [170, 0]
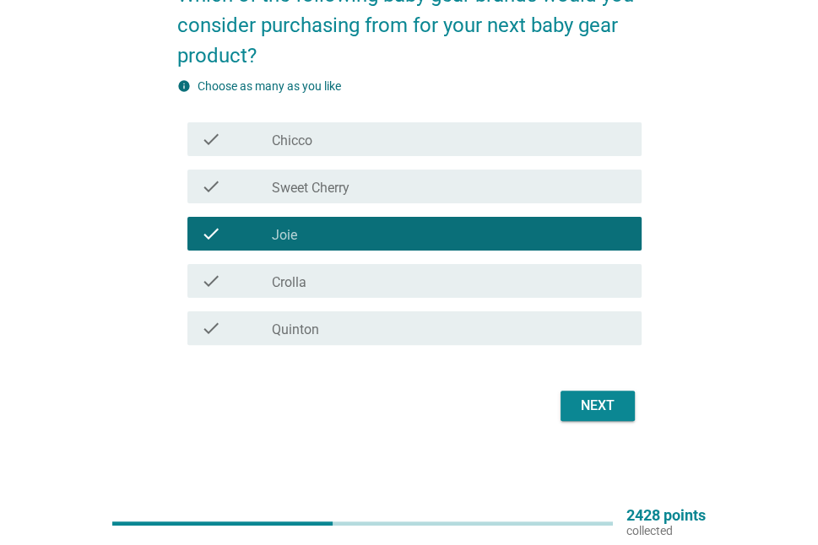
click at [598, 406] on div "Next" at bounding box center [597, 406] width 47 height 20
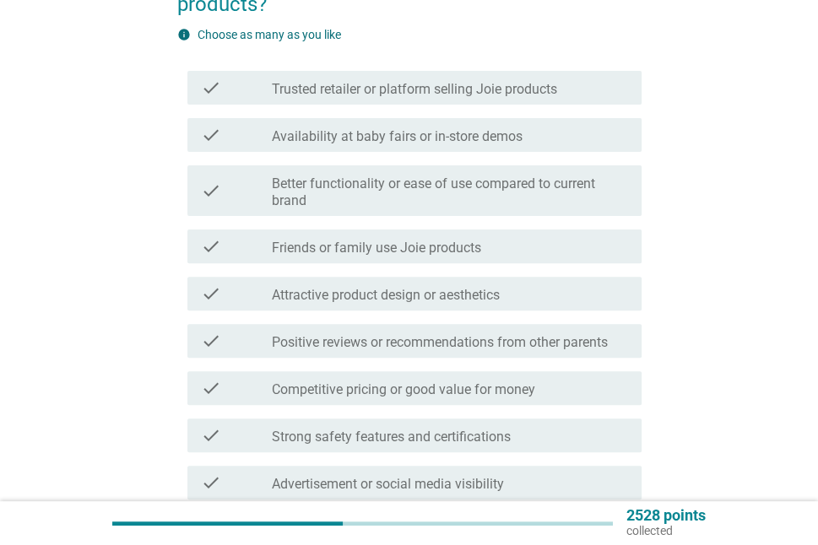
scroll to position [253, 0]
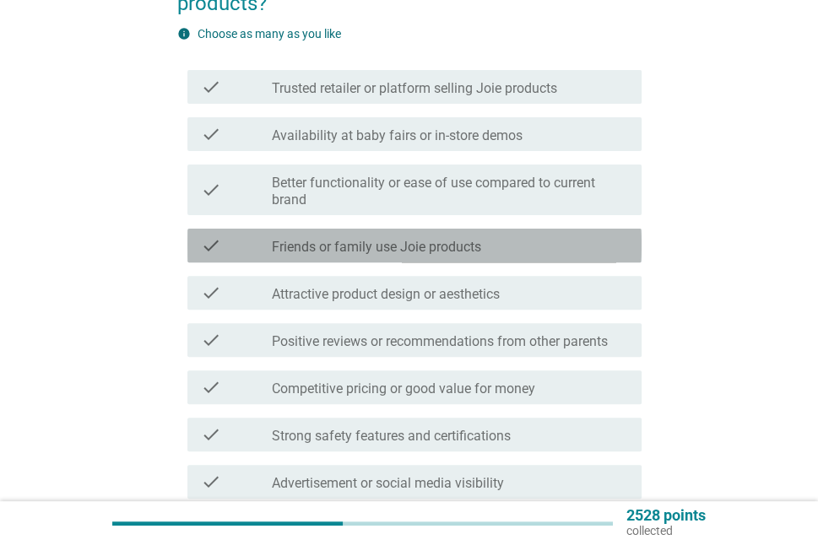
click at [520, 235] on div "check_box_outline_blank Friends or family use Joie products" at bounding box center [450, 245] width 356 height 20
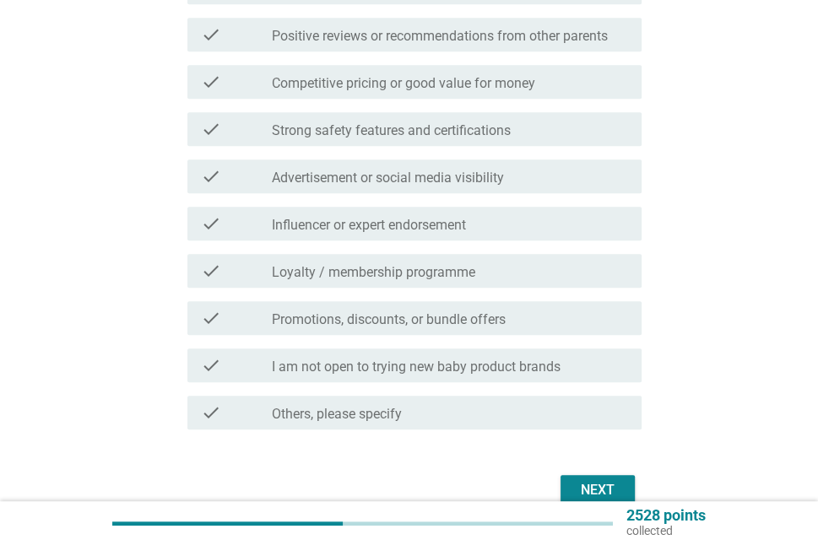
scroll to position [613, 0]
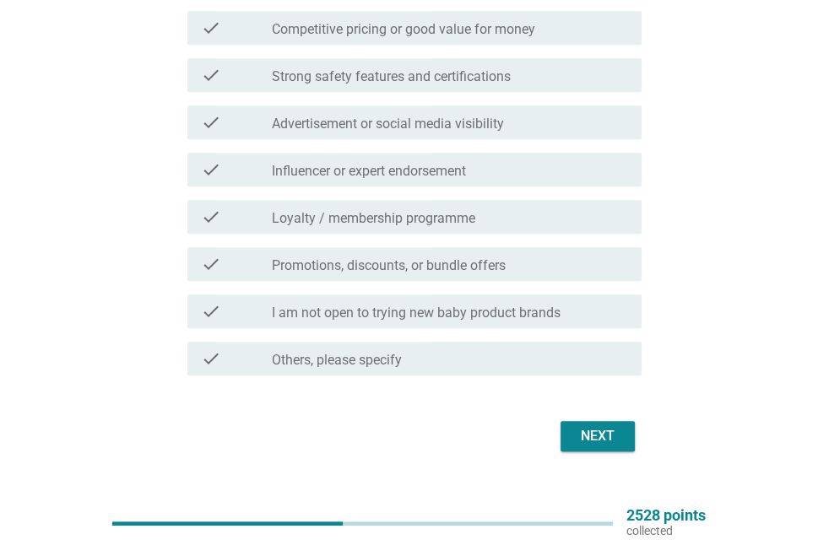
click at [592, 426] on div "Next" at bounding box center [597, 436] width 47 height 20
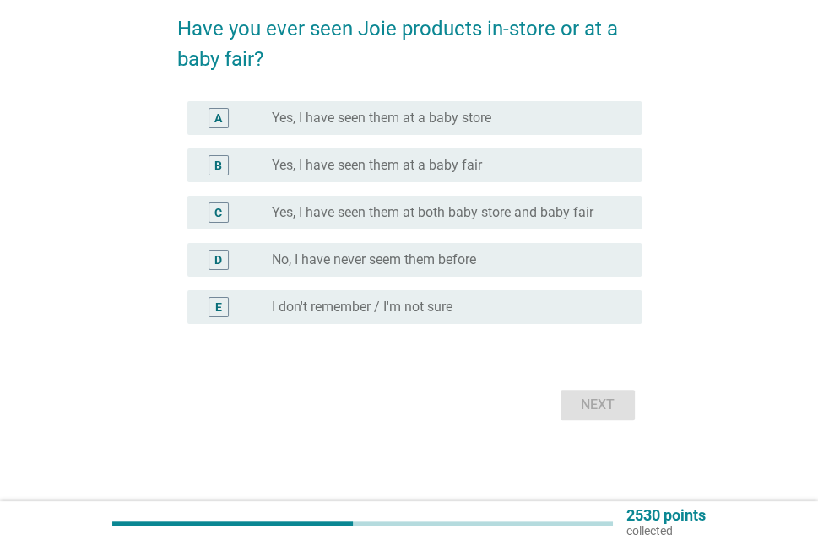
scroll to position [0, 0]
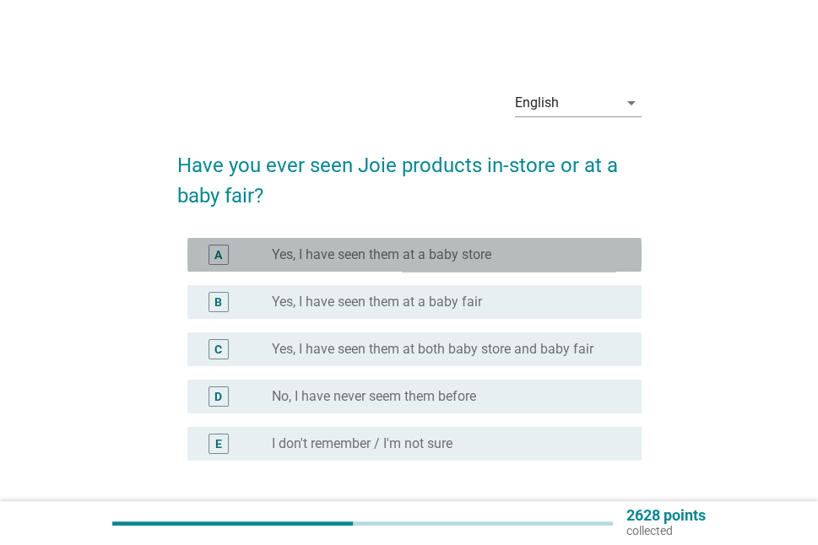
click at [625, 259] on div "radio_button_unchecked Yes, I have seen them at a baby store" at bounding box center [450, 254] width 356 height 17
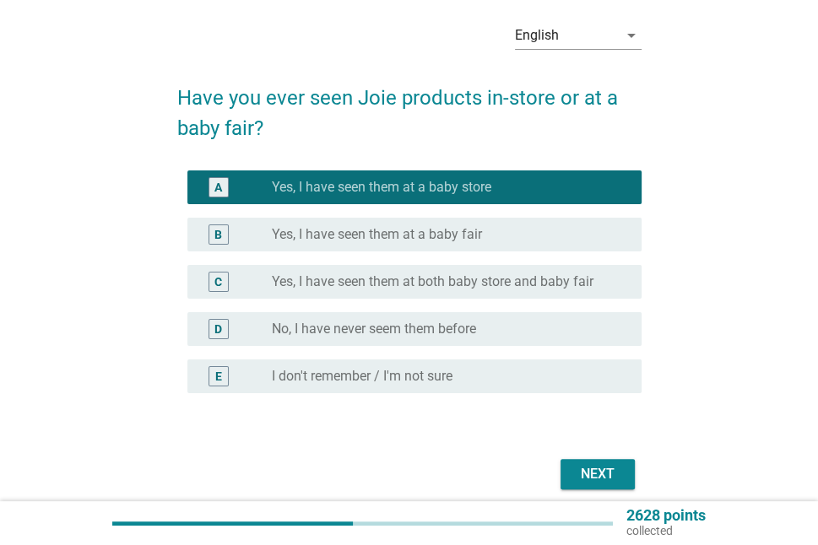
scroll to position [136, 0]
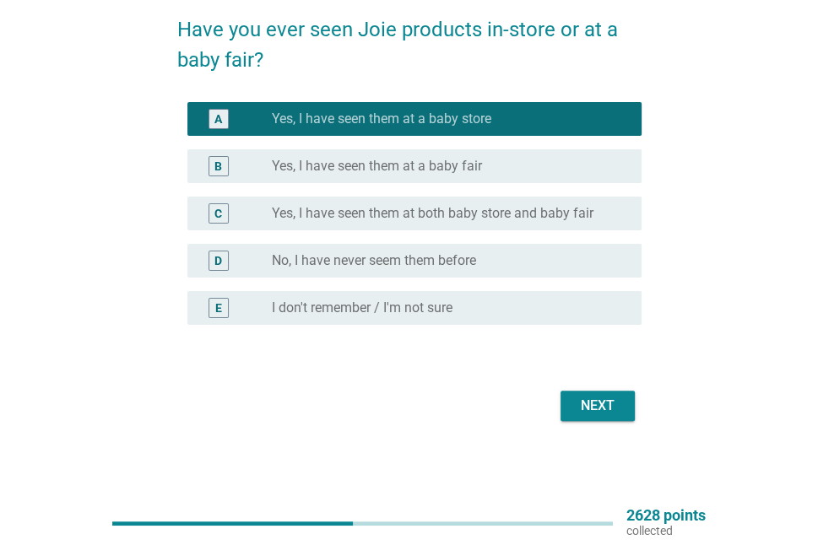
click at [591, 405] on div "Next" at bounding box center [597, 406] width 47 height 20
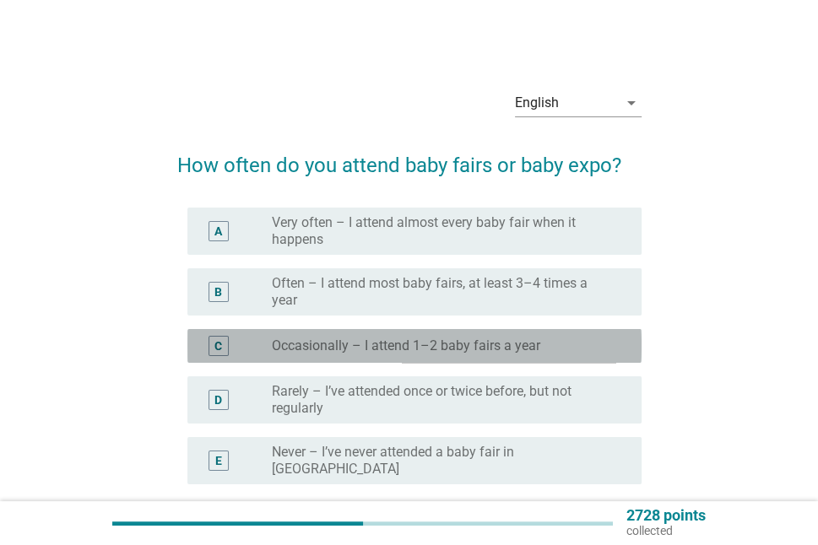
click at [578, 349] on div "radio_button_unchecked Occasionally – I attend 1–2 baby fairs a year" at bounding box center [443, 346] width 343 height 17
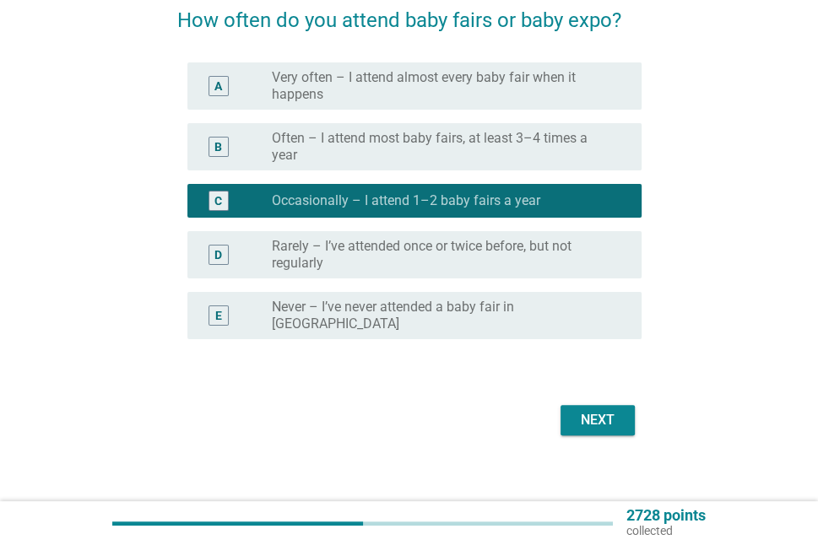
scroll to position [146, 0]
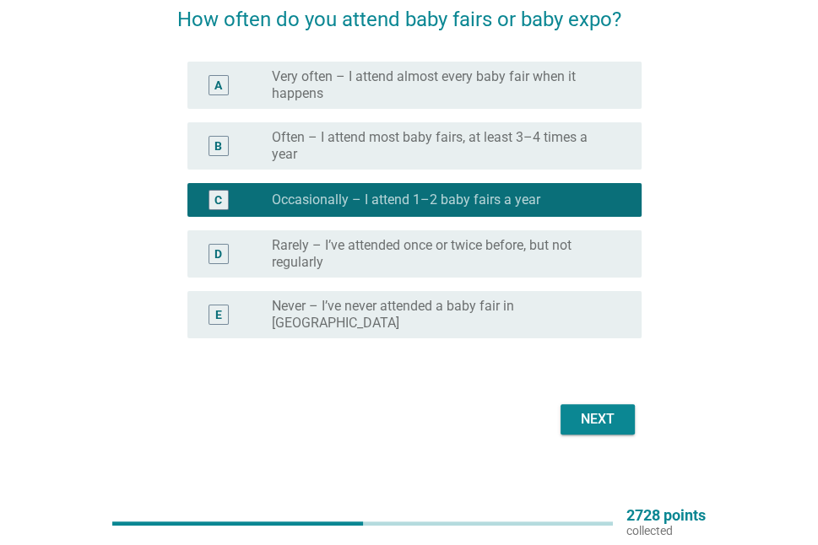
click at [612, 409] on div "Next" at bounding box center [597, 419] width 47 height 20
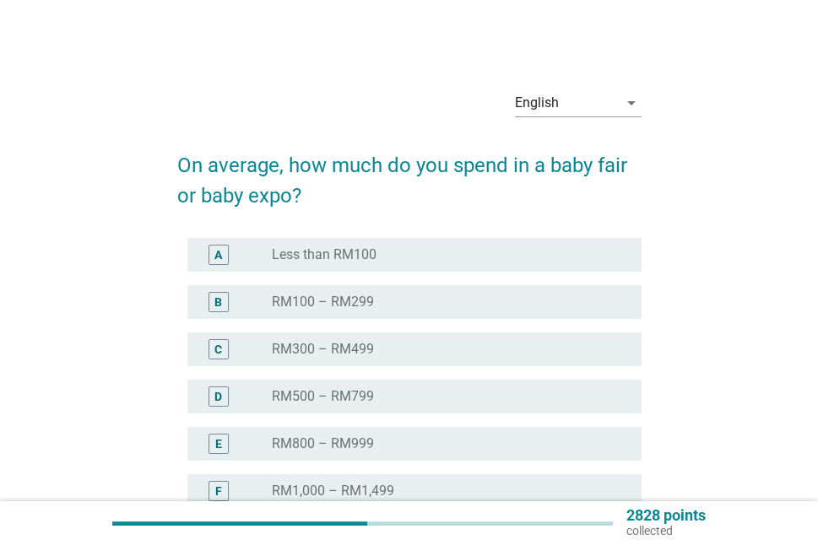
scroll to position [84, 0]
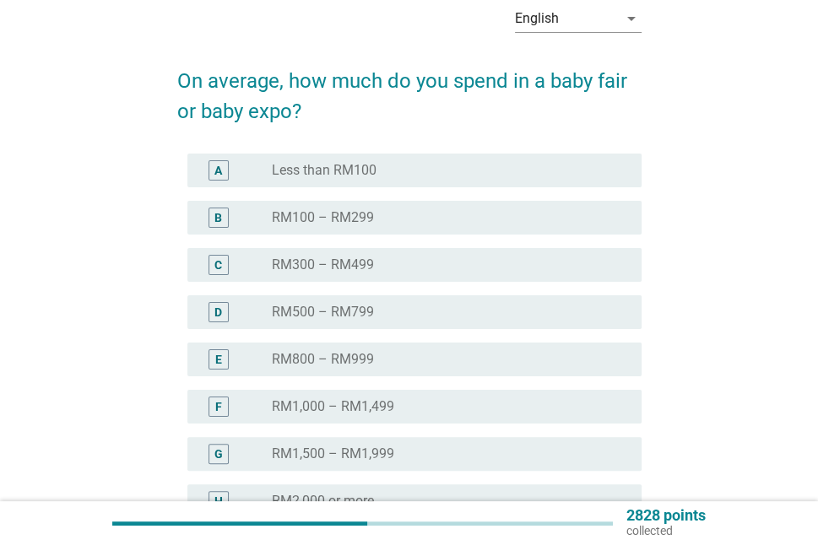
click at [621, 354] on div "radio_button_unchecked RM800 – RM999" at bounding box center [450, 359] width 356 height 17
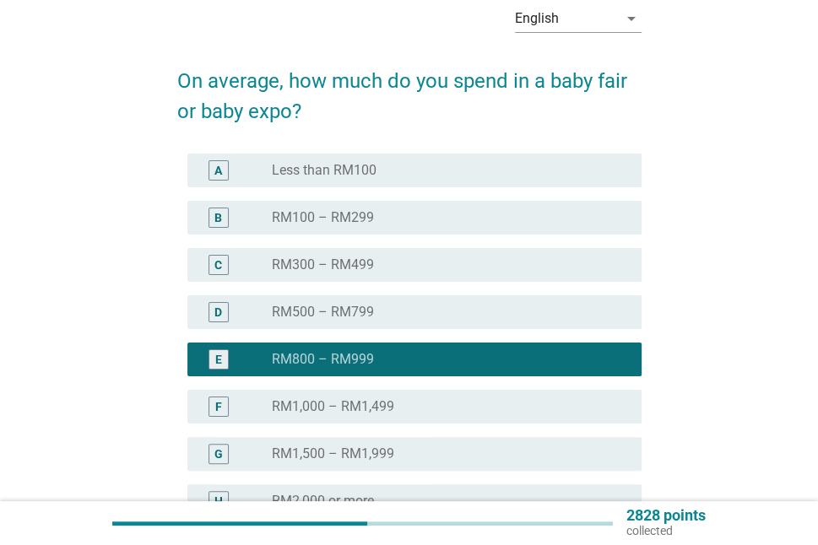
click at [596, 302] on div "radio_button_unchecked RM500 – RM799" at bounding box center [450, 312] width 356 height 20
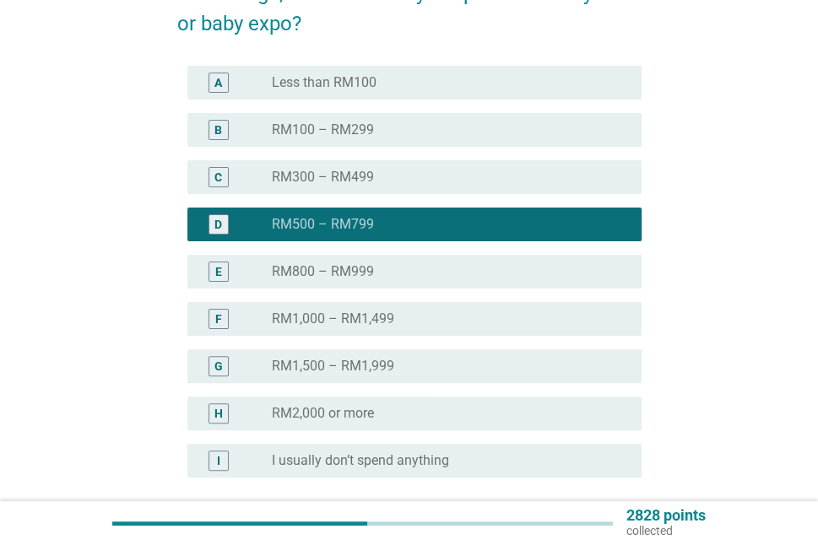
scroll to position [325, 0]
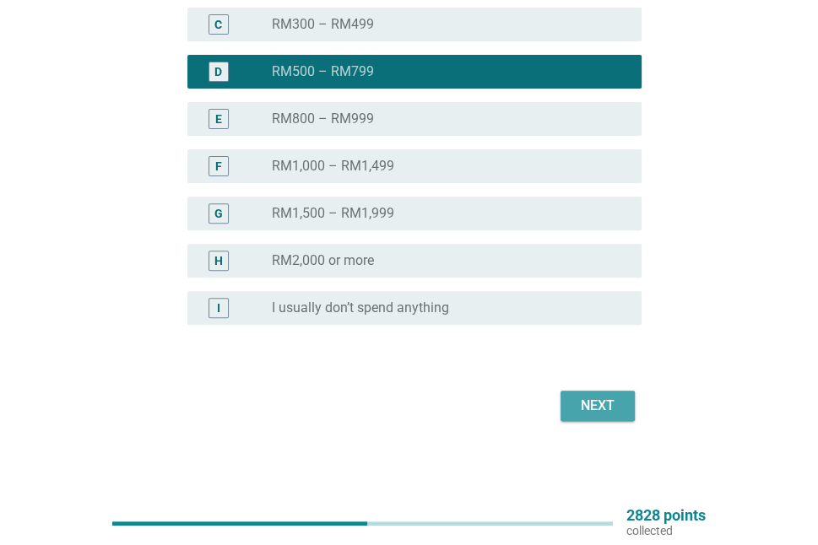
click at [584, 407] on div "Next" at bounding box center [597, 406] width 47 height 20
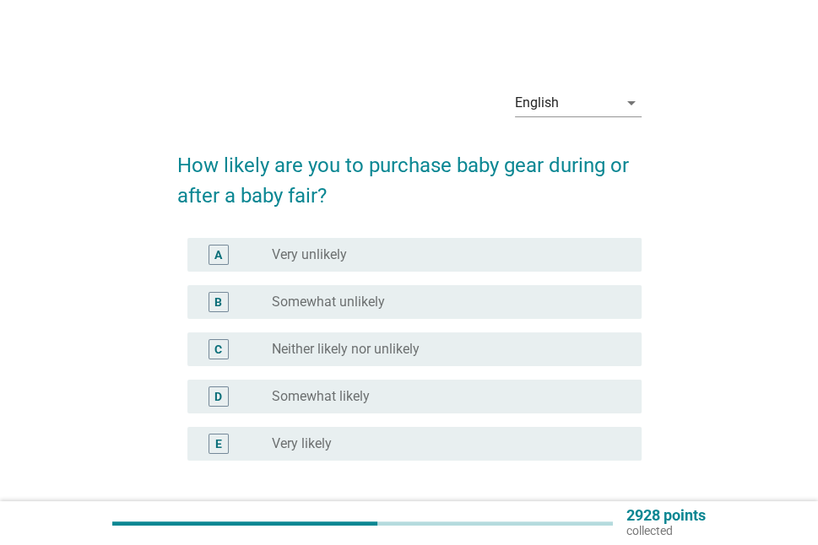
click at [574, 399] on div "radio_button_unchecked Somewhat likely" at bounding box center [443, 396] width 343 height 17
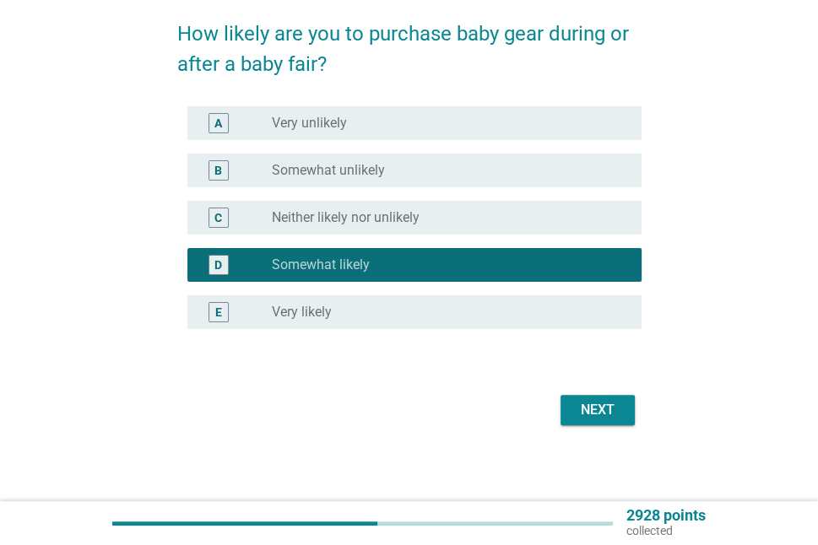
scroll to position [136, 0]
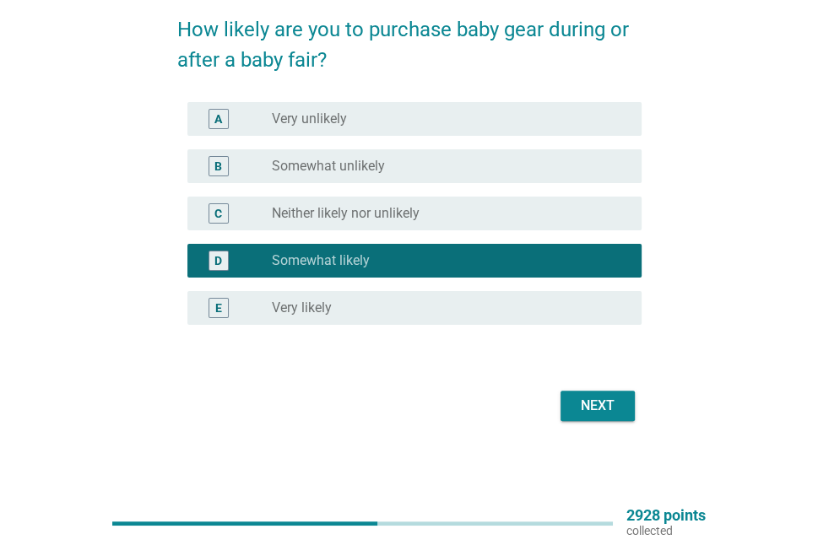
click at [587, 402] on div "Next" at bounding box center [597, 406] width 47 height 20
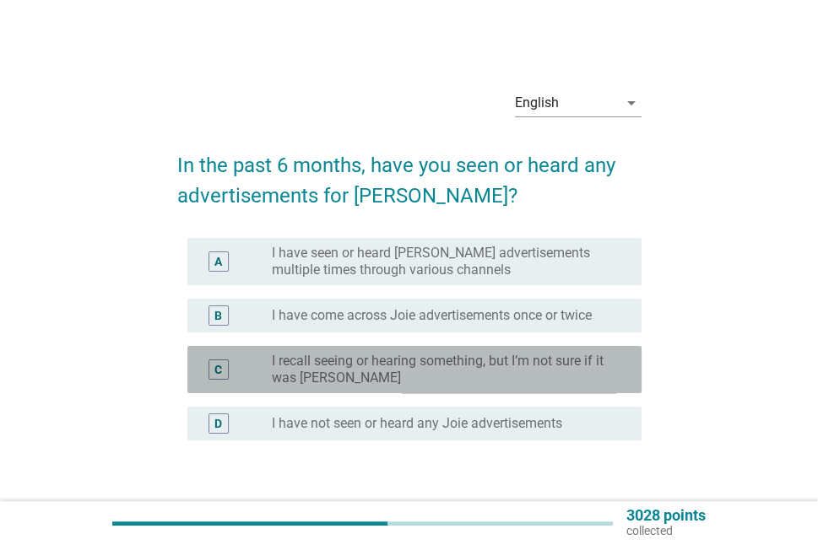
click at [589, 377] on label "I recall seeing or hearing something, but I’m not sure if it was [PERSON_NAME]" at bounding box center [443, 370] width 343 height 34
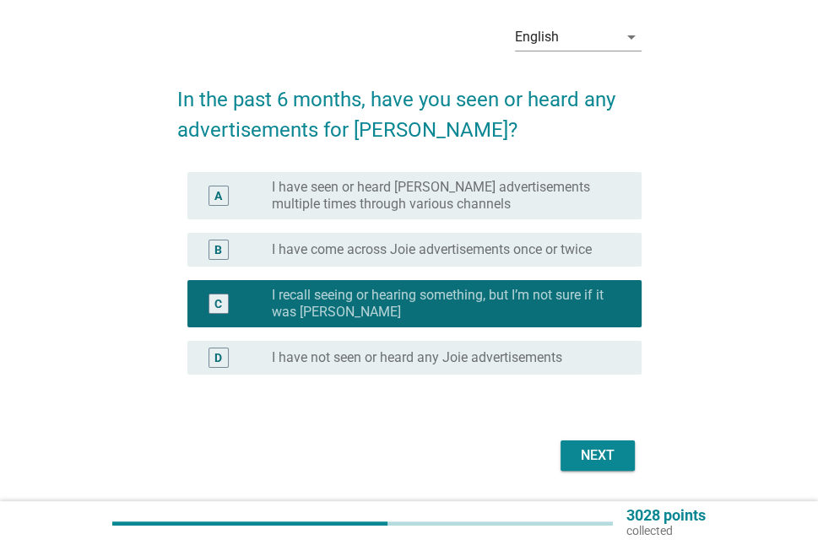
scroll to position [116, 0]
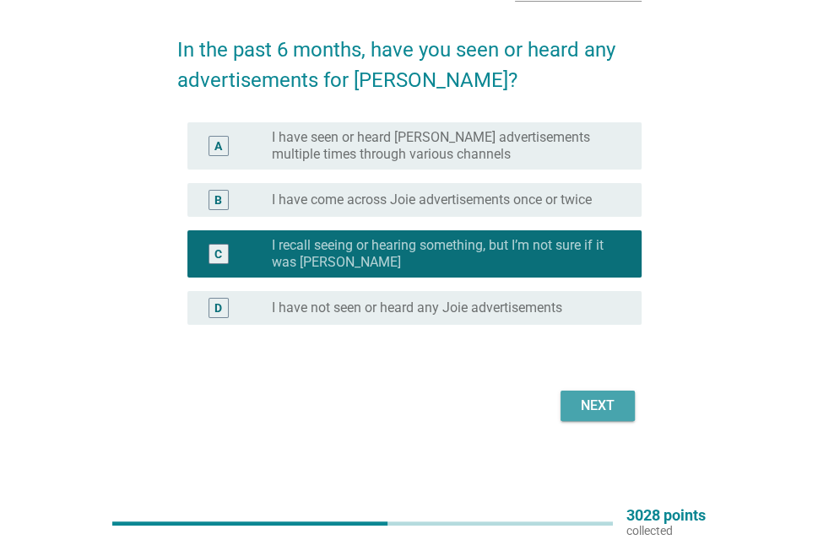
click at [575, 400] on div "Next" at bounding box center [597, 406] width 47 height 20
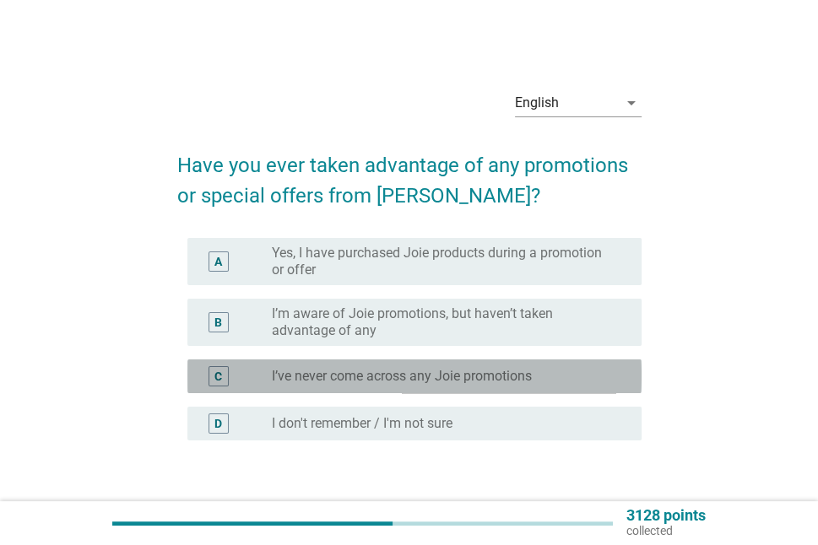
click at [568, 382] on div "radio_button_unchecked I’ve never come across any Joie promotions" at bounding box center [443, 376] width 343 height 17
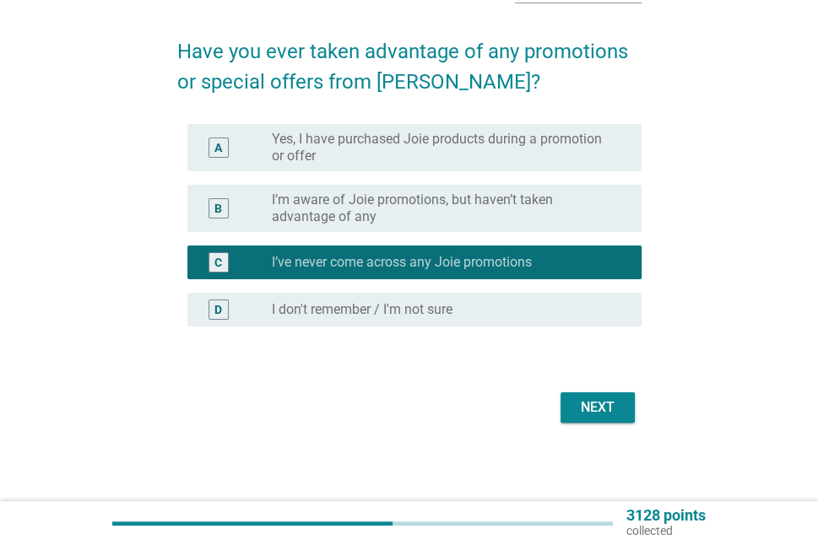
scroll to position [116, 0]
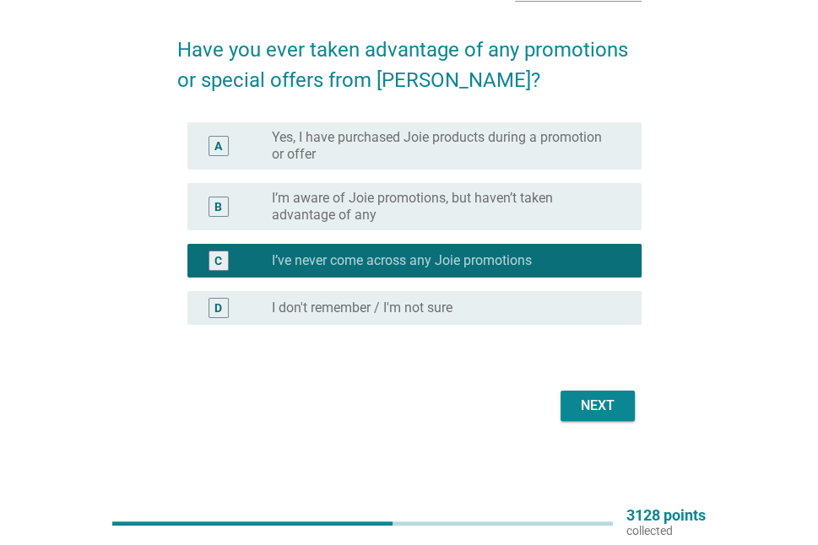
click at [597, 410] on div "Next" at bounding box center [597, 406] width 47 height 20
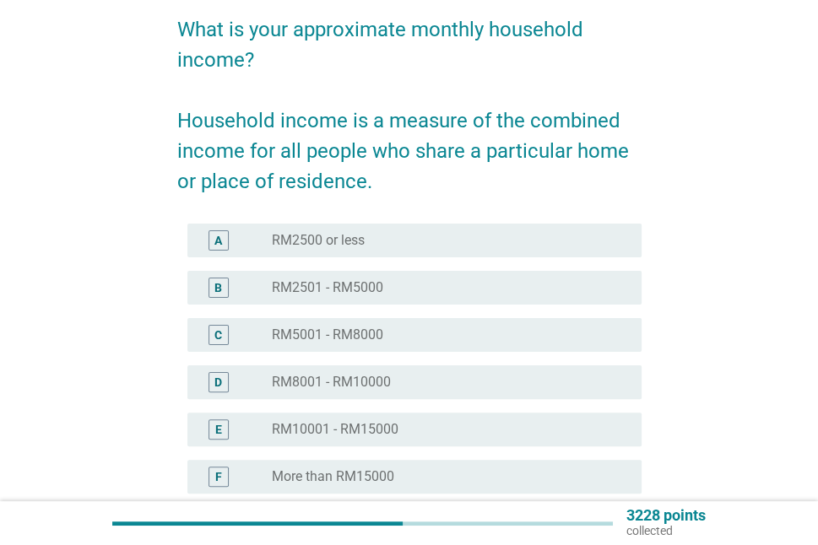
scroll to position [169, 0]
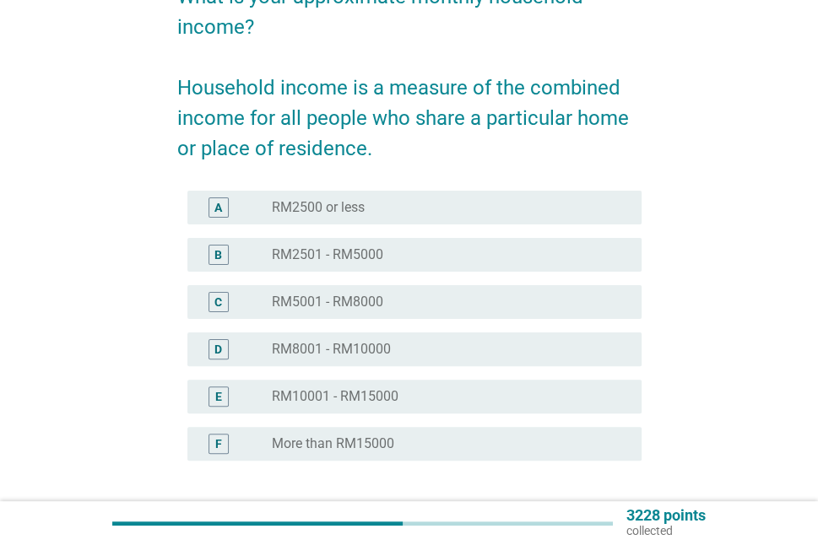
click at [625, 384] on div "E radio_button_unchecked RM10001 - RM15000" at bounding box center [414, 397] width 454 height 34
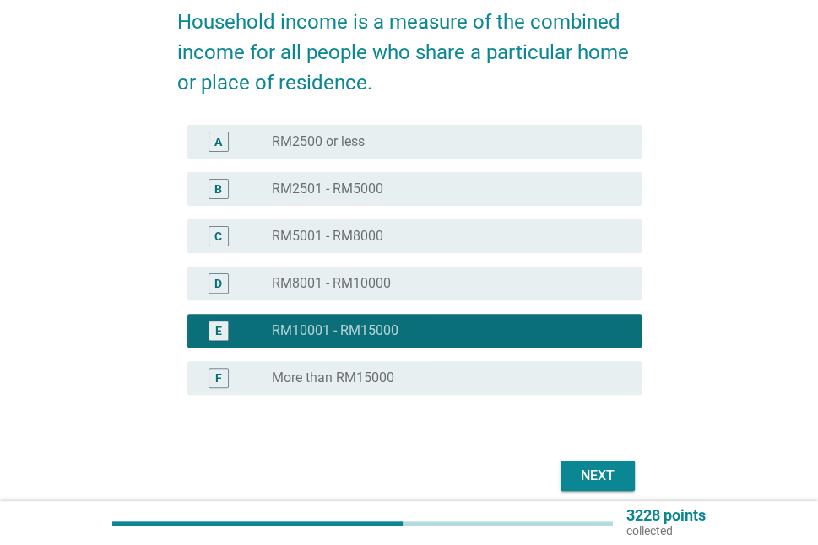
scroll to position [305, 0]
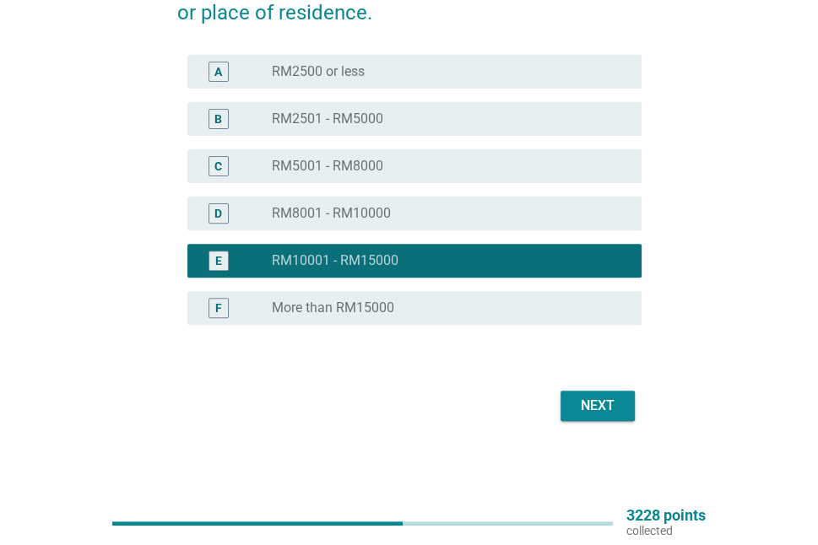
click at [618, 404] on div "Next" at bounding box center [597, 406] width 47 height 20
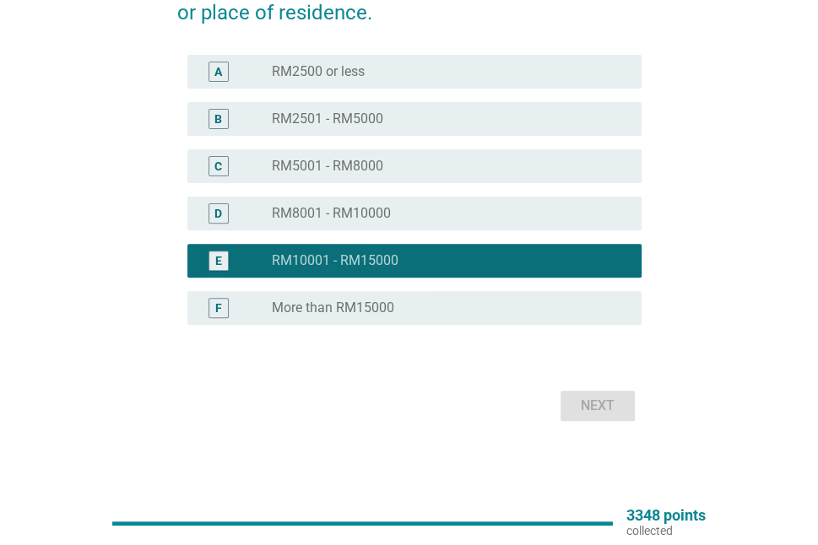
scroll to position [0, 0]
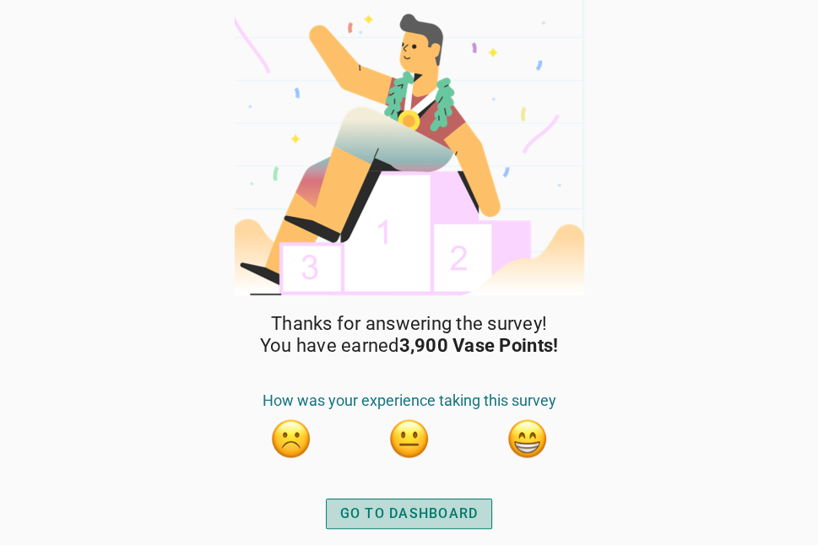
click at [450, 510] on div "GO TO DASHBOARD" at bounding box center [409, 514] width 138 height 20
